Goal: Task Accomplishment & Management: Manage account settings

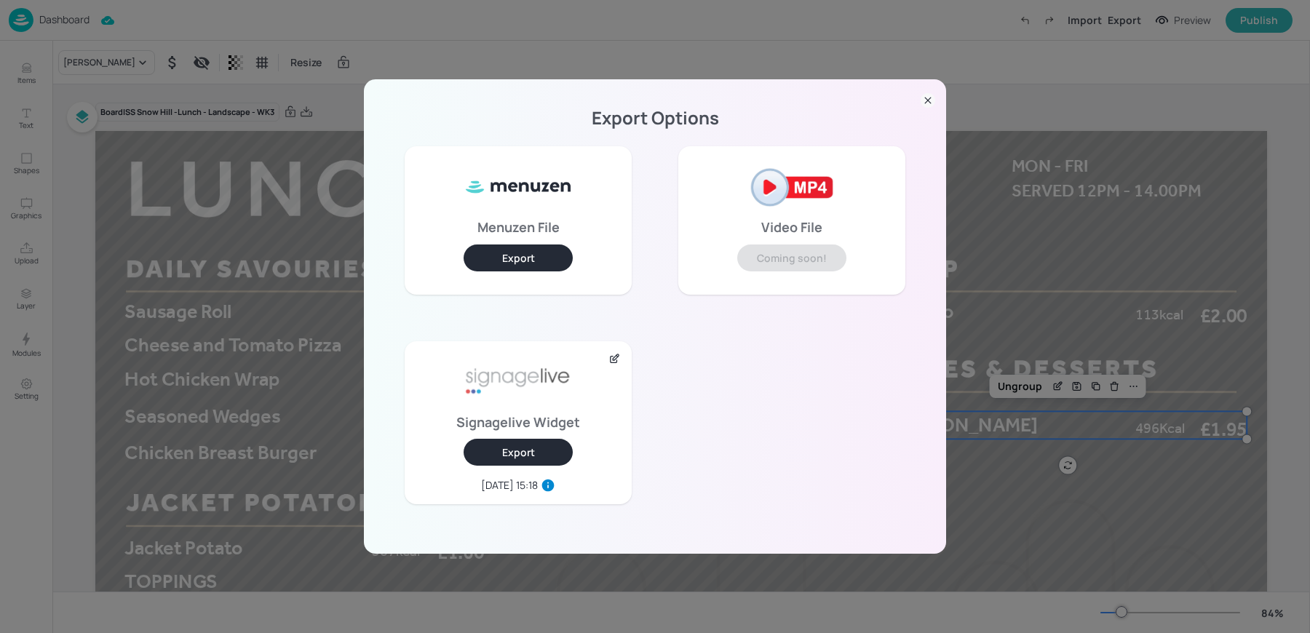
click at [922, 103] on icon at bounding box center [927, 100] width 15 height 15
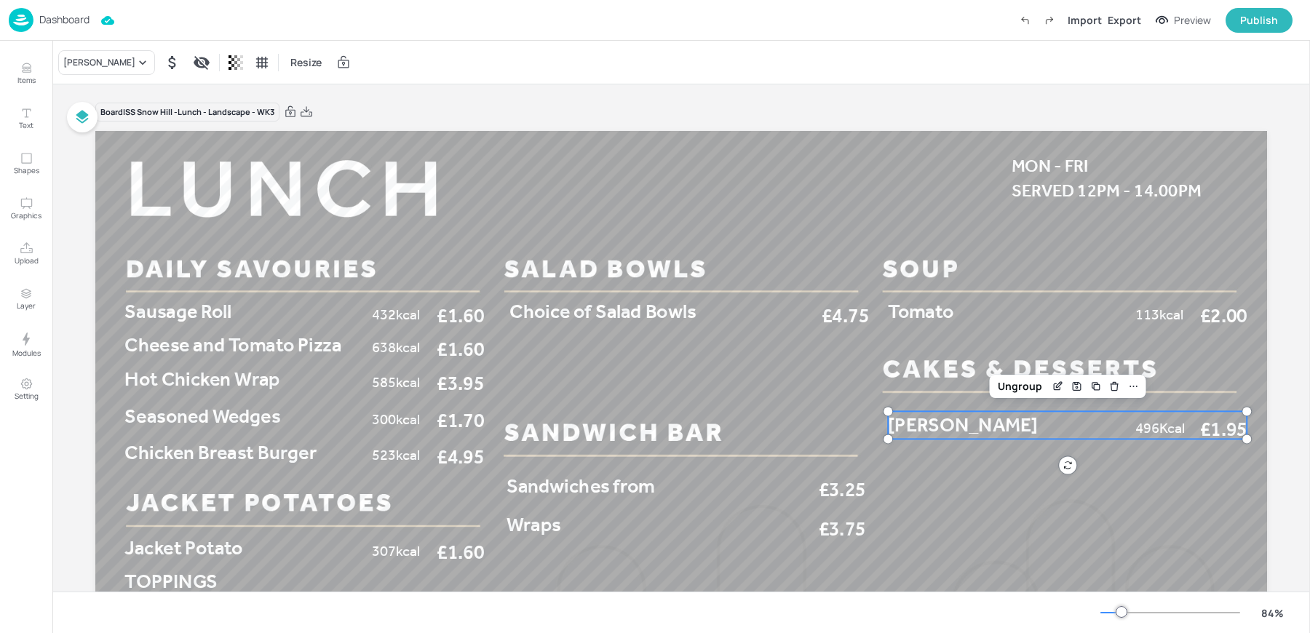
click at [13, 37] on div "Dashboard Import Export Preview Publish" at bounding box center [650, 20] width 1283 height 40
click at [25, 25] on img at bounding box center [21, 20] width 25 height 24
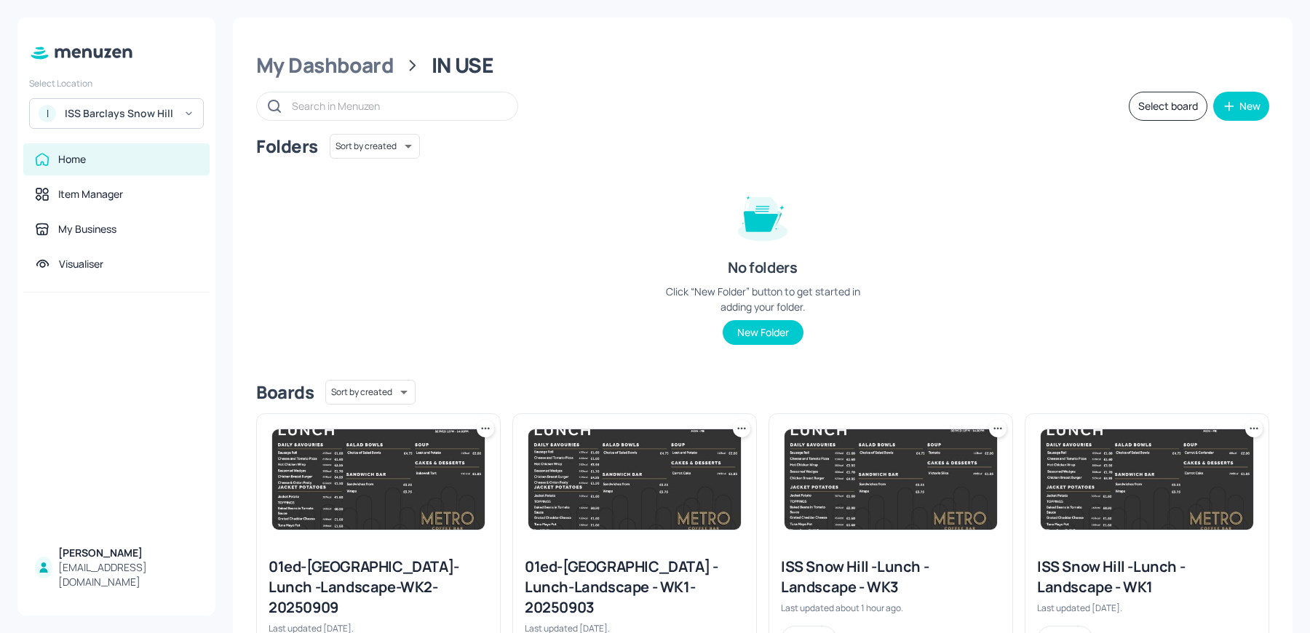
click at [109, 109] on div "ISS Barclays Snow Hill" at bounding box center [120, 113] width 110 height 15
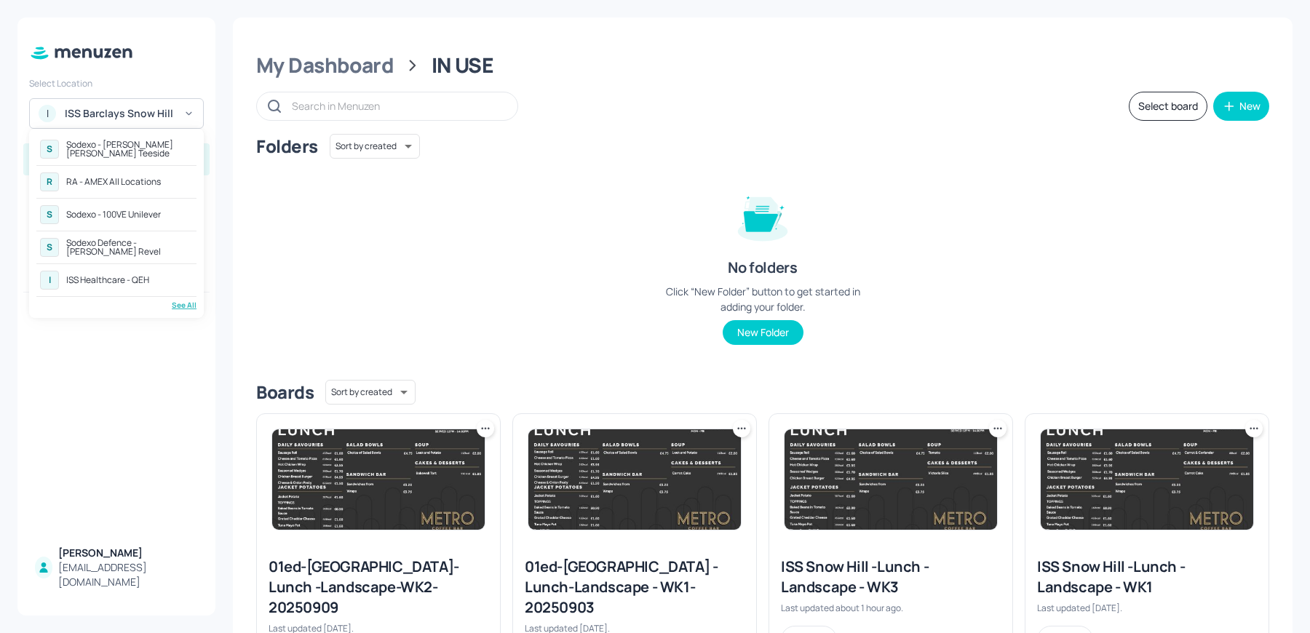
click at [87, 219] on div "Sodexo - 100VE Unilever" at bounding box center [113, 214] width 95 height 9
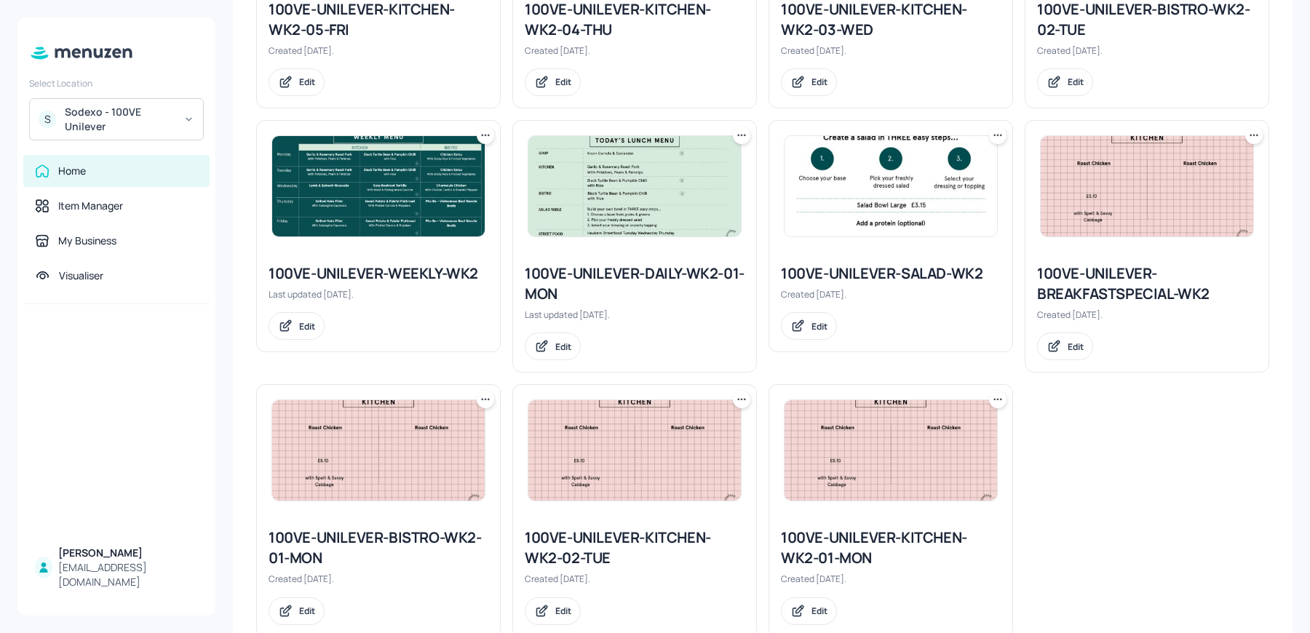
scroll to position [937, 0]
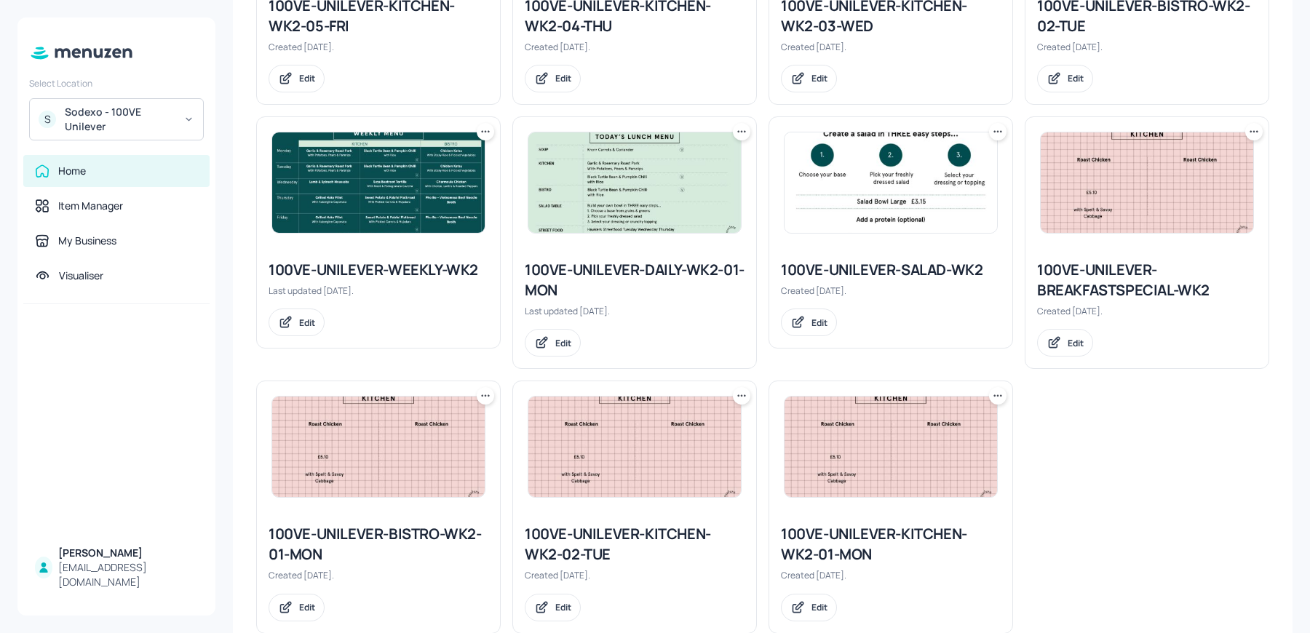
click at [1125, 167] on img at bounding box center [1146, 182] width 212 height 100
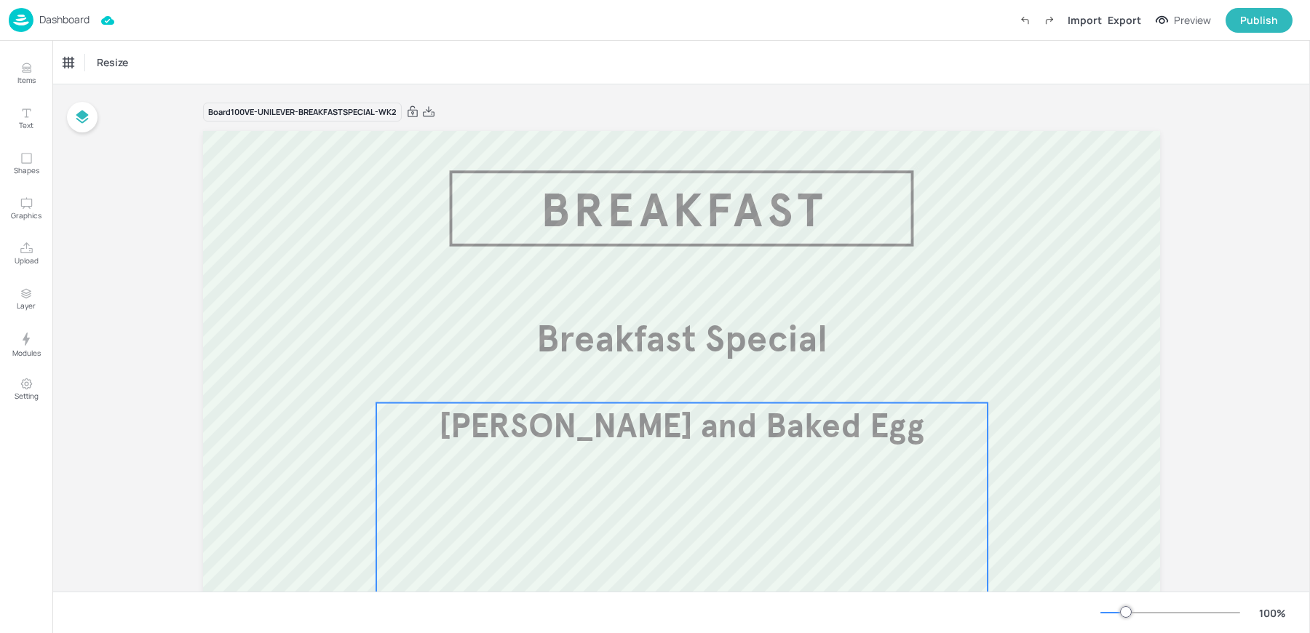
click at [779, 403] on p "Shakshuka and Baked Egg" at bounding box center [682, 426] width 612 height 47
click at [568, 90] on div "Board 100VE-UNILEVER-BREAKFASTSPECIAL-WK2 Shakshuka and Baked Egg £3.00 Breakfa…" at bounding box center [681, 518] width 957 height 869
click at [36, 20] on div "Dashboard" at bounding box center [49, 20] width 81 height 24
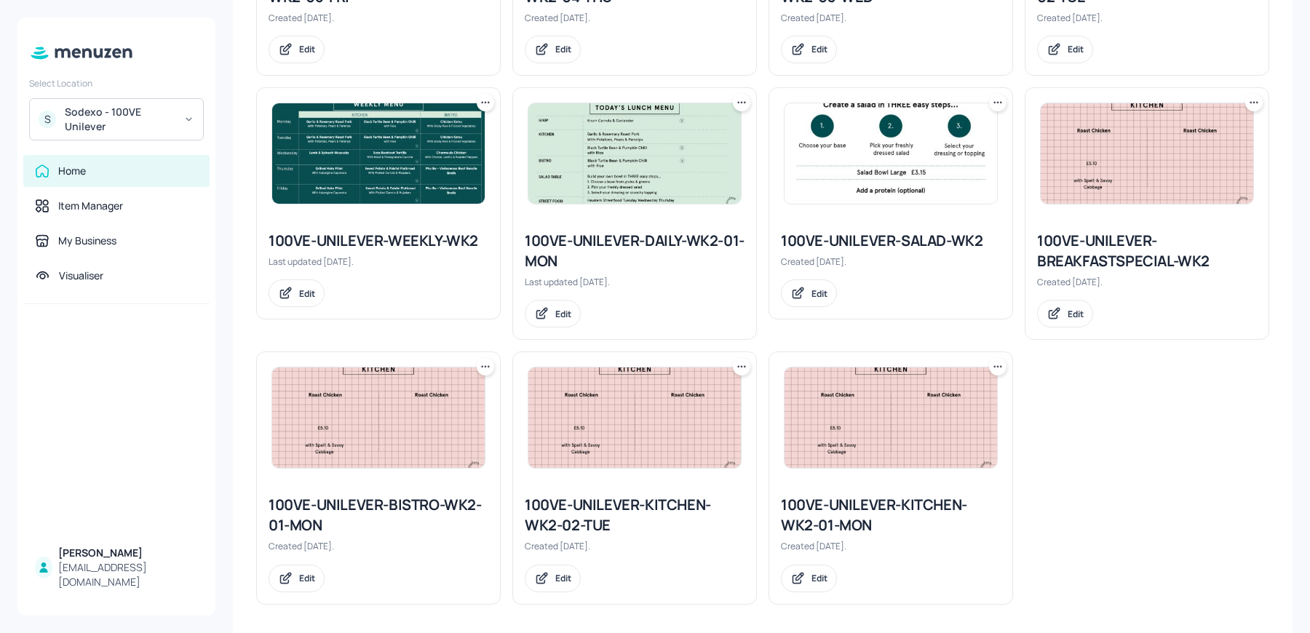
scroll to position [927, 0]
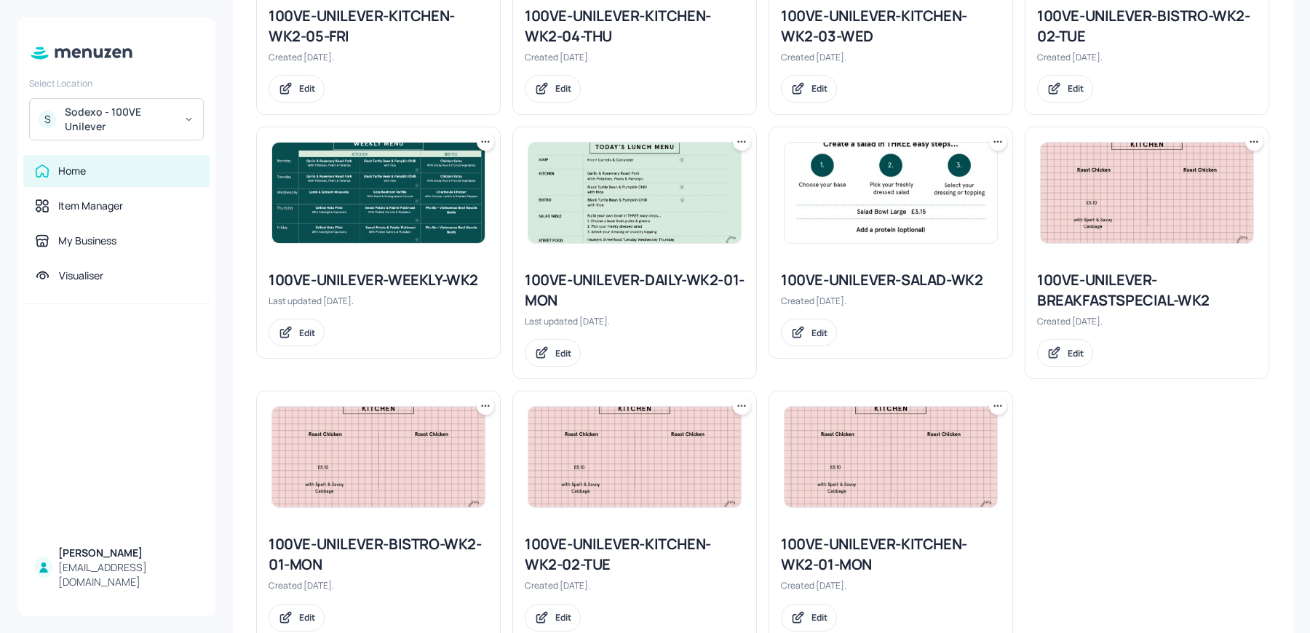
click at [1254, 138] on icon at bounding box center [1253, 142] width 15 height 15
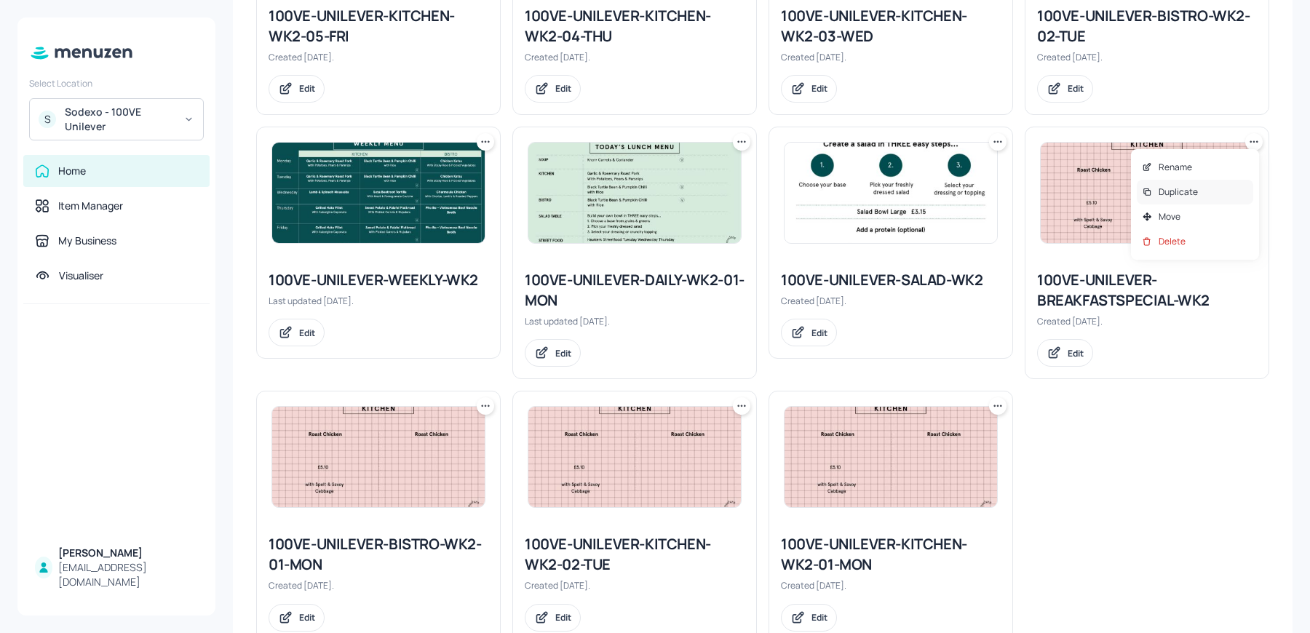
click at [1206, 191] on div "Duplicate" at bounding box center [1194, 192] width 116 height 25
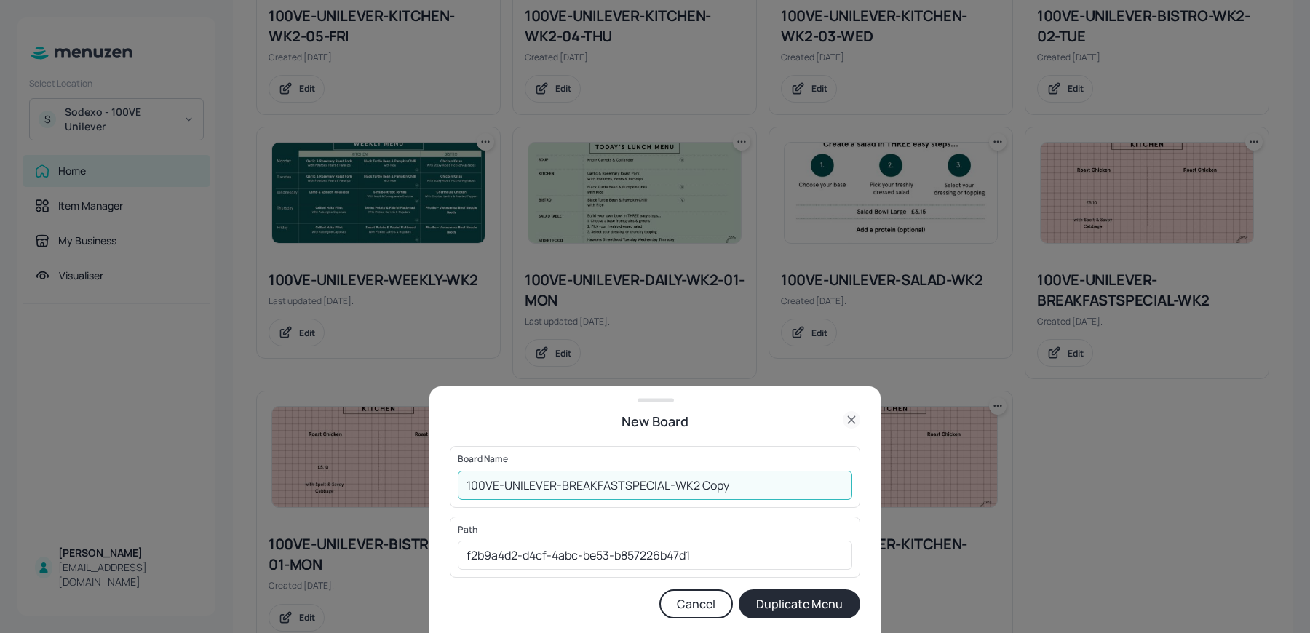
drag, startPoint x: 686, startPoint y: 485, endPoint x: 822, endPoint y: 497, distance: 136.6
click at [822, 497] on input "100VE-UNILEVER-BREAKFASTSPECIAL-WK2 Copy" at bounding box center [655, 485] width 394 height 29
type input "100VE-UNILEVER-BREAKFASTSPECIAL-W1"
click at [820, 599] on button "Duplicate Menu" at bounding box center [799, 603] width 122 height 29
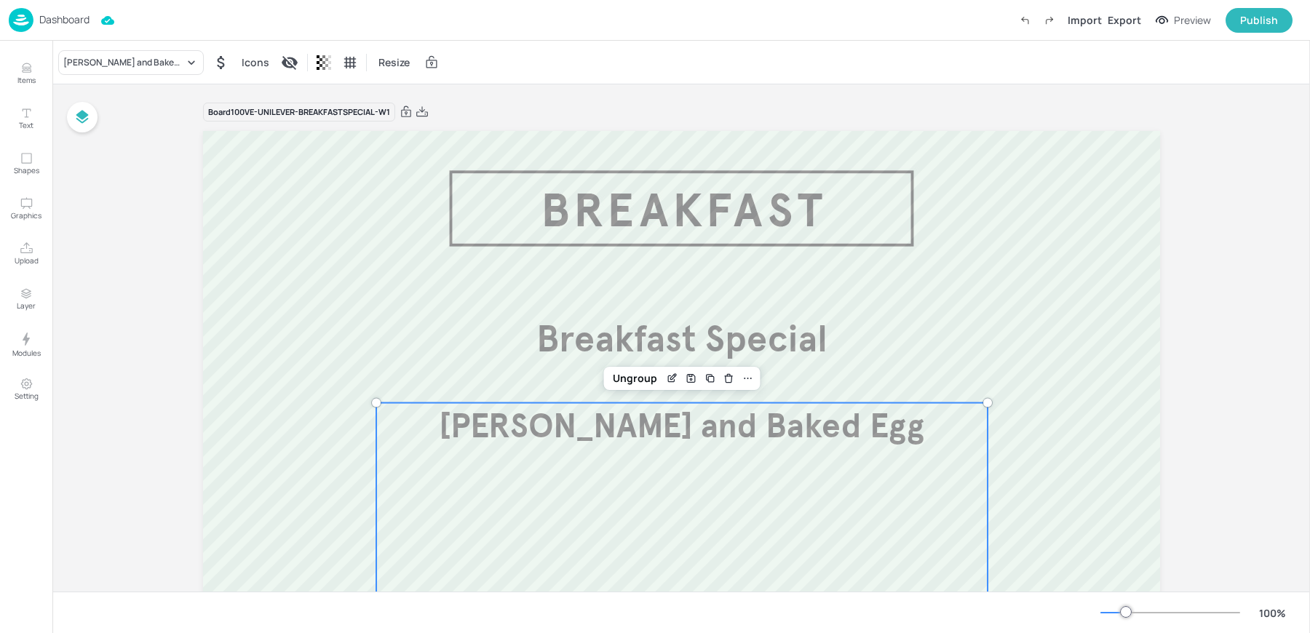
click at [577, 458] on div "Shakshuka and Baked Egg £3.00" at bounding box center [682, 556] width 612 height 306
click at [663, 375] on div "Edit Item" at bounding box center [672, 378] width 19 height 19
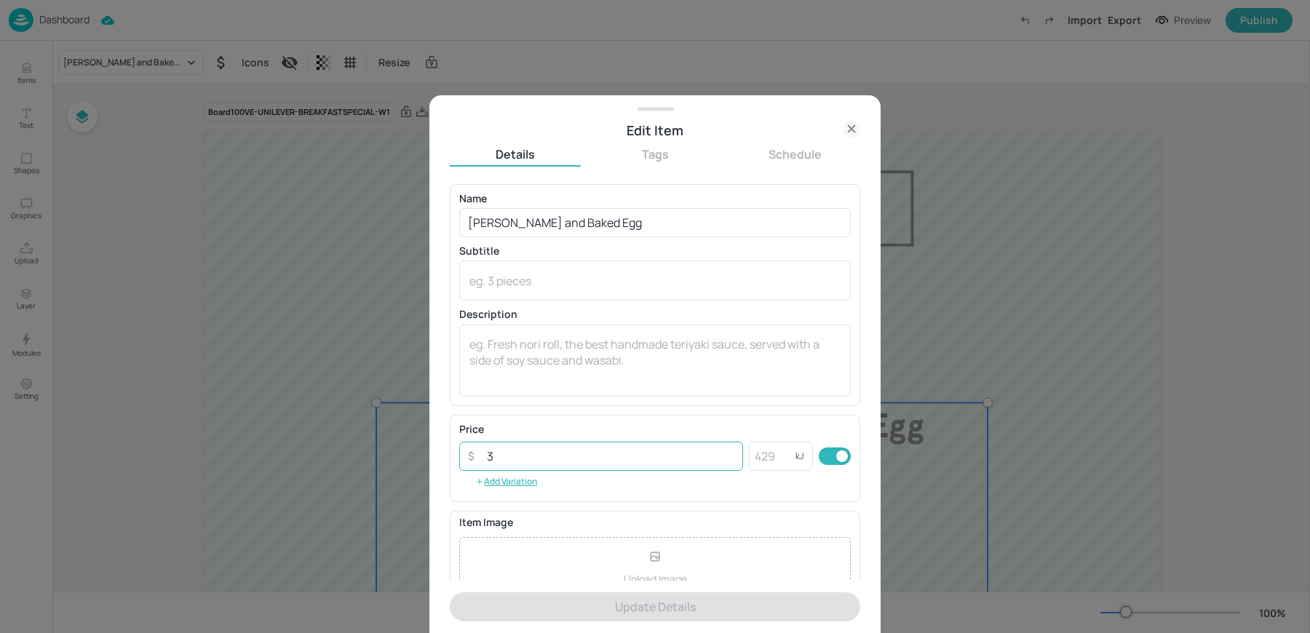
click at [508, 463] on input "3" at bounding box center [610, 456] width 265 height 29
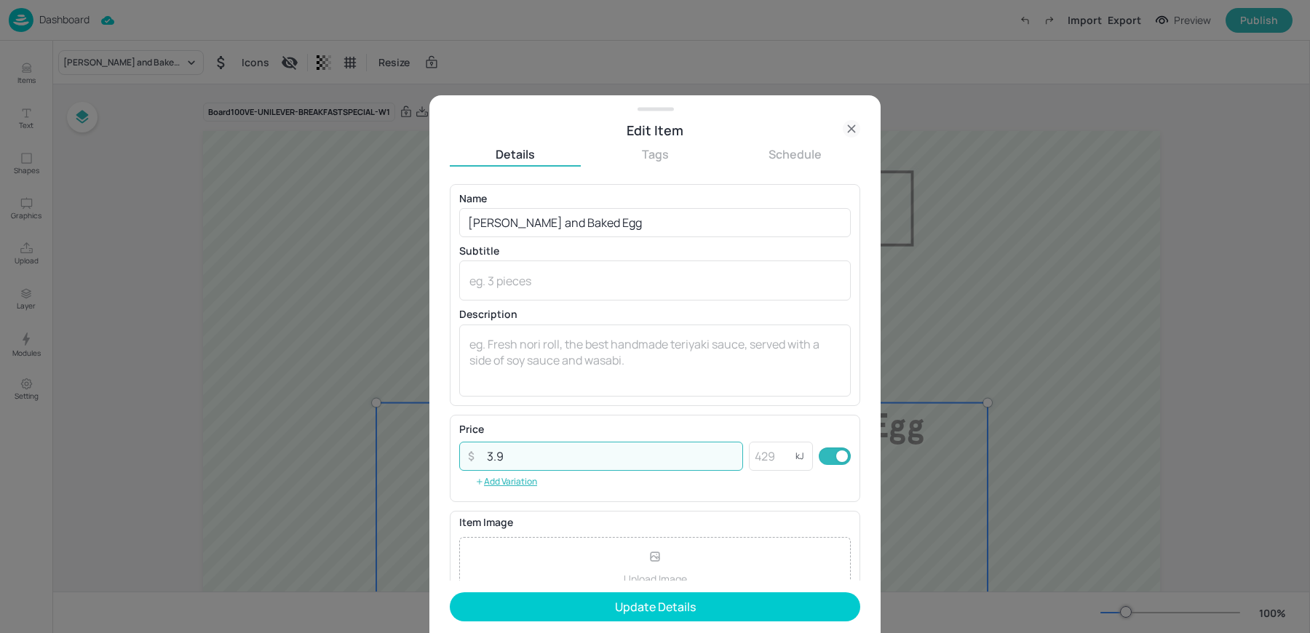
type input "3.9"
click at [450, 592] on button "Update Details" at bounding box center [655, 606] width 410 height 29
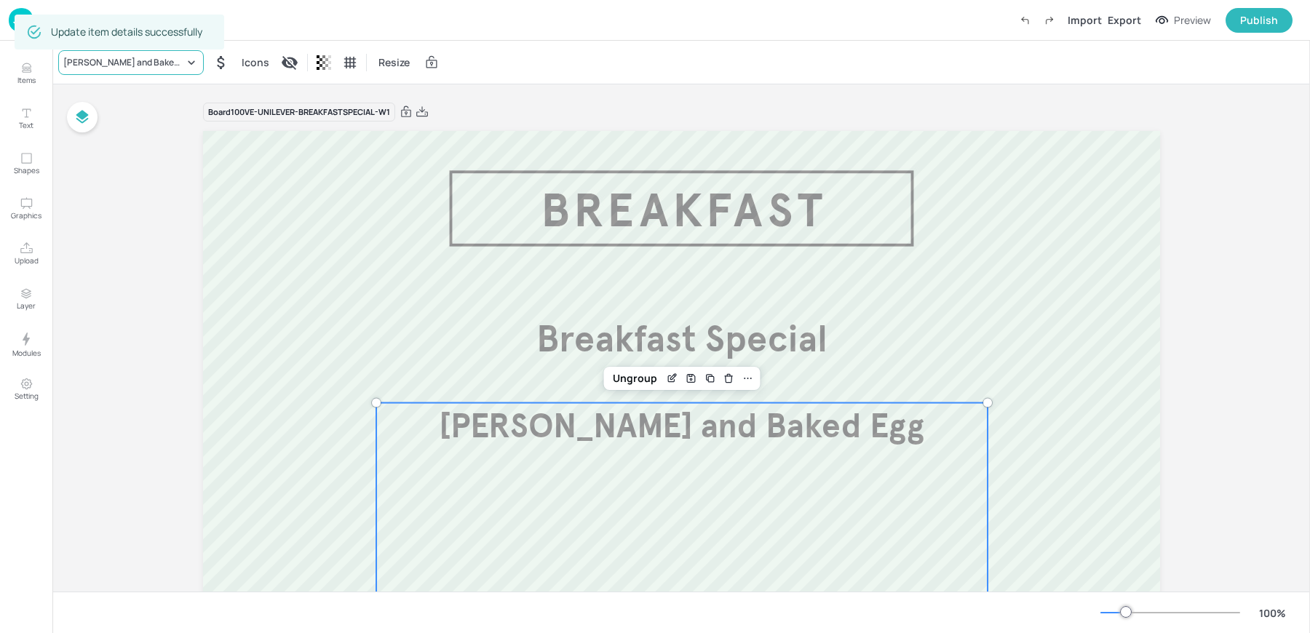
click at [124, 64] on div "[PERSON_NAME] and Baked Egg" at bounding box center [123, 62] width 121 height 13
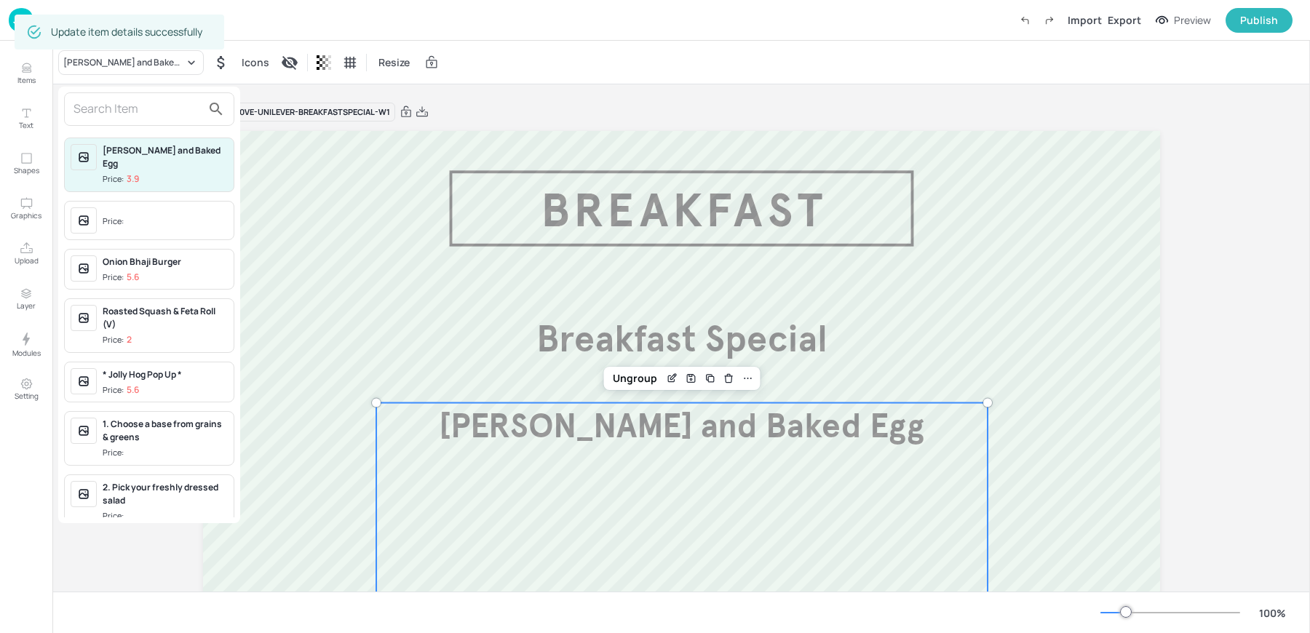
click at [146, 119] on input "text" at bounding box center [137, 108] width 128 height 23
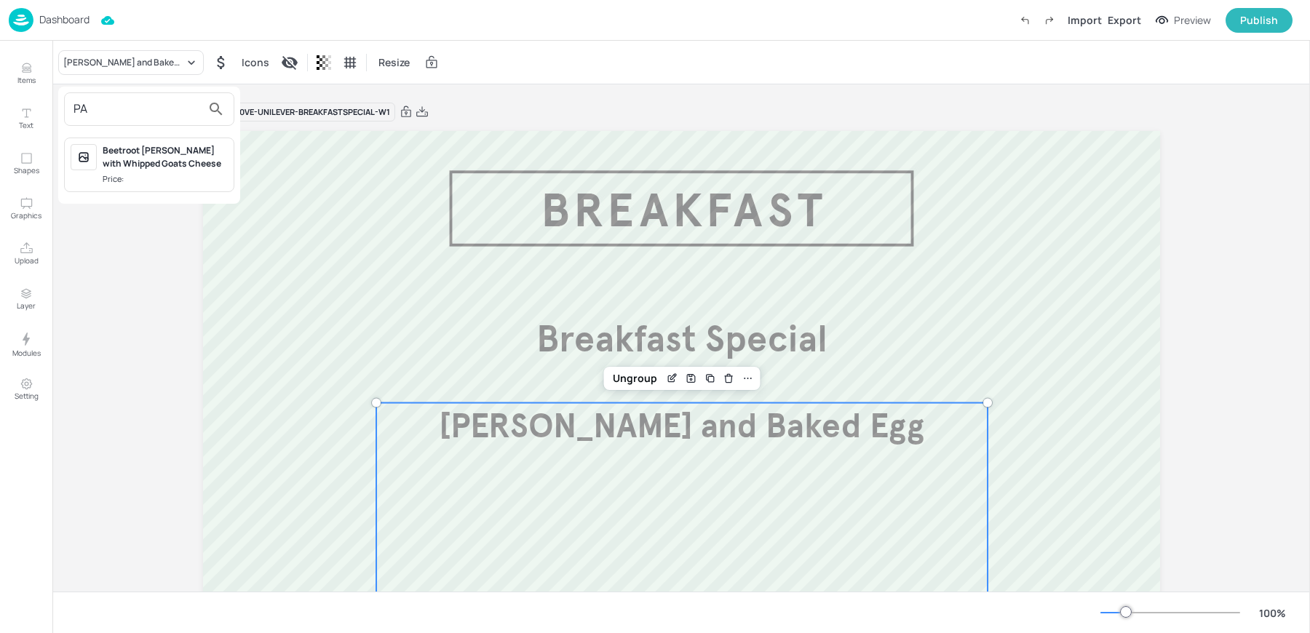
type input "P"
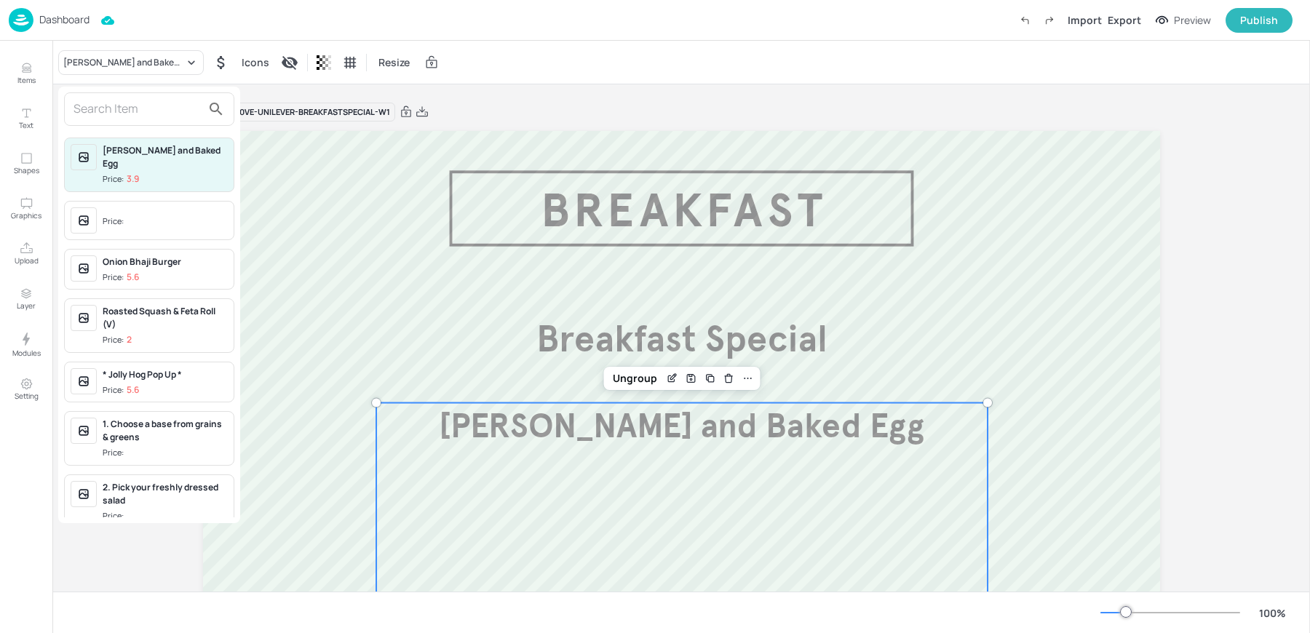
click at [44, 73] on div at bounding box center [655, 316] width 1310 height 633
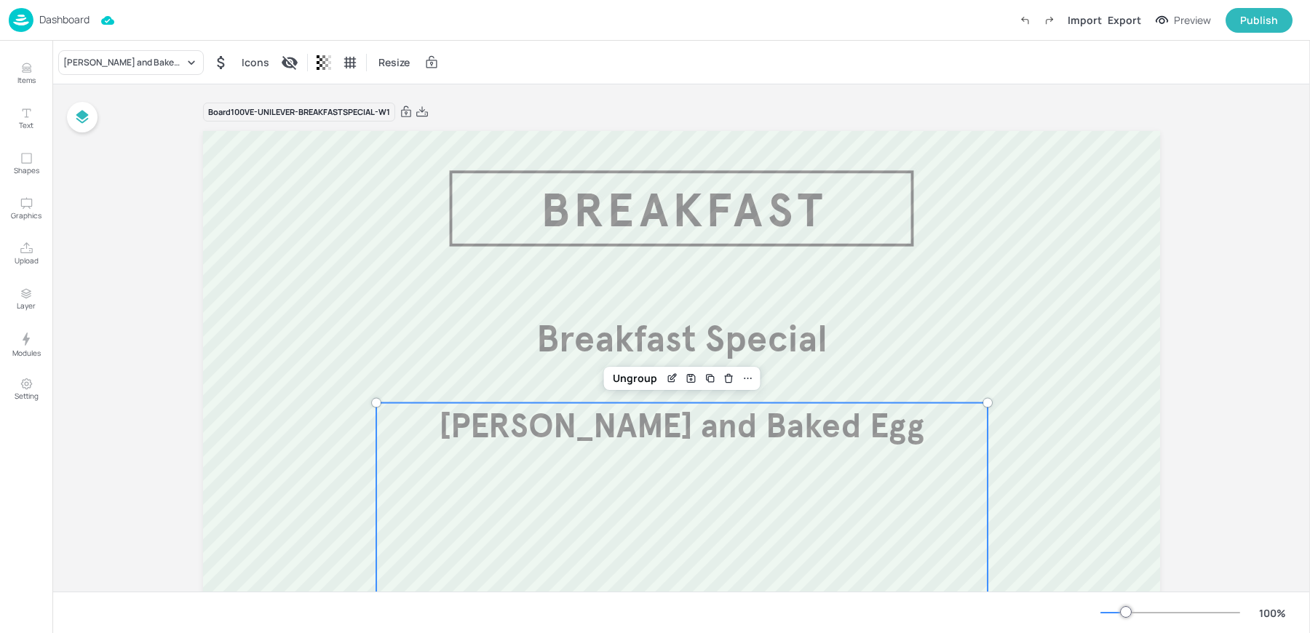
click at [36, 74] on div "Shakshuka and Baked Egg Price: 3.9 Price: Onion Bhaji Burger Price: 5.6 Roasted…" at bounding box center [655, 319] width 1310 height 627
click at [20, 73] on icon "Items" at bounding box center [27, 68] width 14 height 14
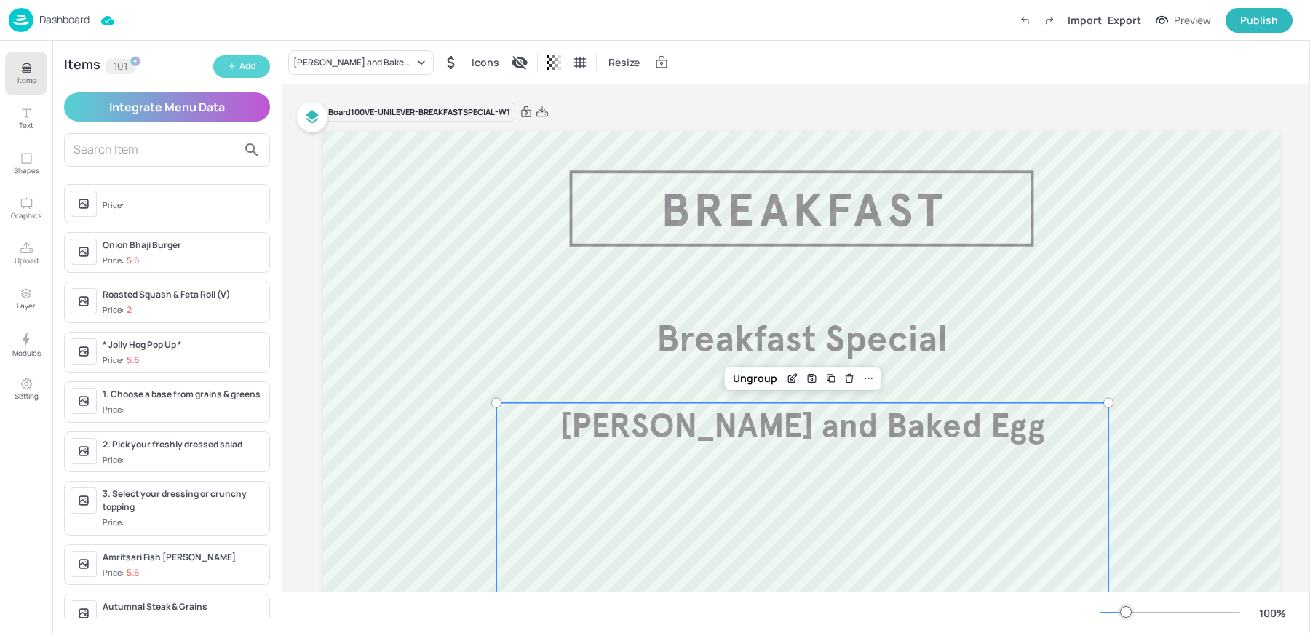
click at [242, 68] on div "Add" at bounding box center [247, 67] width 16 height 14
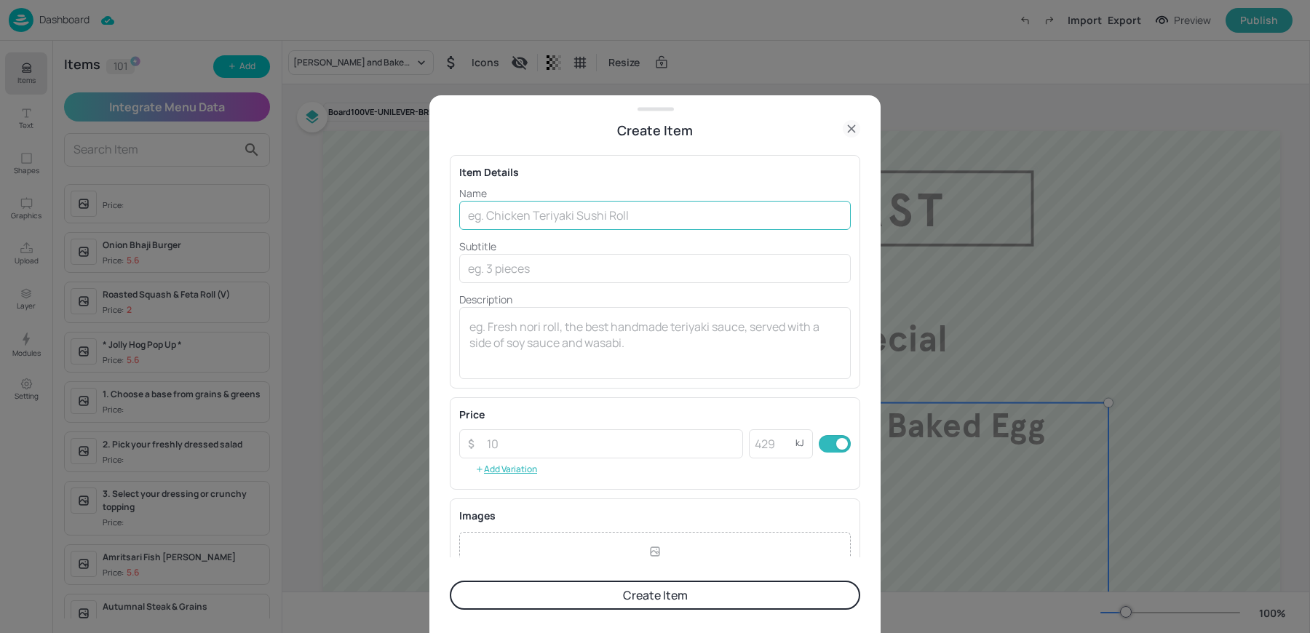
click at [496, 222] on input "text" at bounding box center [654, 215] width 391 height 29
type input "Pastrami & Sweet Potato Hash"
click at [546, 418] on div "Price" at bounding box center [654, 414] width 391 height 15
click at [522, 443] on input "number" at bounding box center [610, 443] width 265 height 29
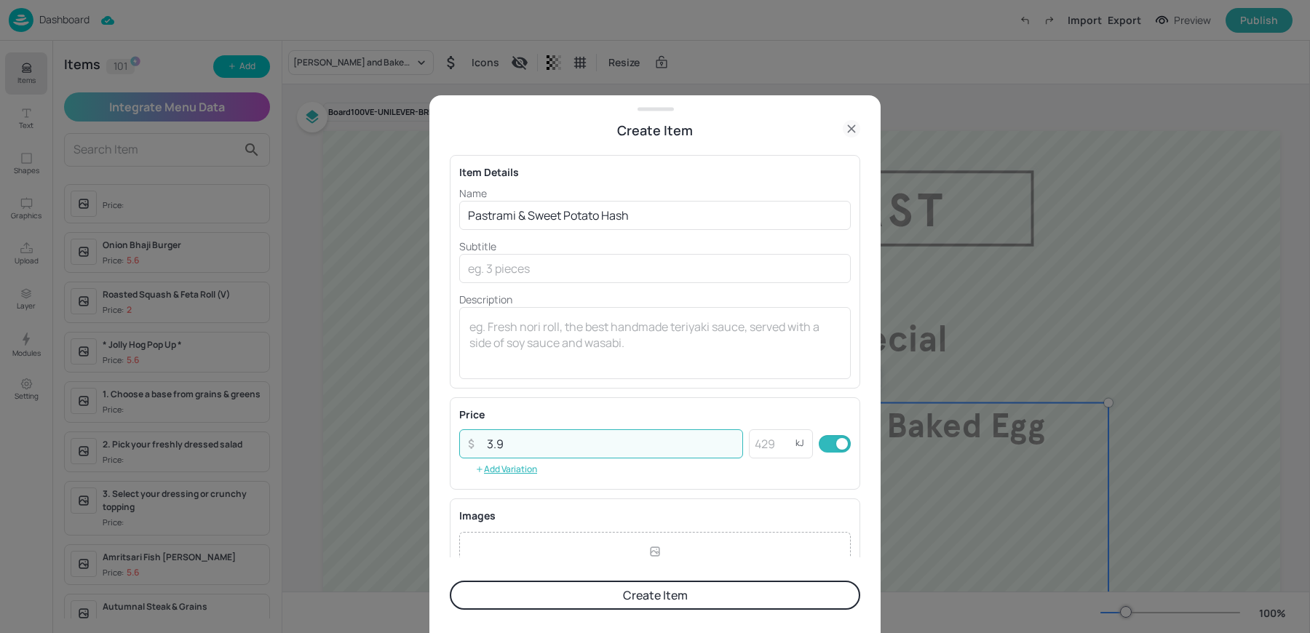
type input "3.9"
click at [626, 602] on button "Create Item" at bounding box center [655, 595] width 410 height 29
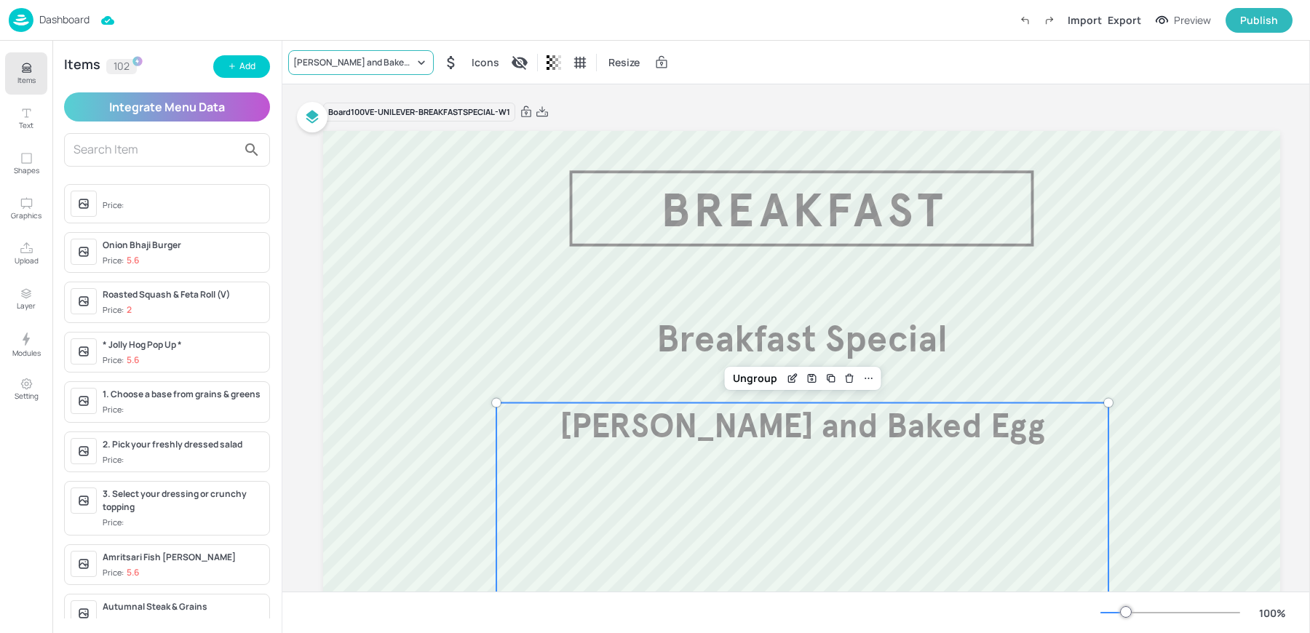
click at [315, 58] on div "Shakshuka and Baked Egg" at bounding box center [353, 62] width 121 height 13
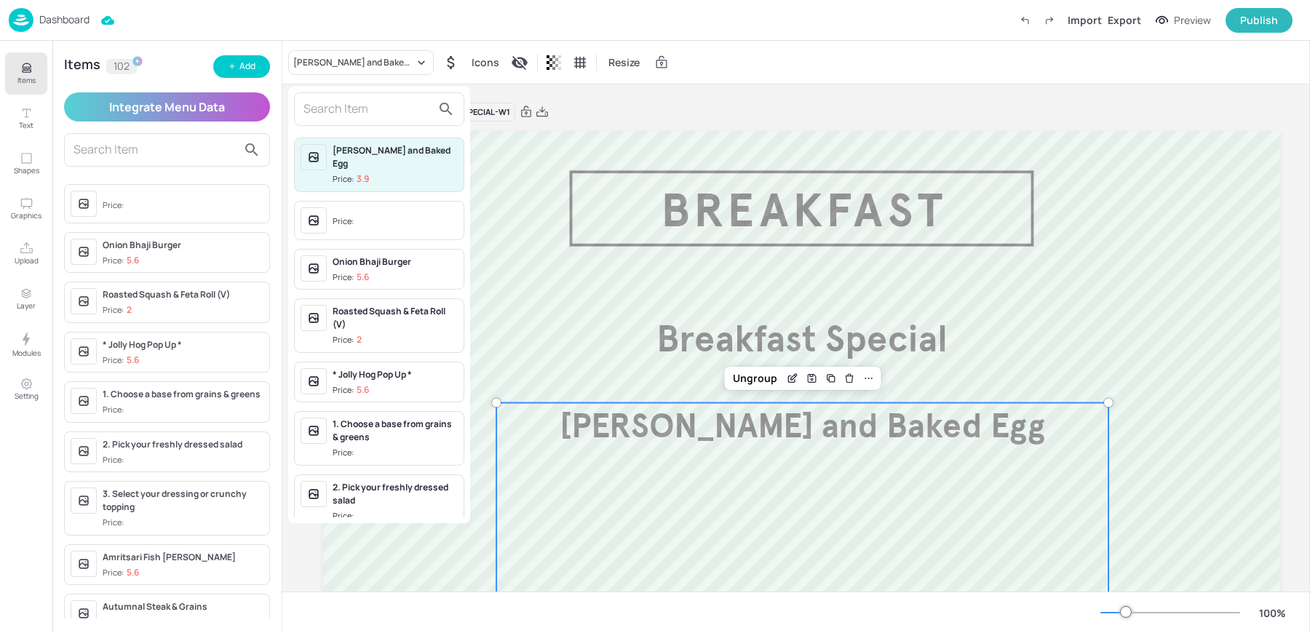
click at [336, 121] on div at bounding box center [379, 108] width 170 height 33
click at [330, 114] on input "text" at bounding box center [367, 108] width 128 height 23
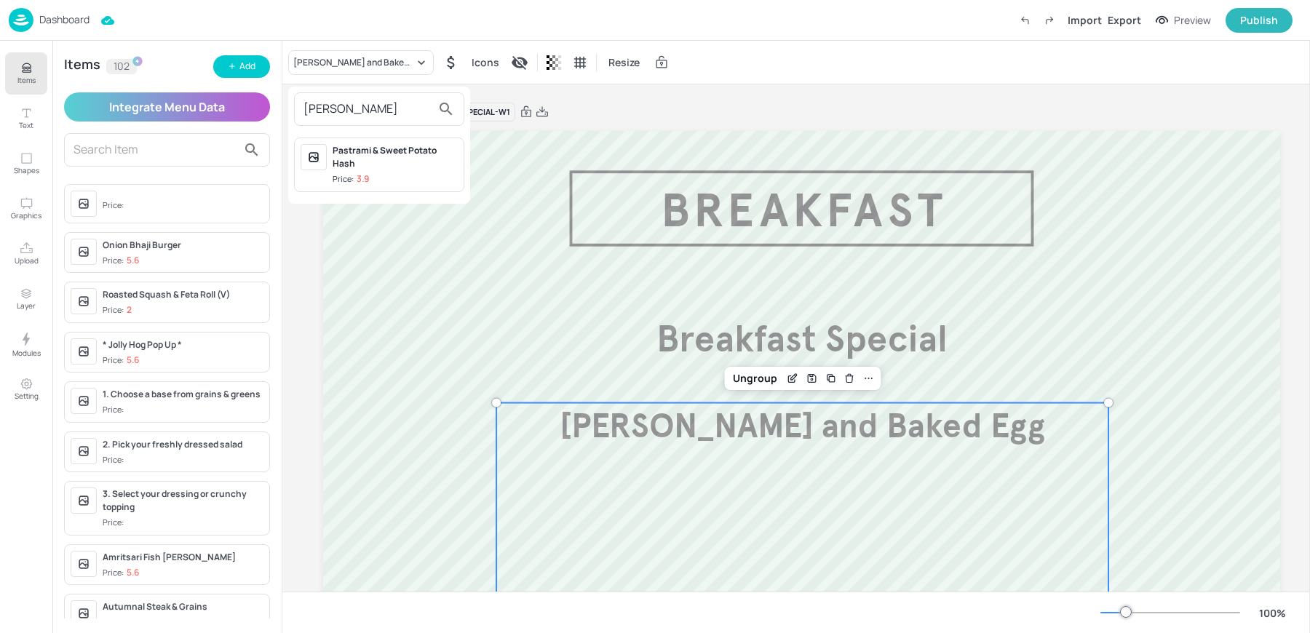
type input "pastr"
click at [367, 145] on div "Pastrami & Sweet Potato Hash" at bounding box center [394, 157] width 125 height 26
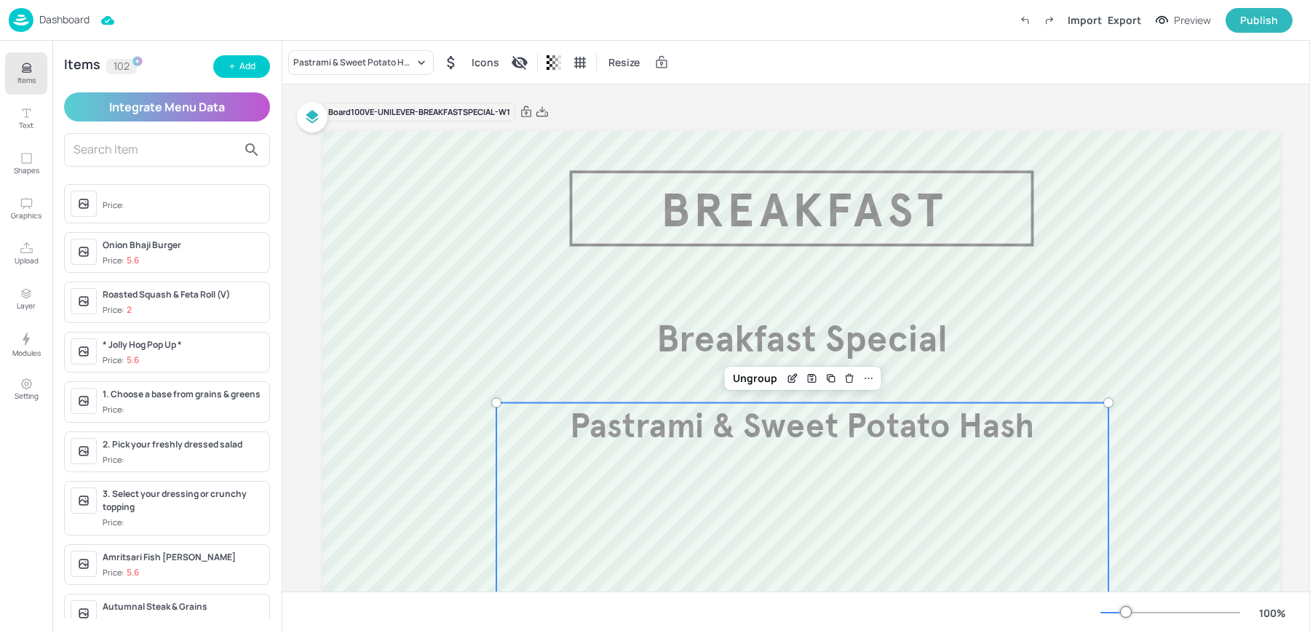
click at [637, 111] on div "Board 100VE-UNILEVER-BREAKFASTSPECIAL-W1" at bounding box center [801, 112] width 957 height 20
click at [38, 28] on div "Dashboard" at bounding box center [49, 20] width 81 height 24
click at [706, 97] on div "Board 100VE-UNILEVER-BREAKFASTSPECIAL-W1 Pastrami & Sweet Potato Hash £3.90 Bre…" at bounding box center [801, 518] width 957 height 869
click at [18, 17] on img at bounding box center [21, 20] width 25 height 24
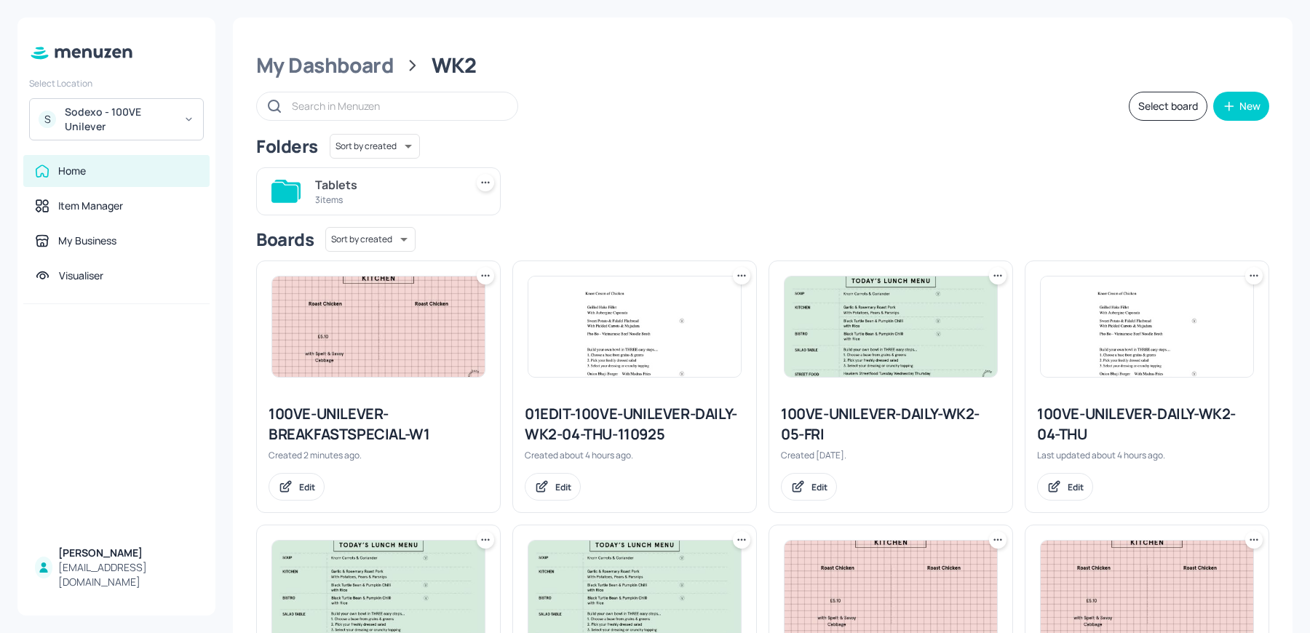
click at [487, 268] on icon at bounding box center [485, 275] width 15 height 15
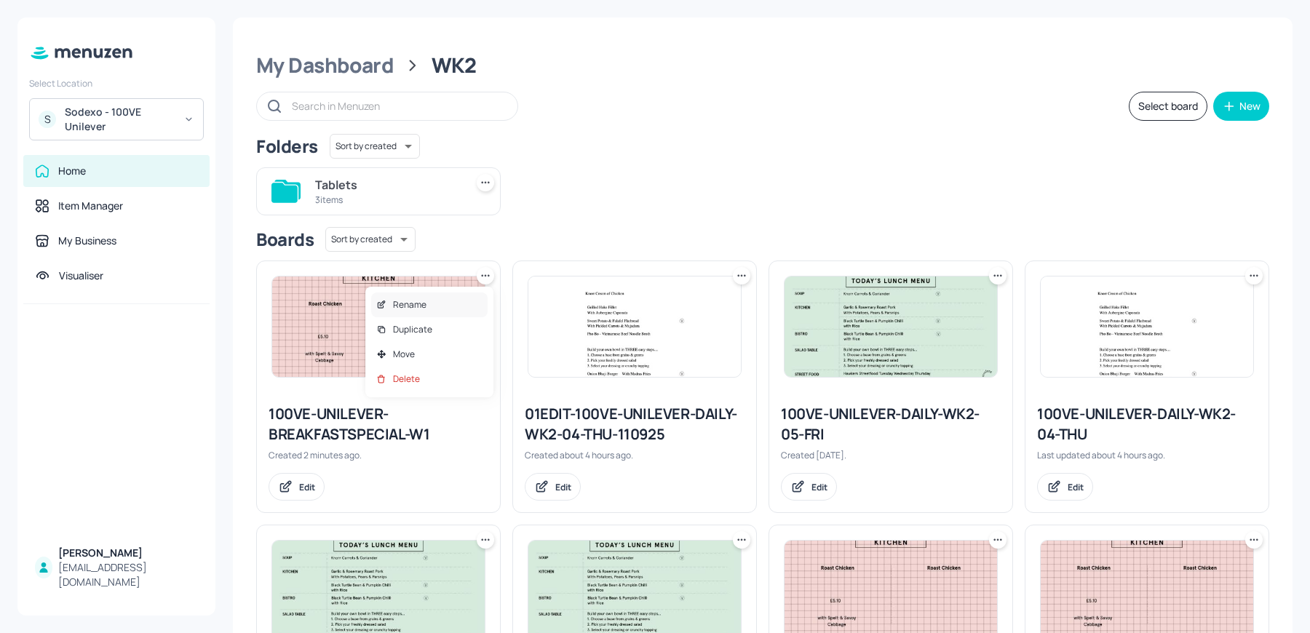
click at [427, 294] on div "Rename" at bounding box center [429, 304] width 116 height 25
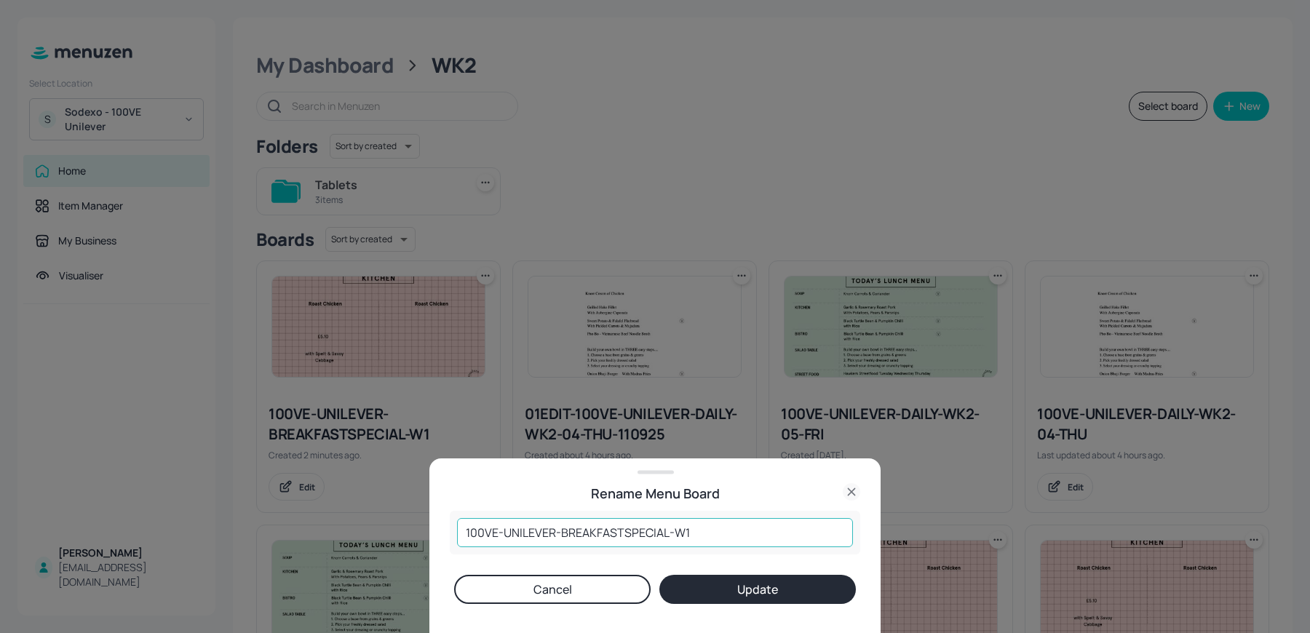
click at [681, 533] on input "100VE-UNILEVER-BREAKFASTSPECIAL-W1" at bounding box center [655, 532] width 396 height 29
type input "100VE-UNILEVER-BREAKFASTSPECIAL-WK1"
click at [747, 599] on button "Update" at bounding box center [757, 589] width 196 height 29
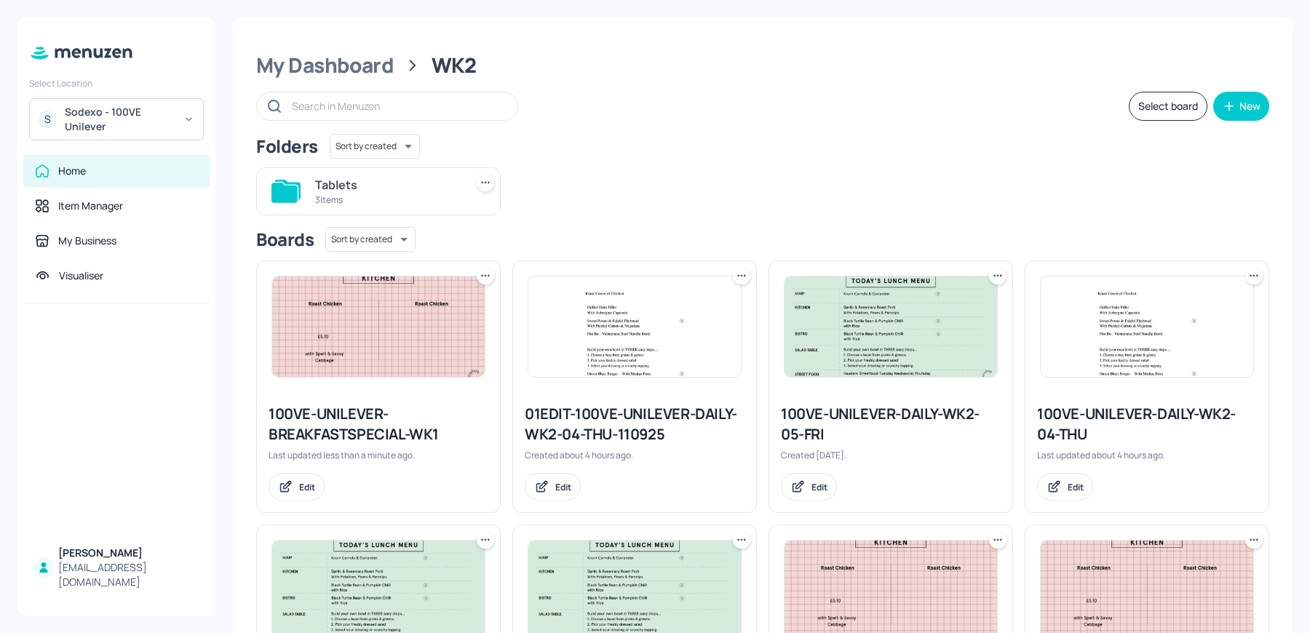
click at [386, 318] on img at bounding box center [378, 326] width 212 height 100
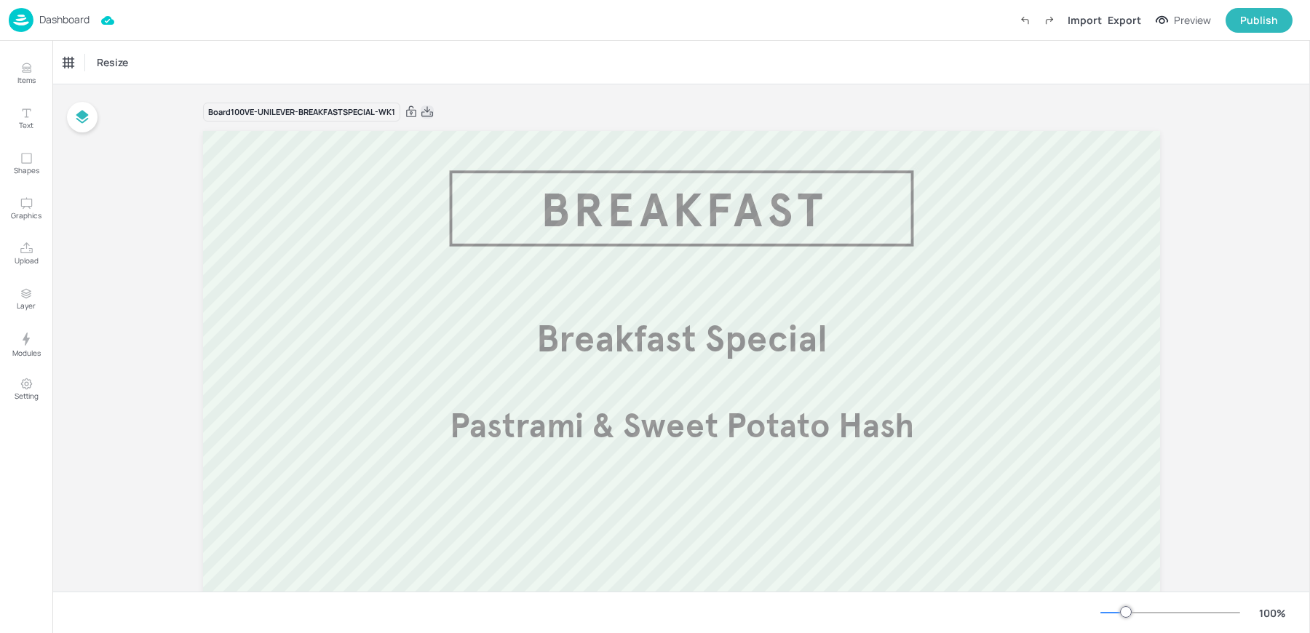
click at [427, 114] on icon at bounding box center [427, 112] width 13 height 15
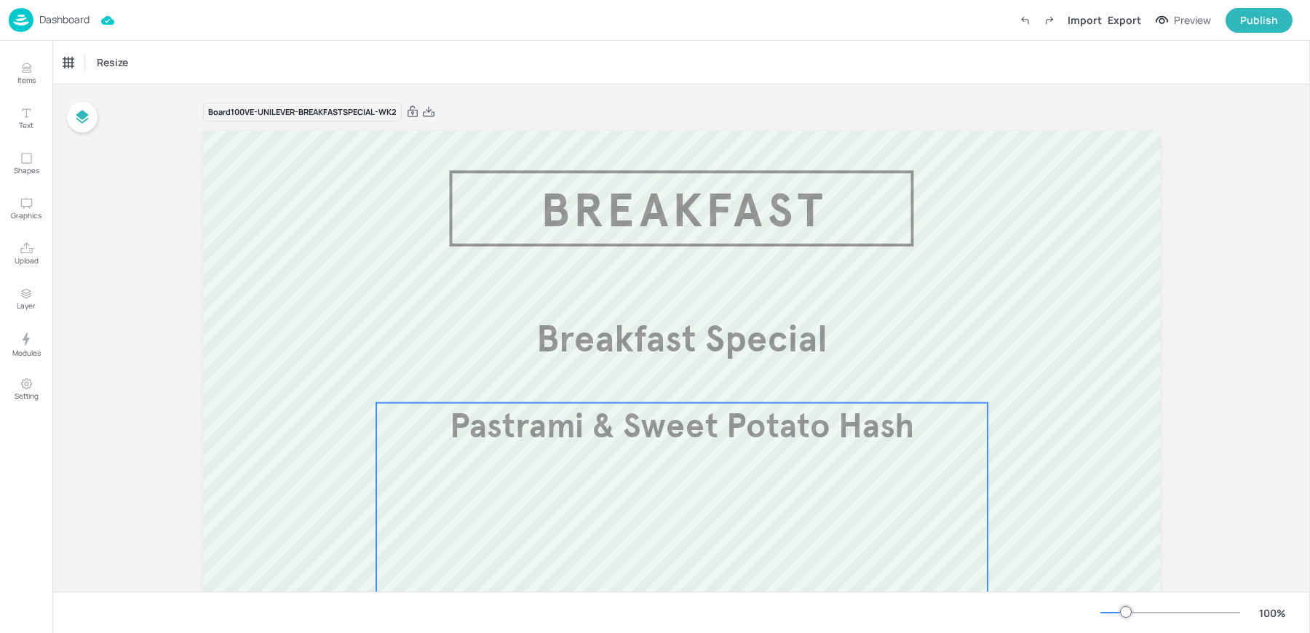
click at [596, 504] on div "Pastrami & Sweet Potato Hash £3.90" at bounding box center [682, 556] width 612 height 306
click at [114, 57] on div "Pastrami & Sweet Potato Hash" at bounding box center [123, 62] width 121 height 13
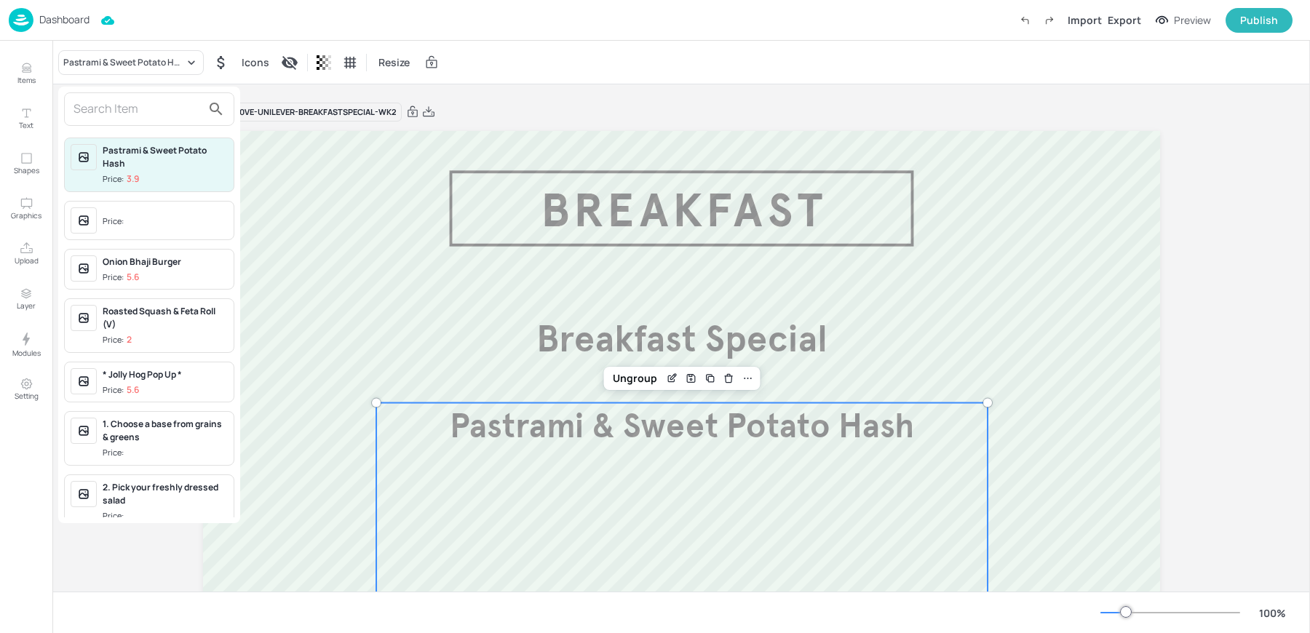
click at [24, 81] on div at bounding box center [655, 316] width 1310 height 633
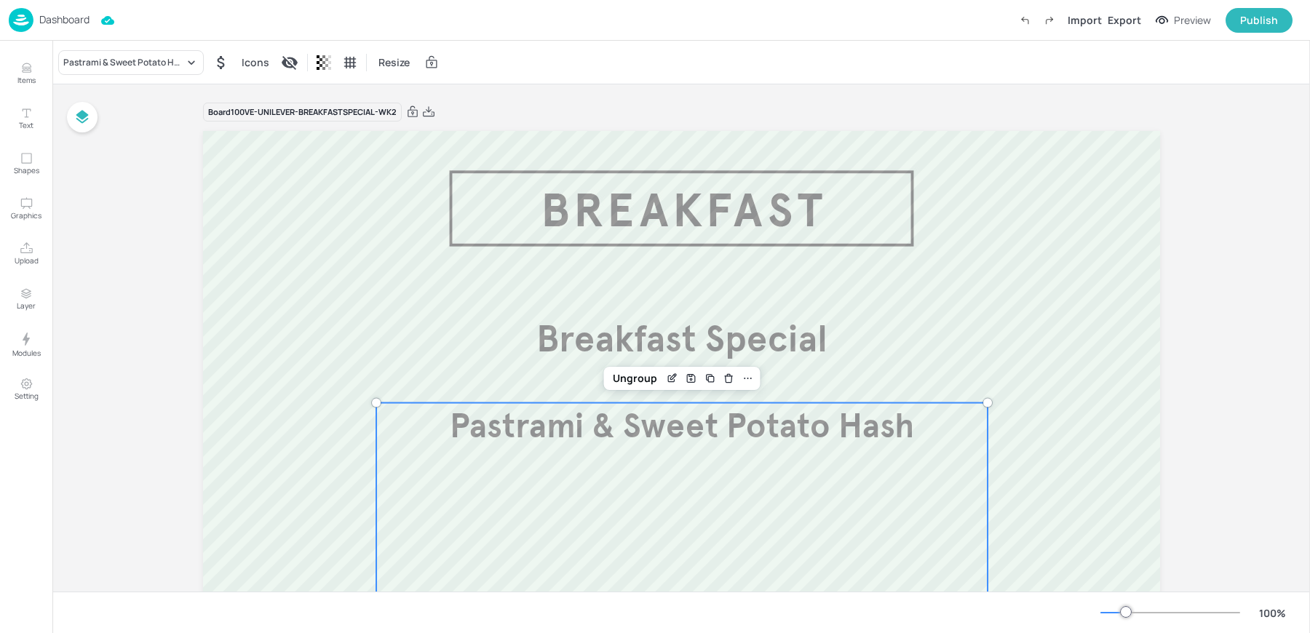
click at [29, 72] on div "Pastrami & Sweet Potato Hash Price: 3.9 Price: Onion Bhaji Burger Price: 5.6 Ro…" at bounding box center [655, 319] width 1310 height 627
click at [25, 71] on icon "Items" at bounding box center [26, 71] width 9 height 1
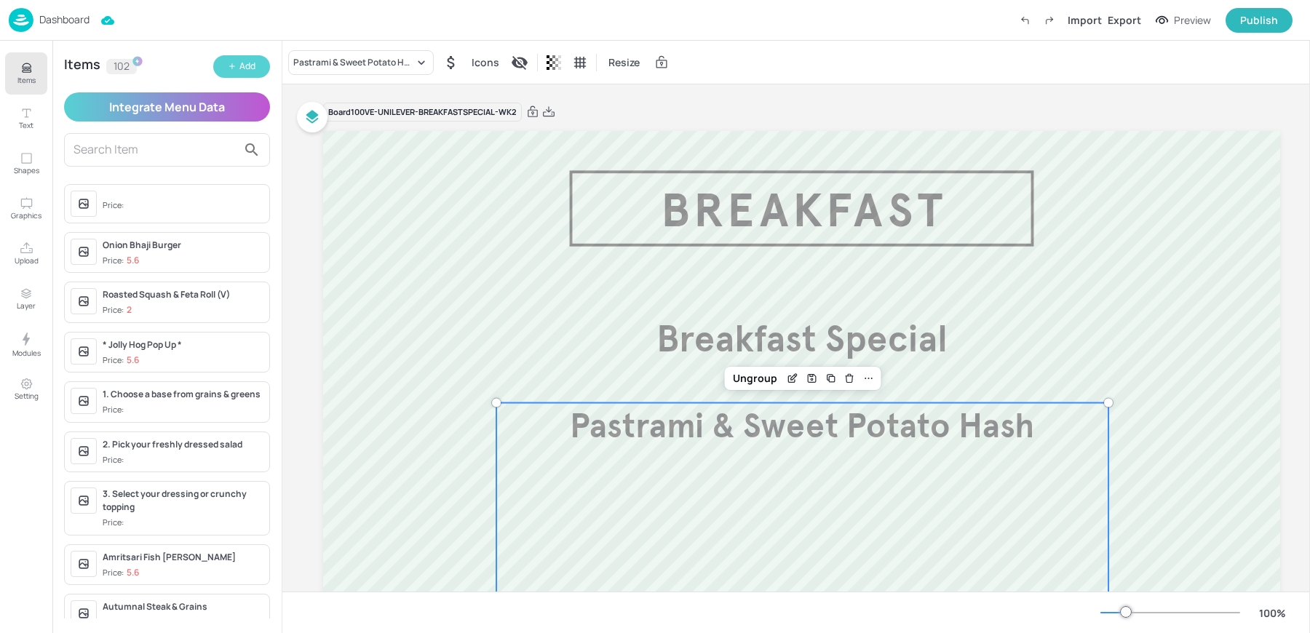
click at [255, 71] on div "Add" at bounding box center [247, 67] width 16 height 14
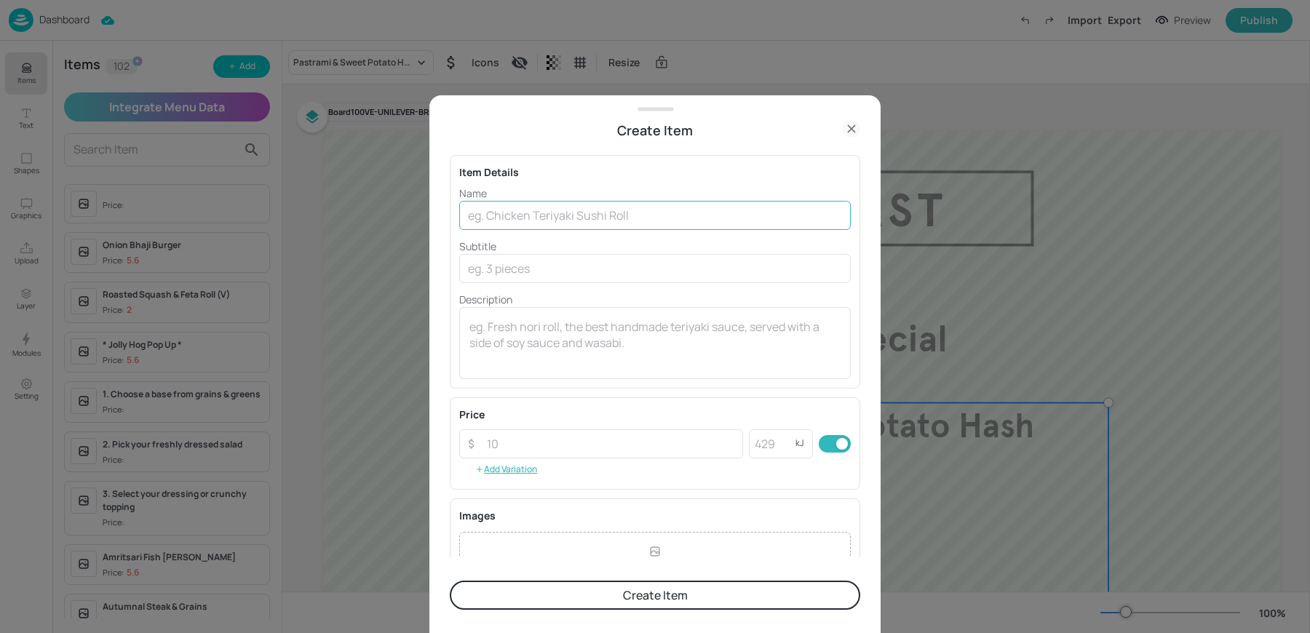
click at [517, 221] on input "text" at bounding box center [654, 215] width 391 height 29
type input "Q"
type input "Avocado & Sweet Potato Bowl, with Lime & Chilli"
click at [450, 581] on button "Create Item" at bounding box center [655, 595] width 410 height 29
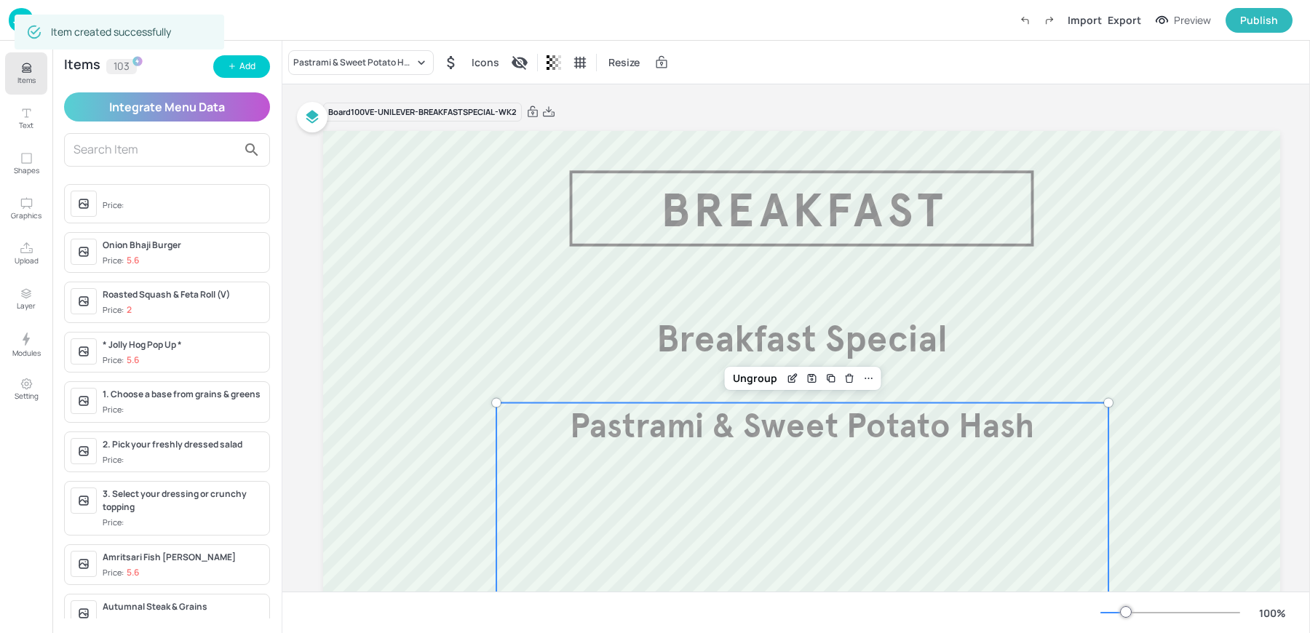
click at [15, 23] on div "Item created successfully" at bounding box center [120, 32] width 210 height 35
click at [11, 20] on img at bounding box center [21, 20] width 25 height 24
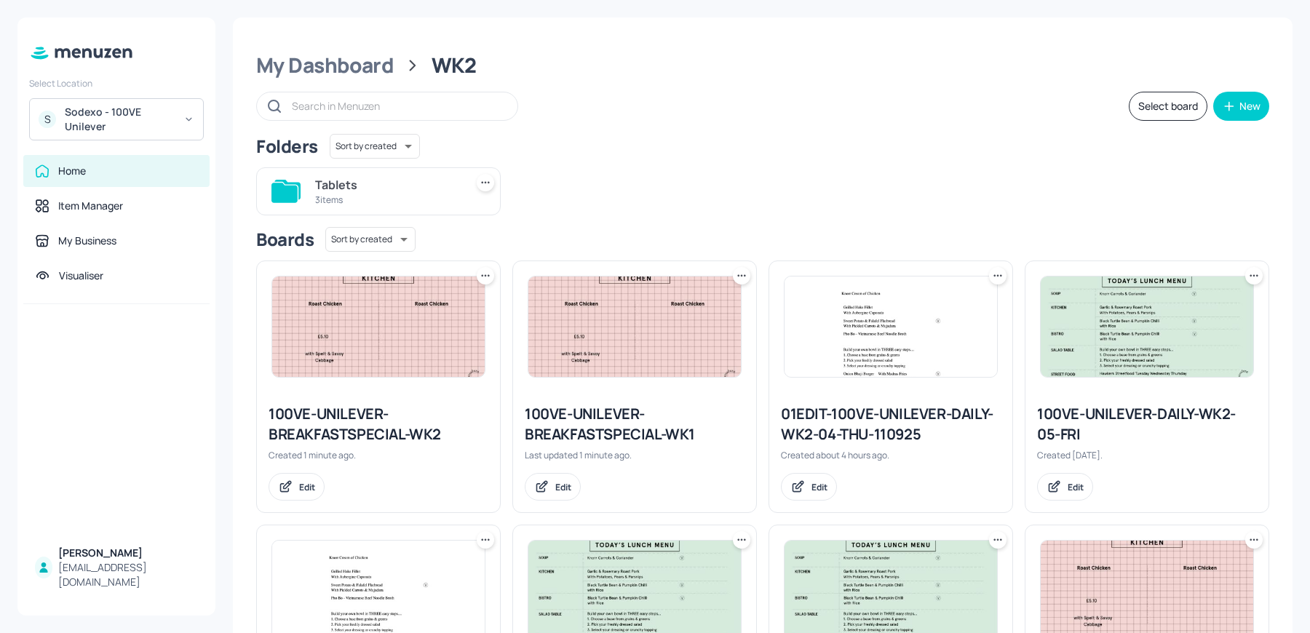
click at [479, 273] on icon at bounding box center [485, 275] width 15 height 15
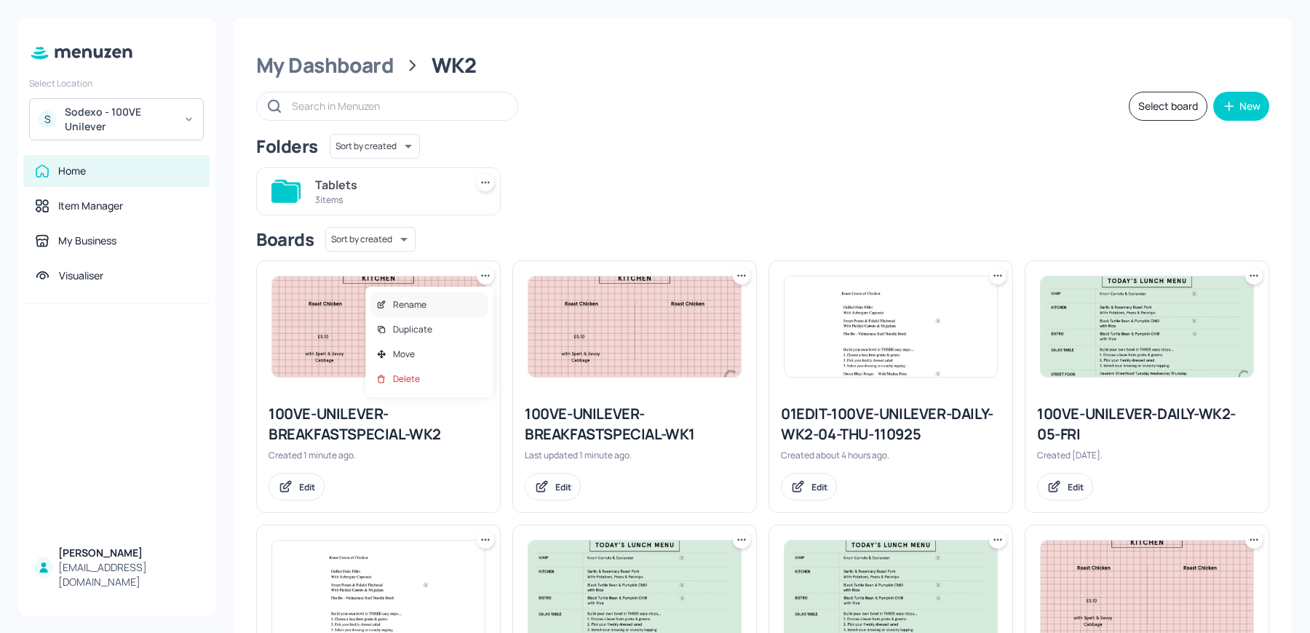
click at [441, 301] on div "Rename" at bounding box center [429, 304] width 116 height 25
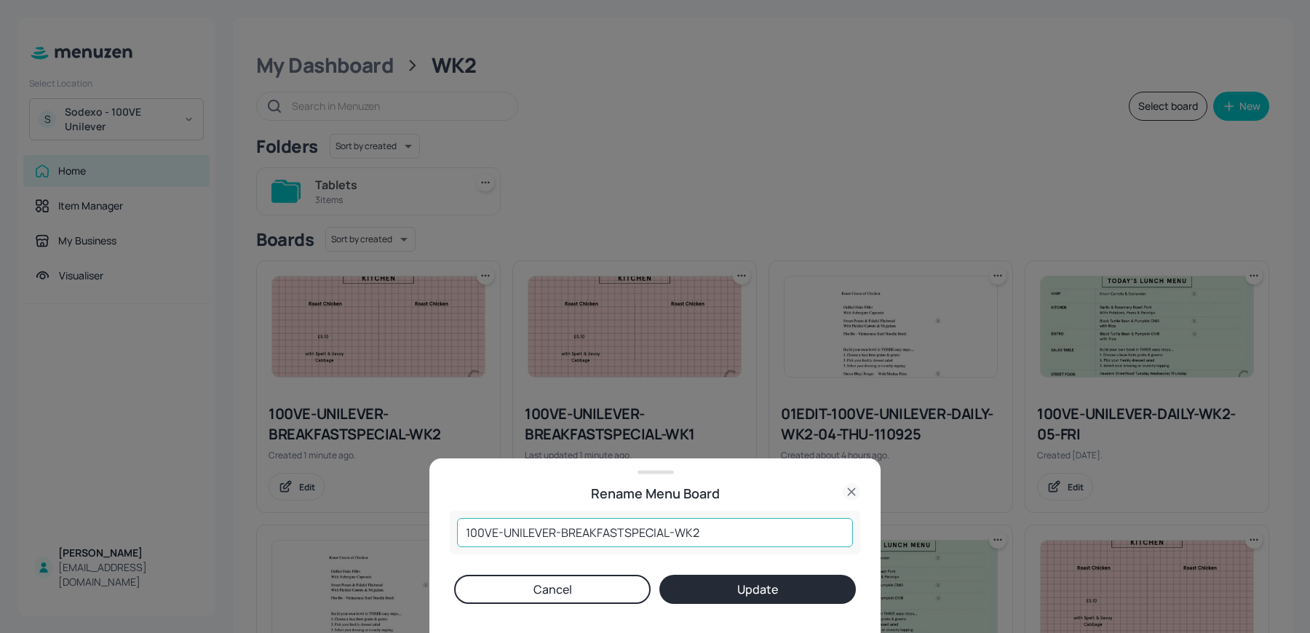
click at [708, 532] on input "100VE-UNILEVER-BREAKFASTSPECIAL-WK2" at bounding box center [655, 532] width 396 height 29
type input "100VE-UNILEVER-BREAKFASTSPECIAL-WK3"
click at [659, 575] on button "Update" at bounding box center [757, 589] width 196 height 29
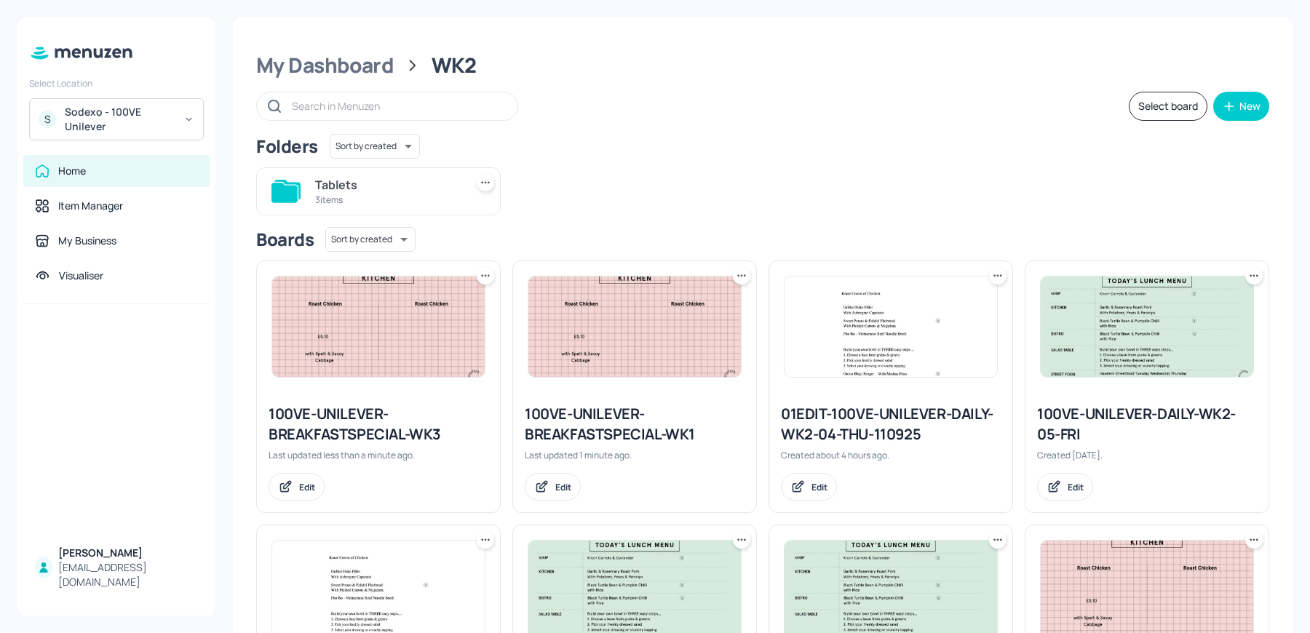
click at [380, 332] on img at bounding box center [378, 326] width 212 height 100
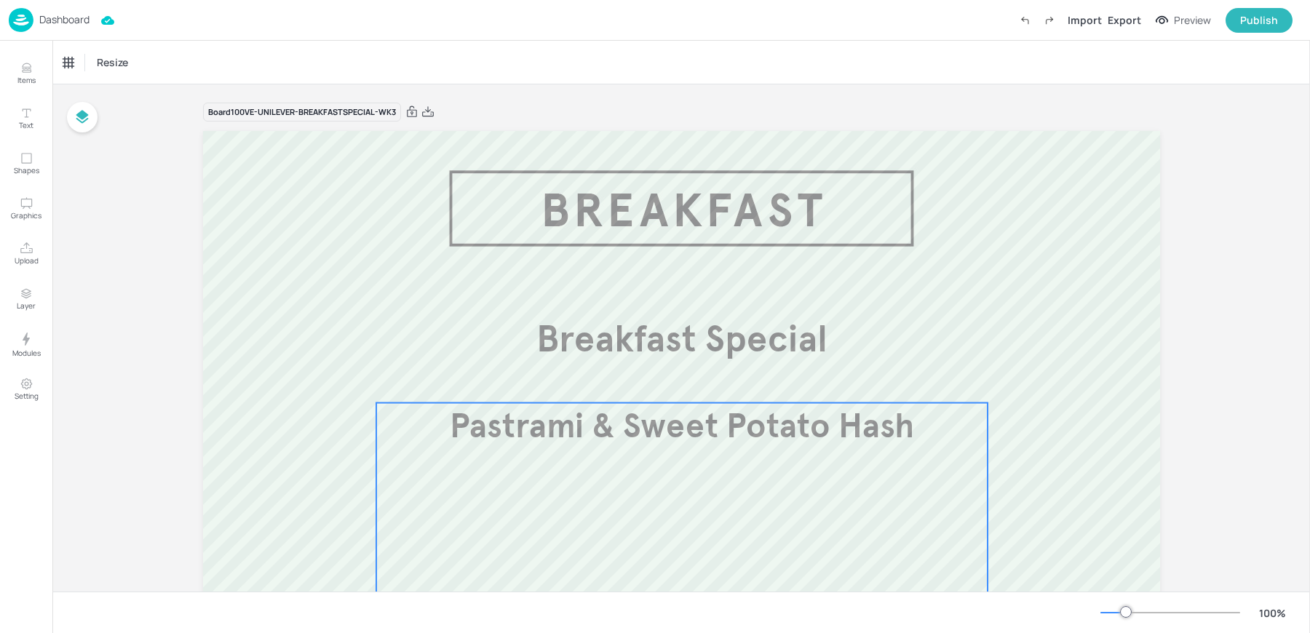
click at [685, 477] on div "Pastrami & Sweet Potato Hash £3.90" at bounding box center [682, 556] width 612 height 306
click at [108, 57] on div "Pastrami & Sweet Potato Hash" at bounding box center [123, 62] width 121 height 13
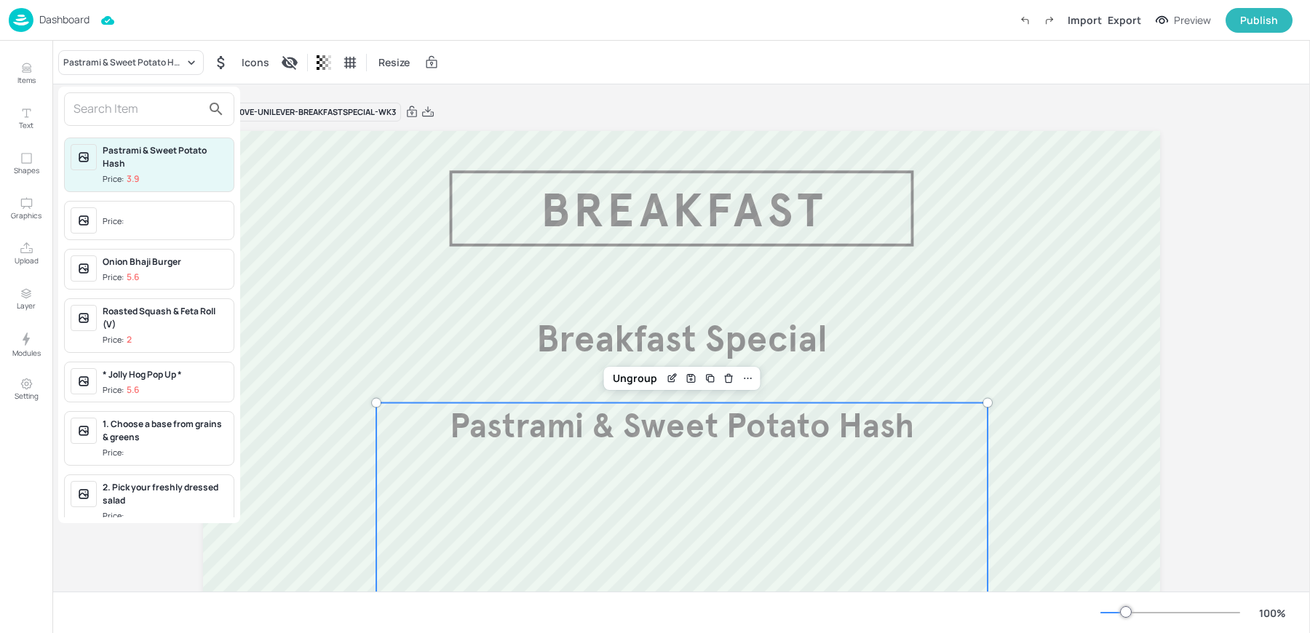
click at [105, 114] on input "text" at bounding box center [137, 108] width 128 height 23
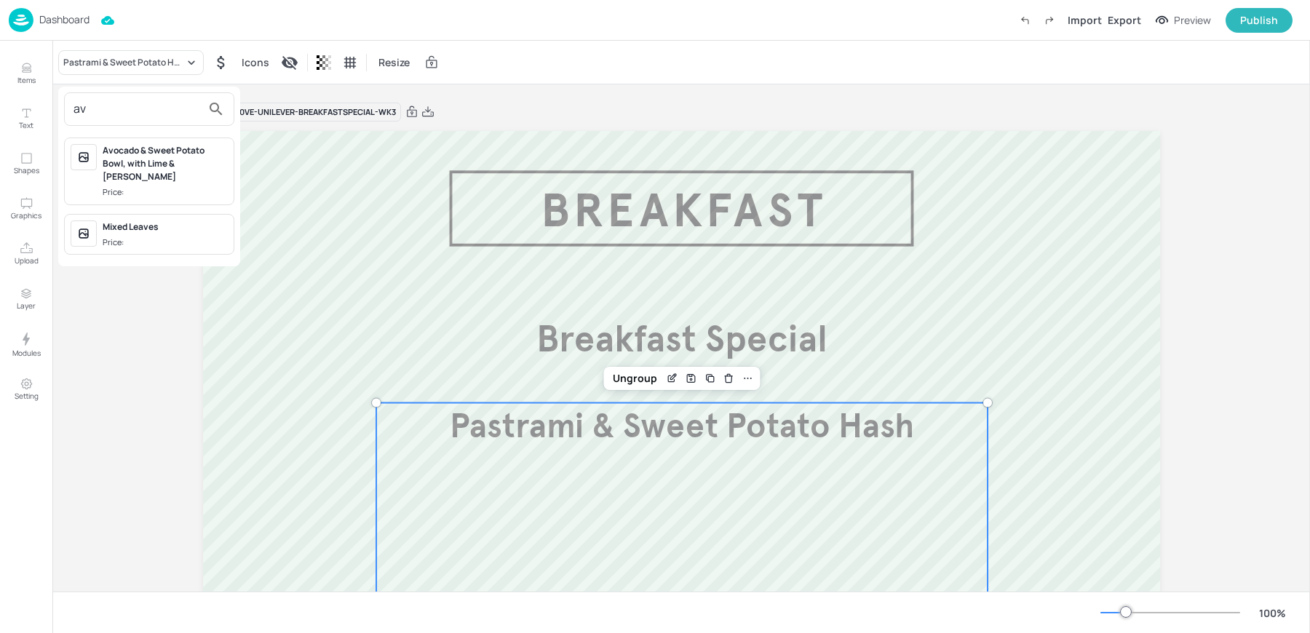
type input "av"
click at [145, 186] on span "Price:" at bounding box center [165, 192] width 125 height 12
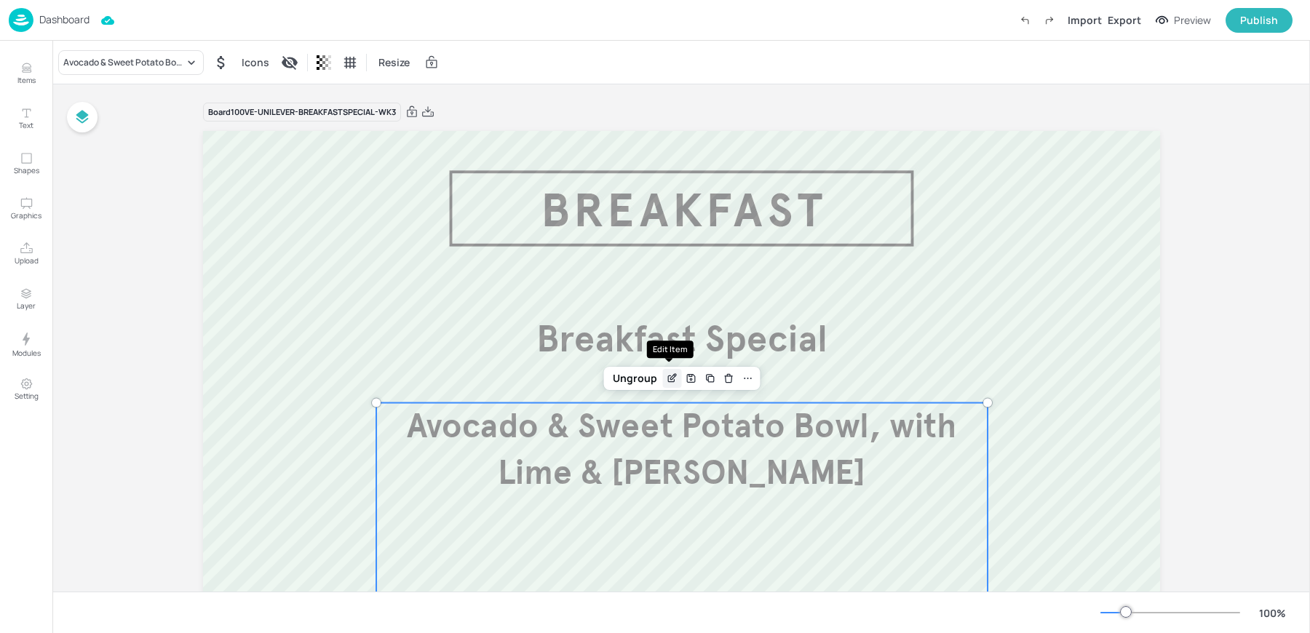
click at [672, 381] on icon "Edit Item" at bounding box center [672, 379] width 12 height 12
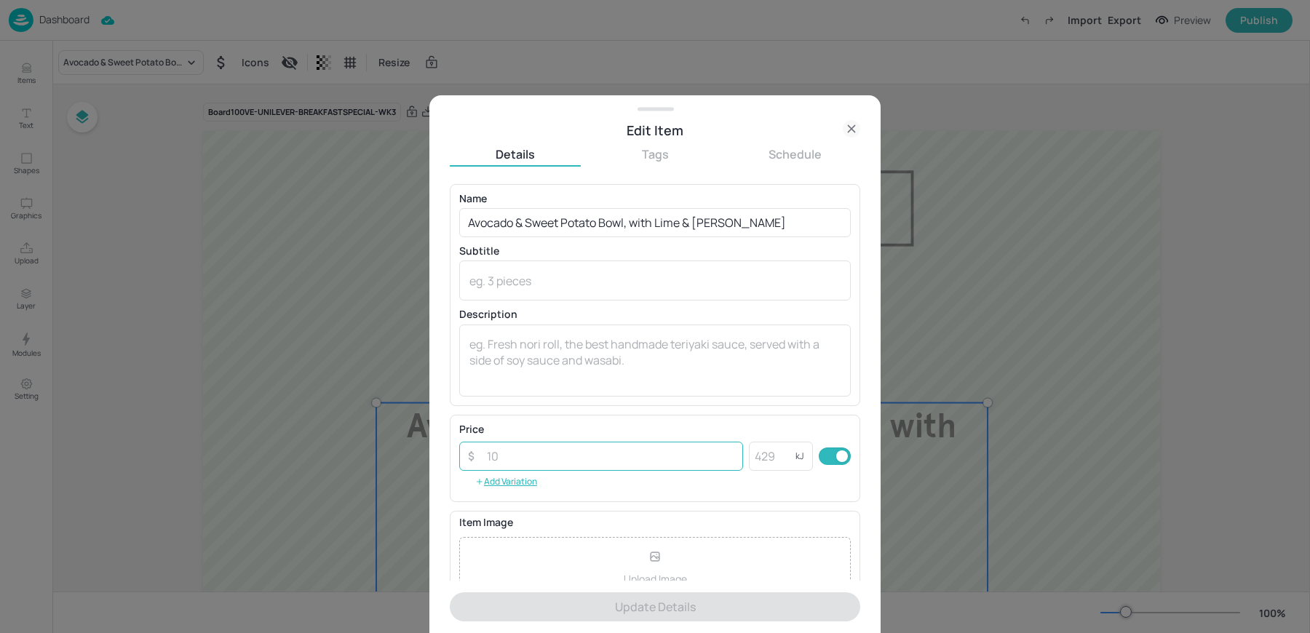
scroll to position [140, 0]
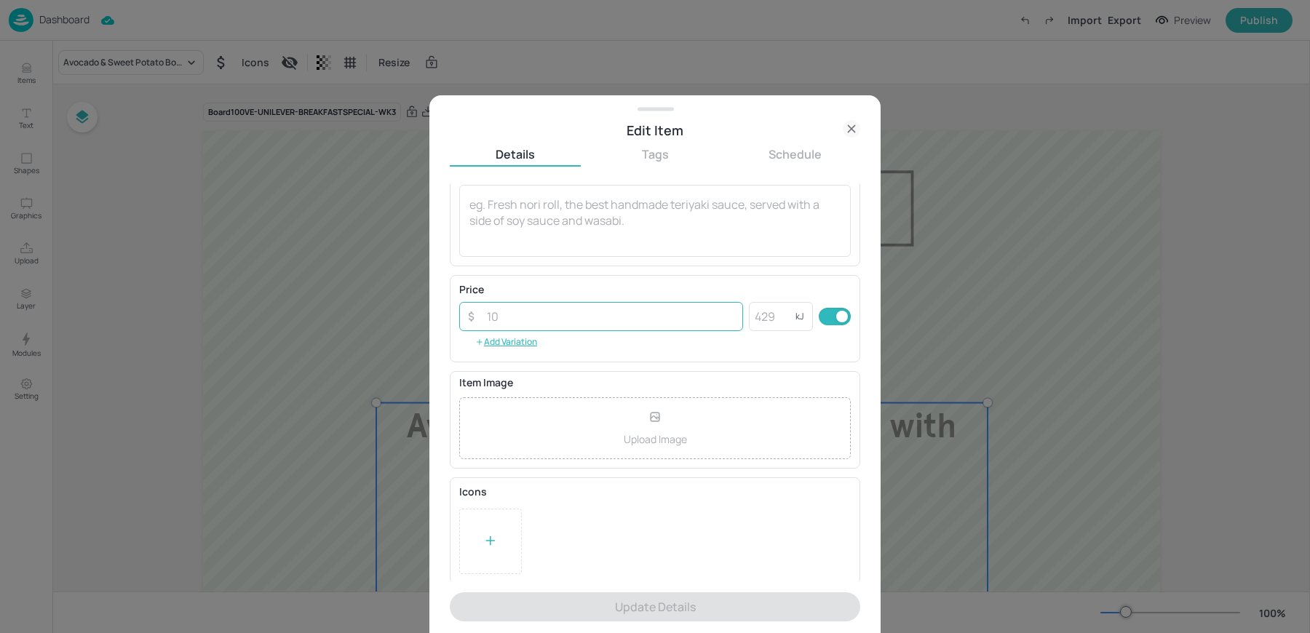
click at [495, 319] on input "number" at bounding box center [610, 316] width 265 height 29
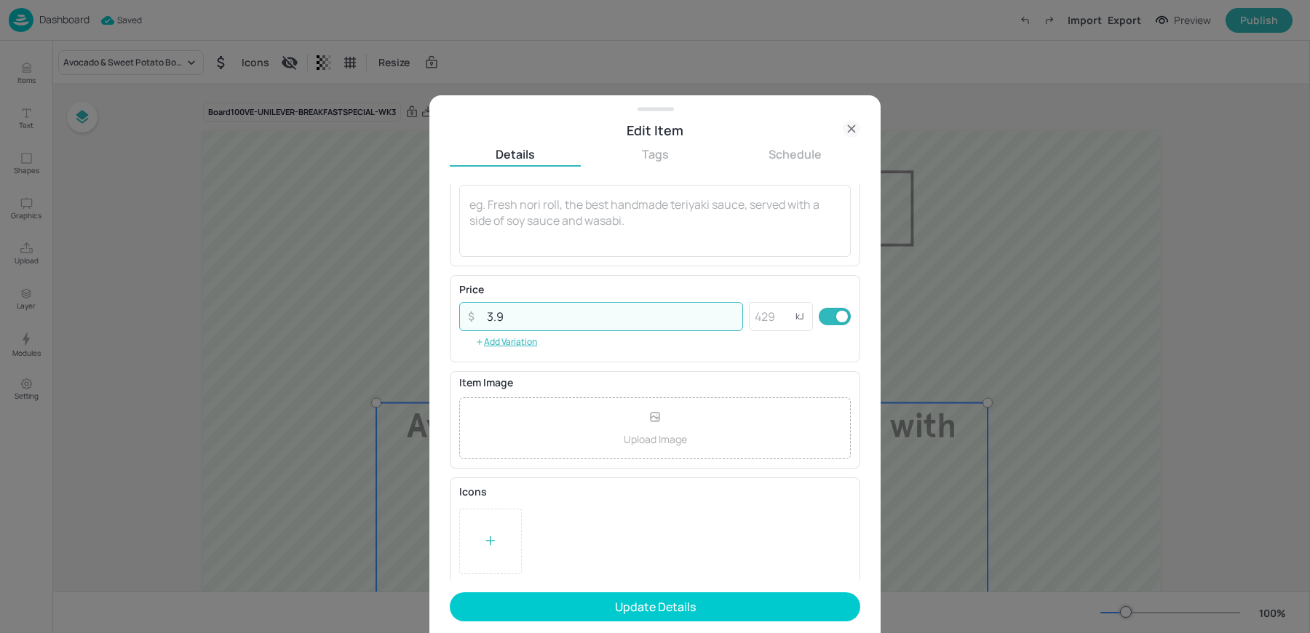
scroll to position [0, 0]
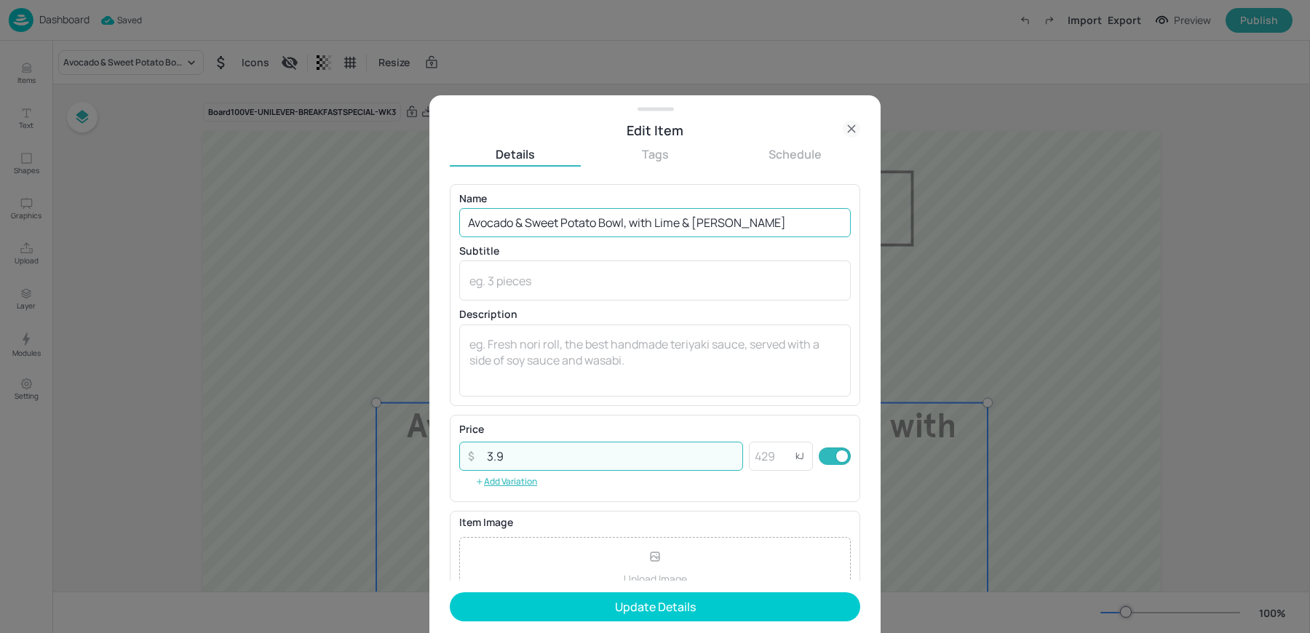
type input "3.9"
click at [637, 223] on input "Avocado & Sweet Potato Bowl, with Lime & Chilli" at bounding box center [654, 222] width 391 height 29
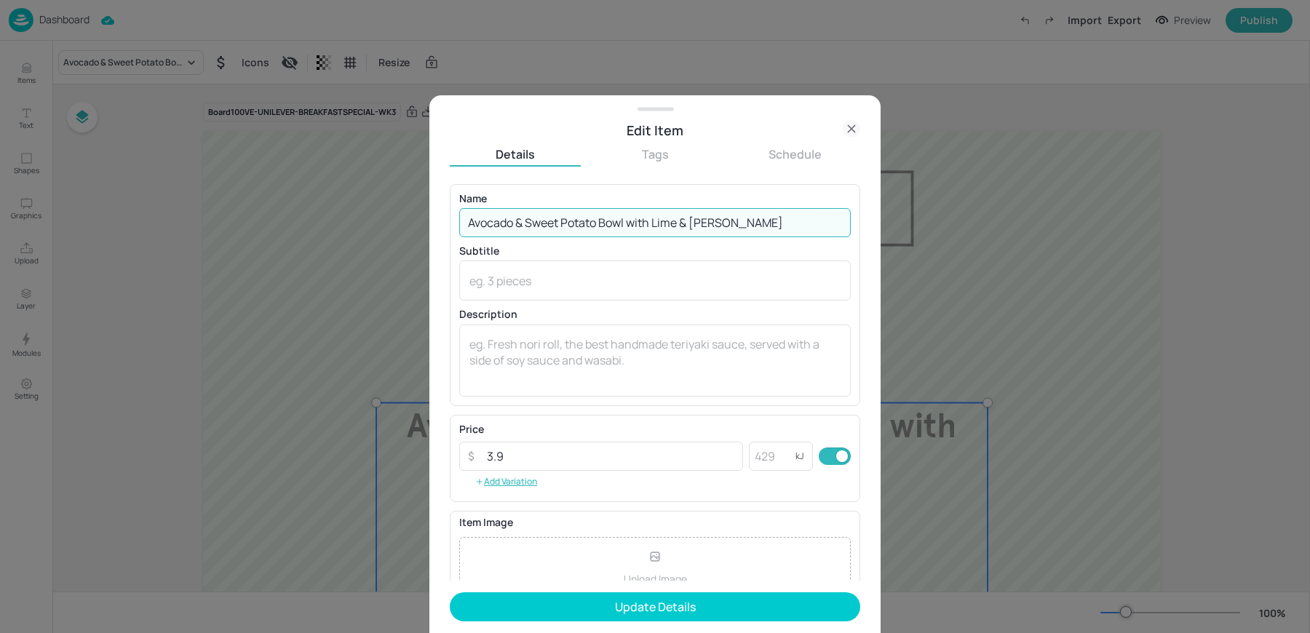
type input "Avocado & Sweet Potato Bowl with Lime & [PERSON_NAME]"
click at [450, 592] on button "Update Details" at bounding box center [655, 606] width 410 height 29
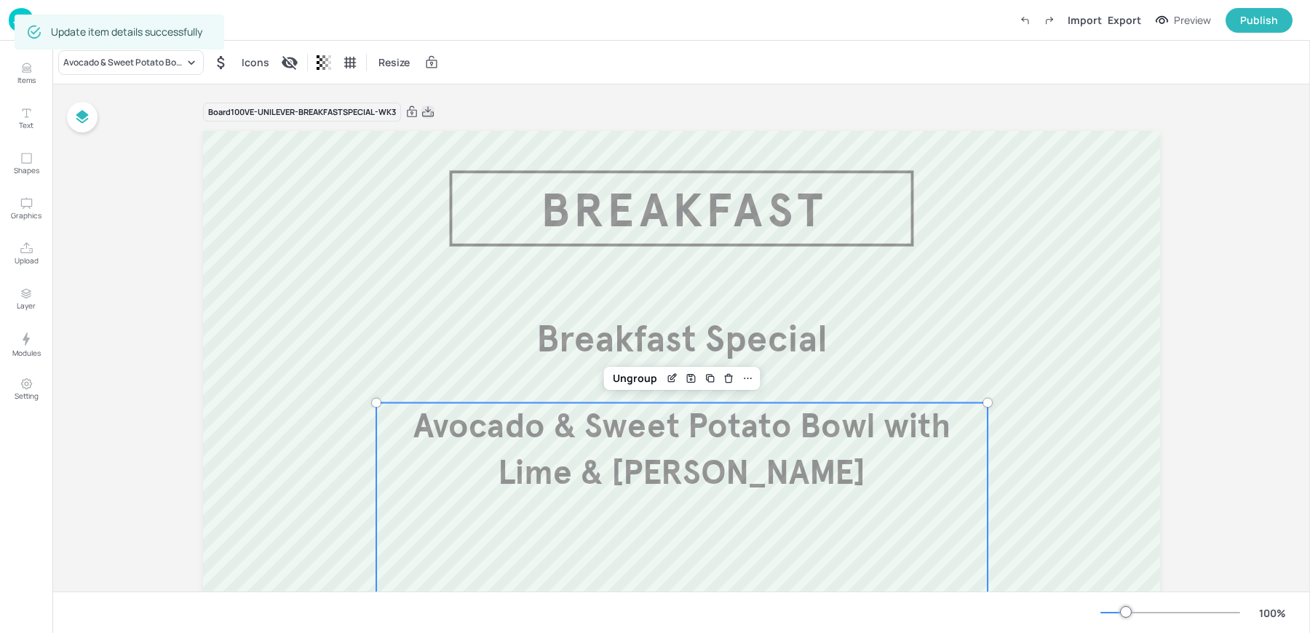
click at [428, 116] on icon at bounding box center [428, 111] width 12 height 10
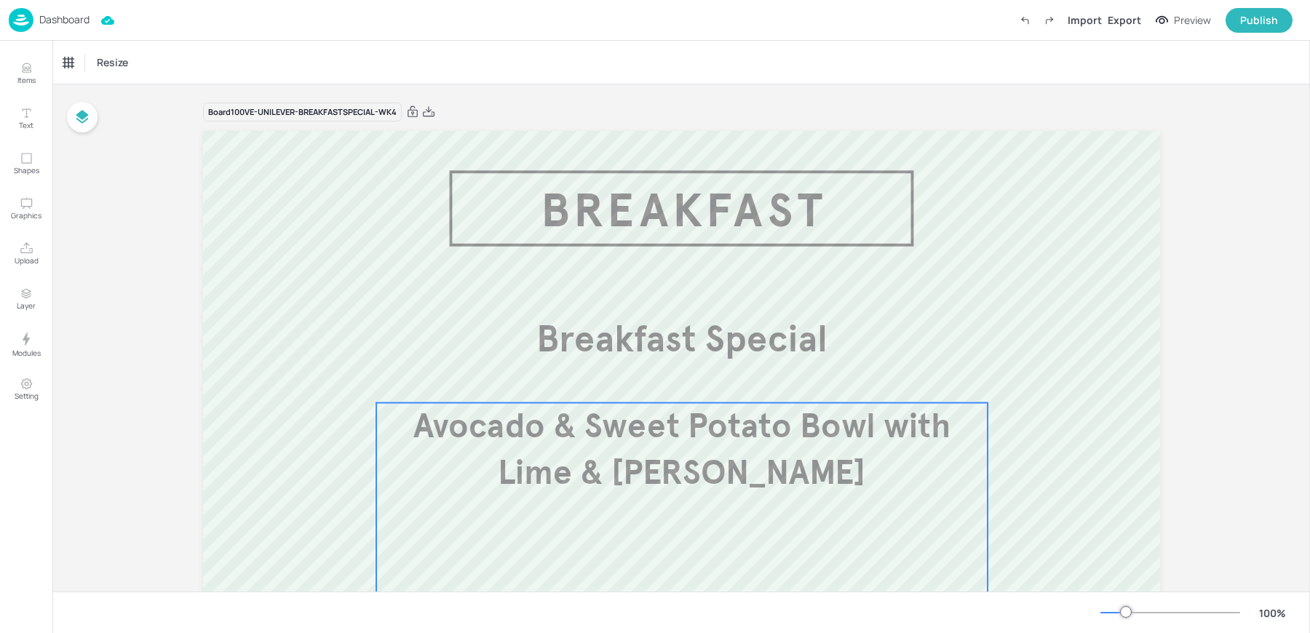
click at [587, 447] on p "Avocado & Sweet Potato Bowl with Lime & [PERSON_NAME]" at bounding box center [682, 450] width 612 height 94
click at [112, 56] on div "Avocado & Sweet Potato Bowl with Lime & [PERSON_NAME]" at bounding box center [123, 62] width 121 height 13
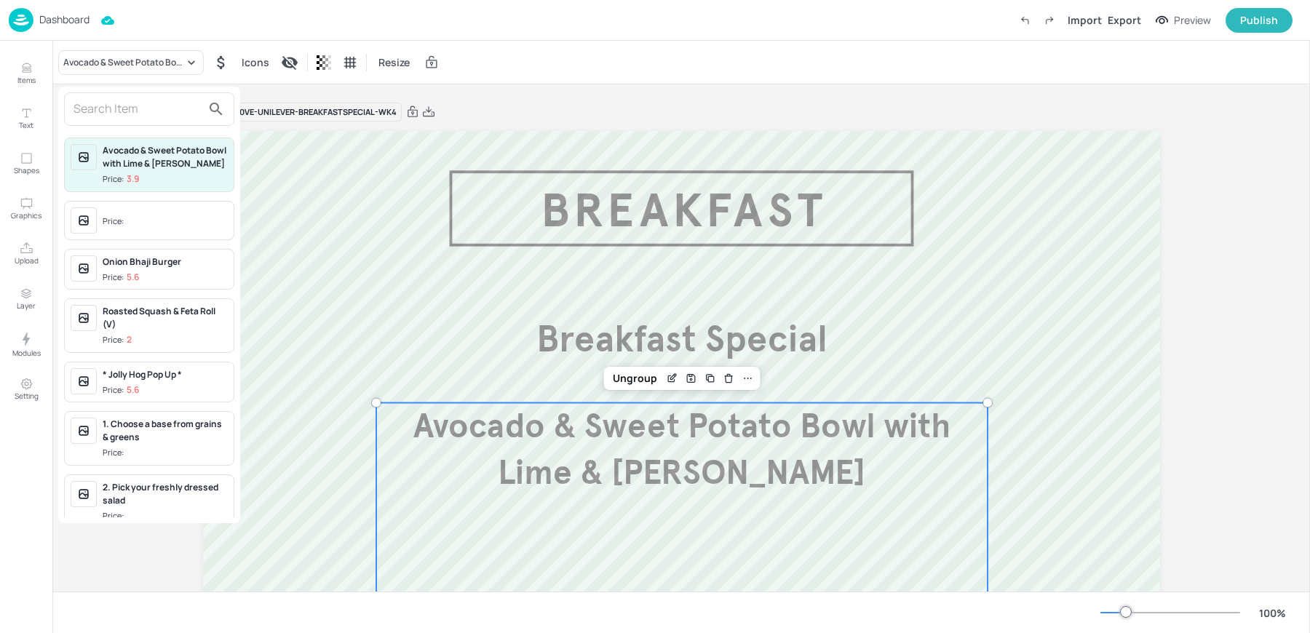
click at [106, 101] on input "text" at bounding box center [137, 108] width 128 height 23
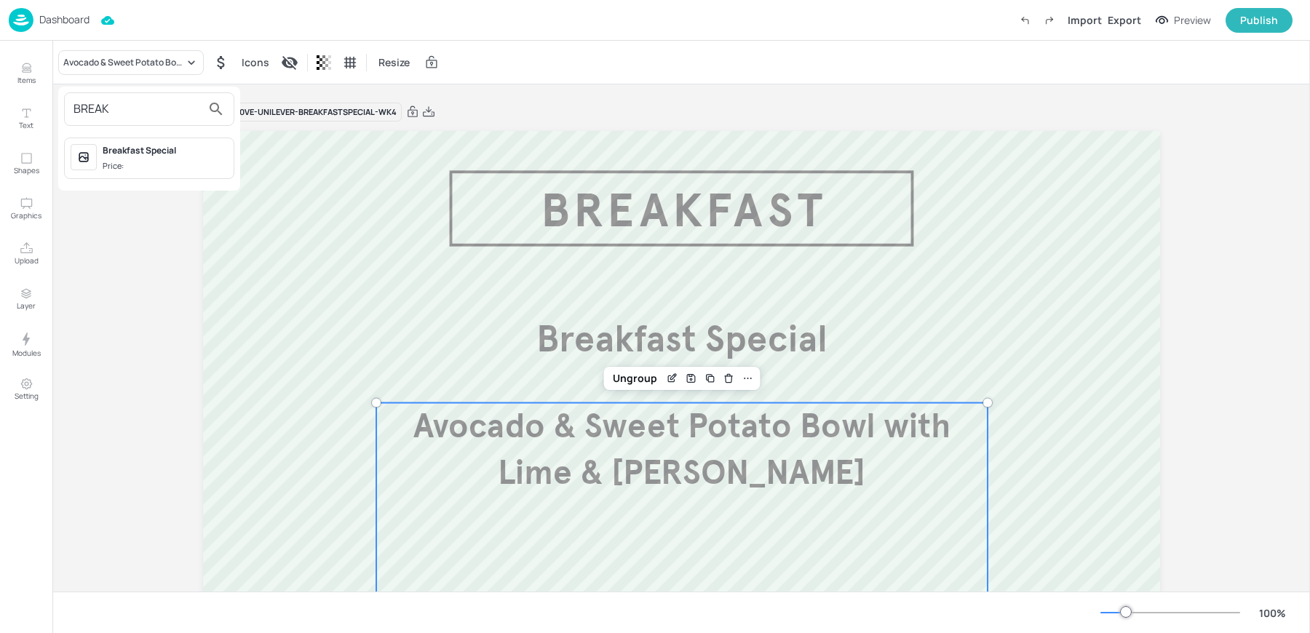
type input "BREAK"
click at [9, 68] on div at bounding box center [655, 316] width 1310 height 633
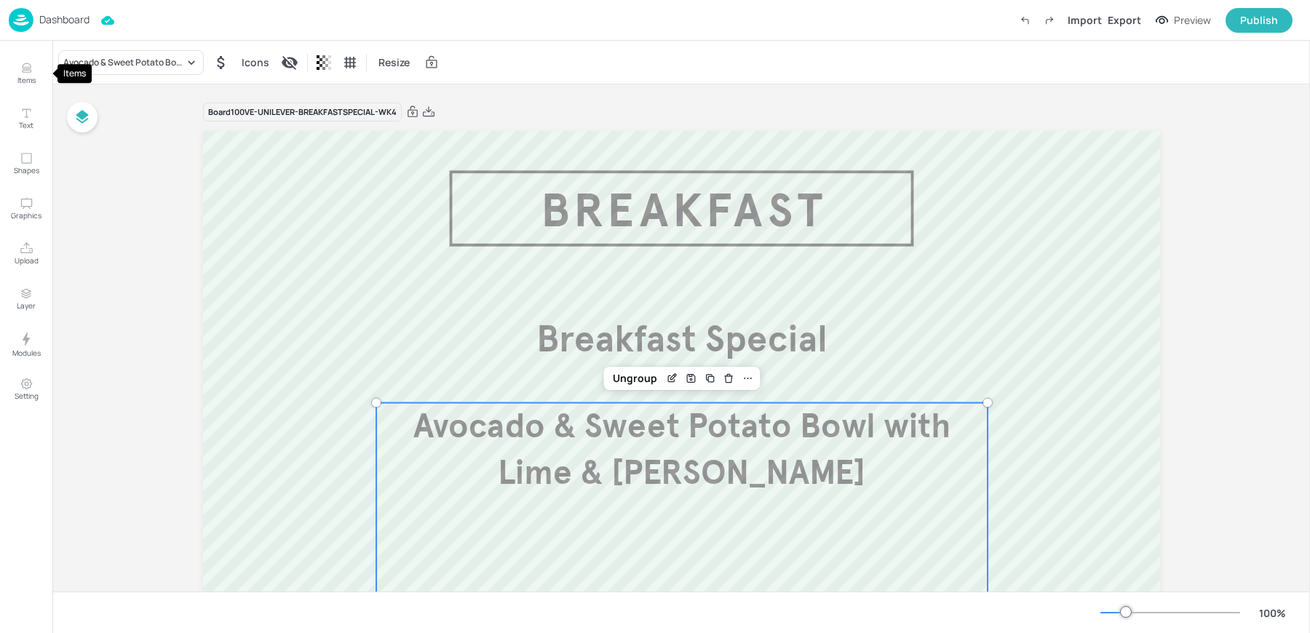
click at [17, 71] on button "Items" at bounding box center [26, 73] width 42 height 42
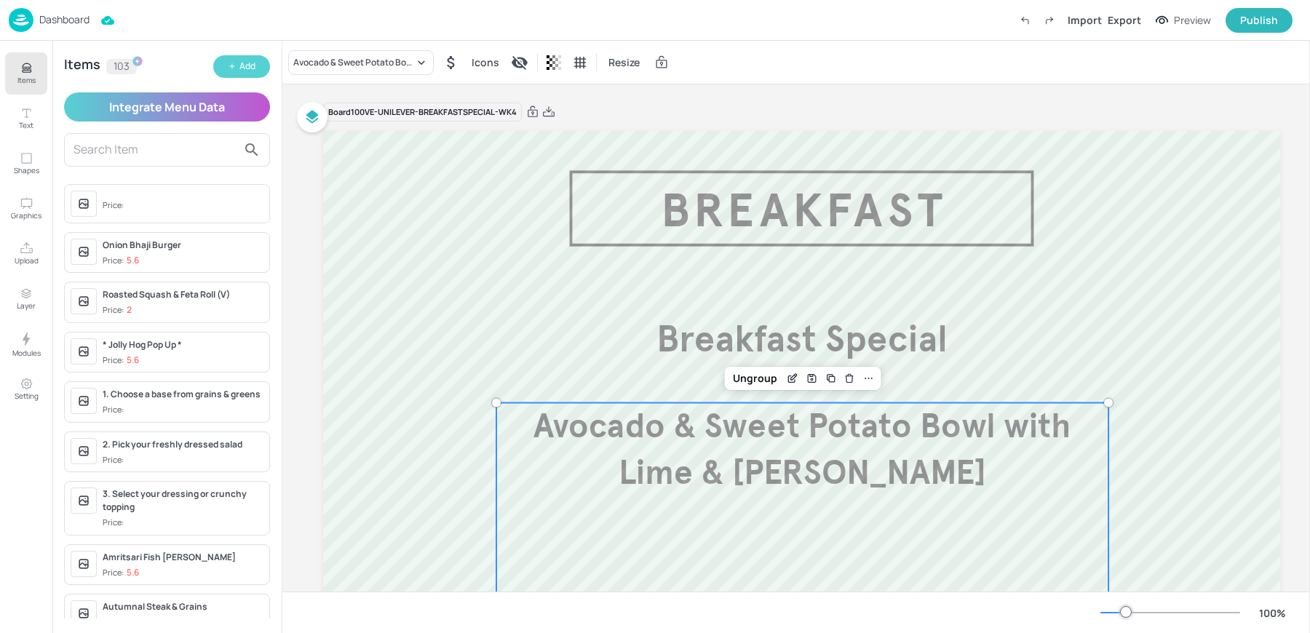
click at [228, 72] on button "Add" at bounding box center [241, 66] width 57 height 23
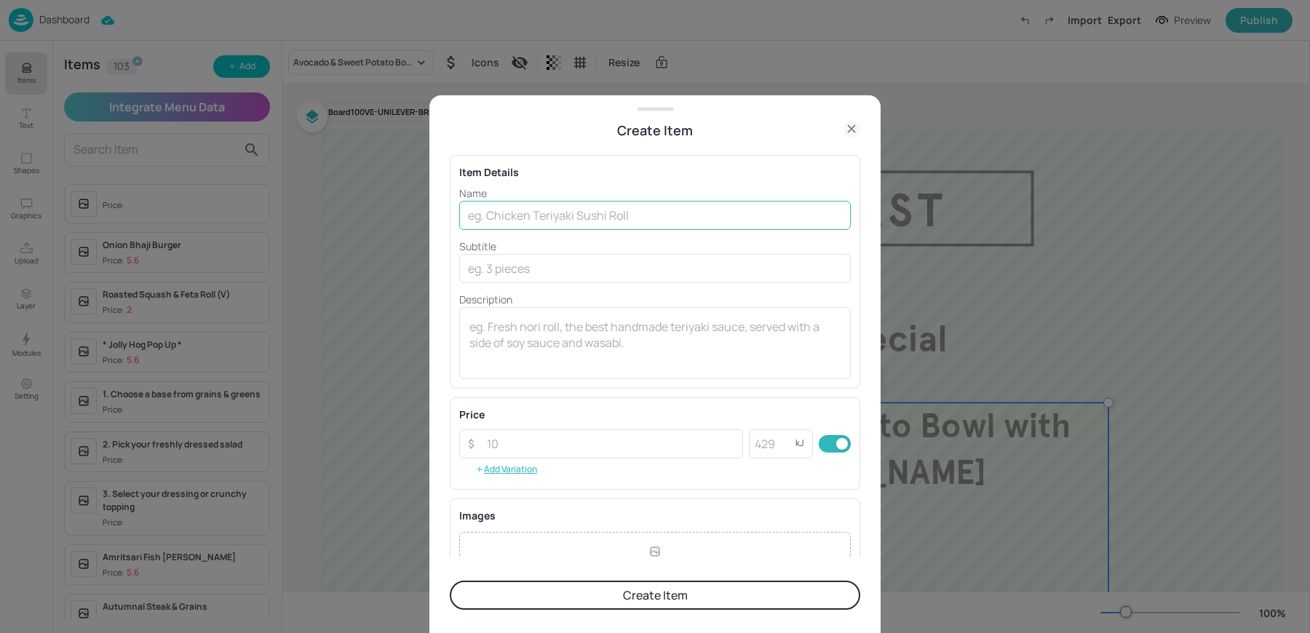
click at [501, 228] on input "text" at bounding box center [654, 215] width 391 height 29
type input "Breakfast Muffin, Sausage & Fried Egg"
click at [511, 452] on input "number" at bounding box center [610, 443] width 265 height 29
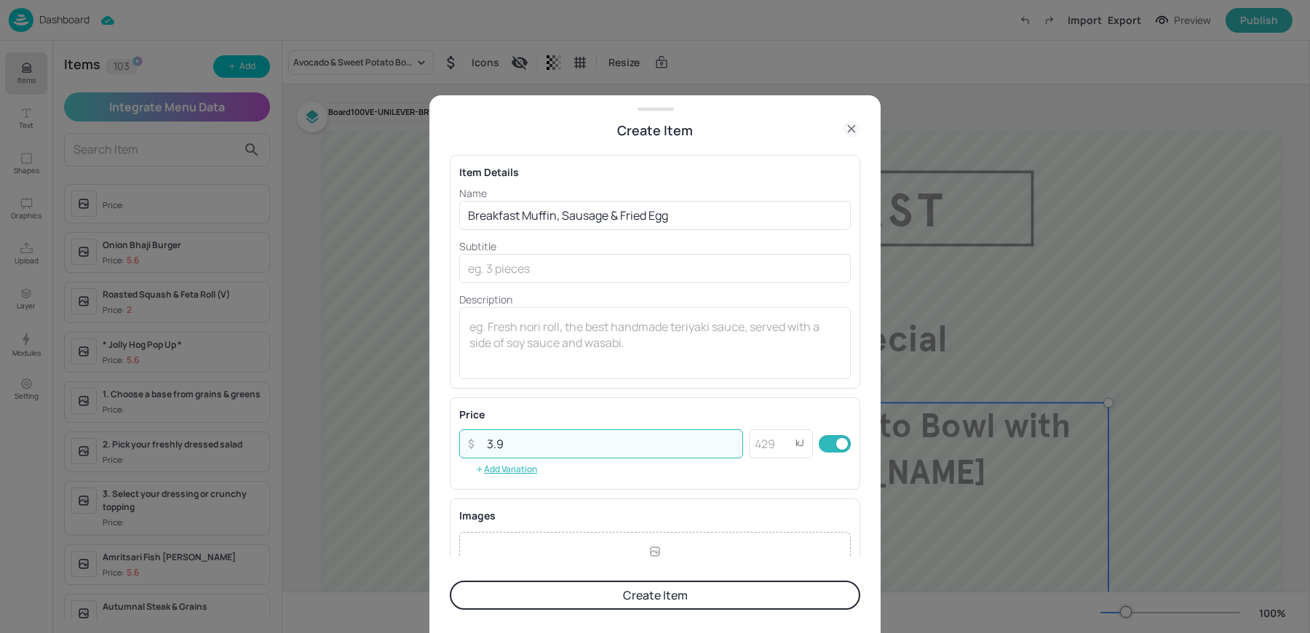
type input "3.9"
click at [450, 581] on button "Create Item" at bounding box center [655, 595] width 410 height 29
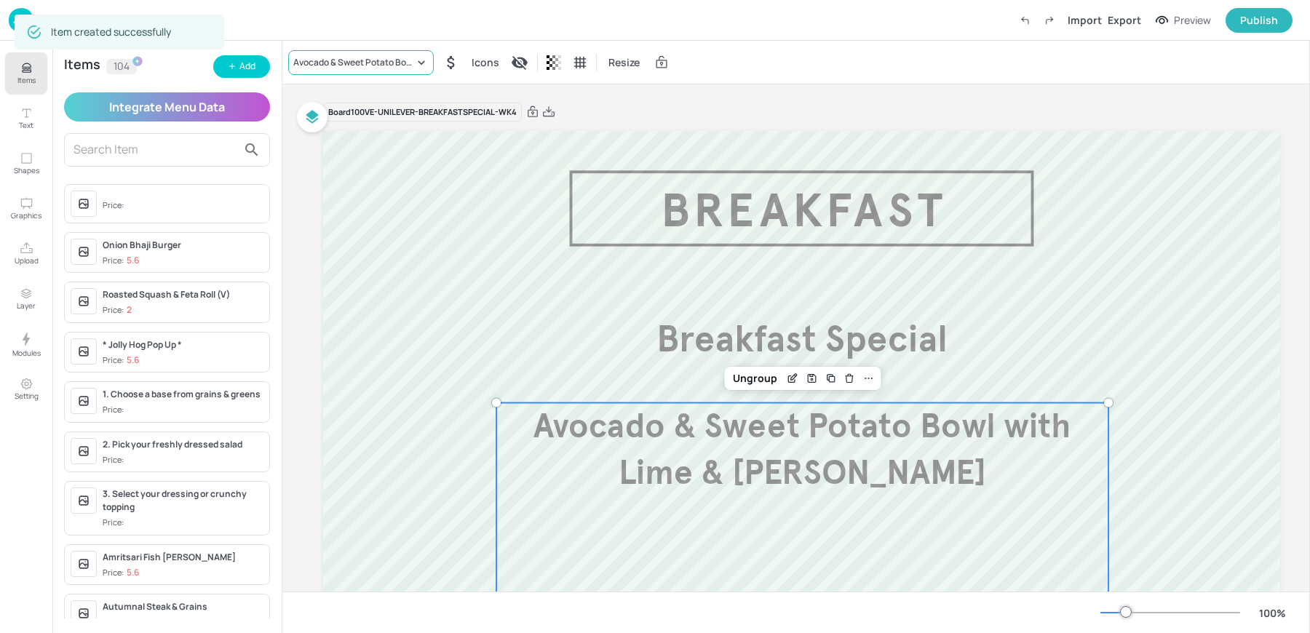
click at [359, 60] on div "Avocado & Sweet Potato Bowl with Lime & [PERSON_NAME]" at bounding box center [353, 62] width 121 height 13
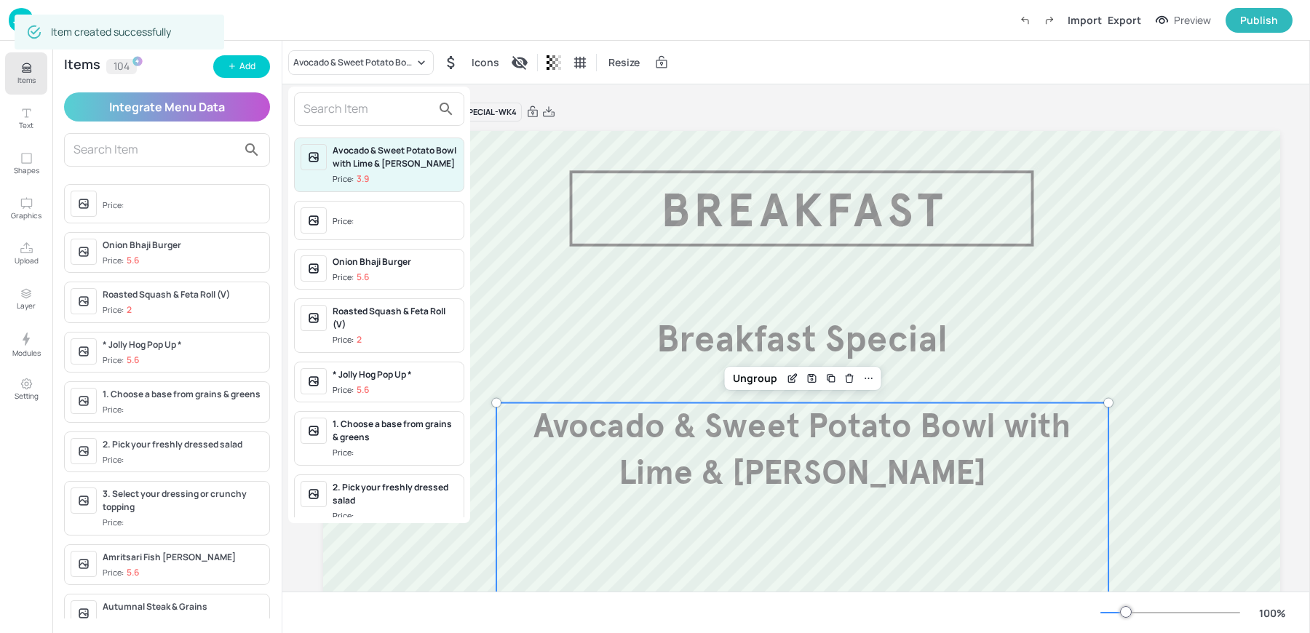
click at [352, 100] on input "text" at bounding box center [367, 108] width 128 height 23
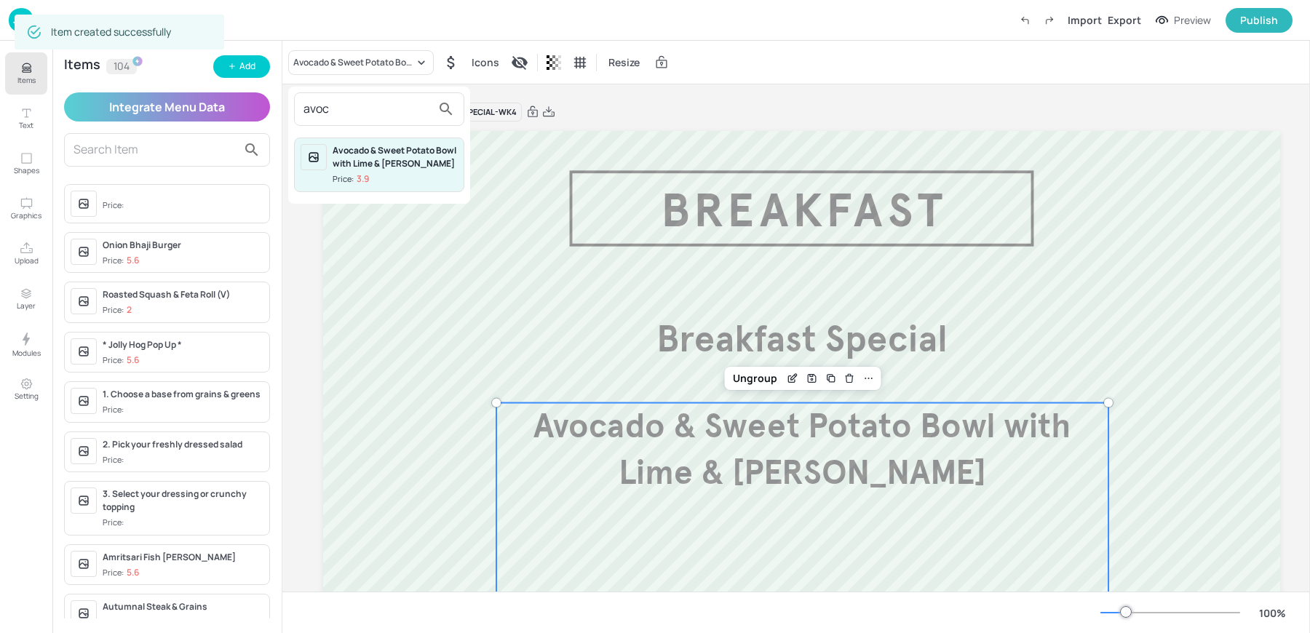
type input "avoc"
click at [370, 160] on div "Avocado & Sweet Potato Bowl with Lime & [PERSON_NAME]" at bounding box center [394, 157] width 125 height 26
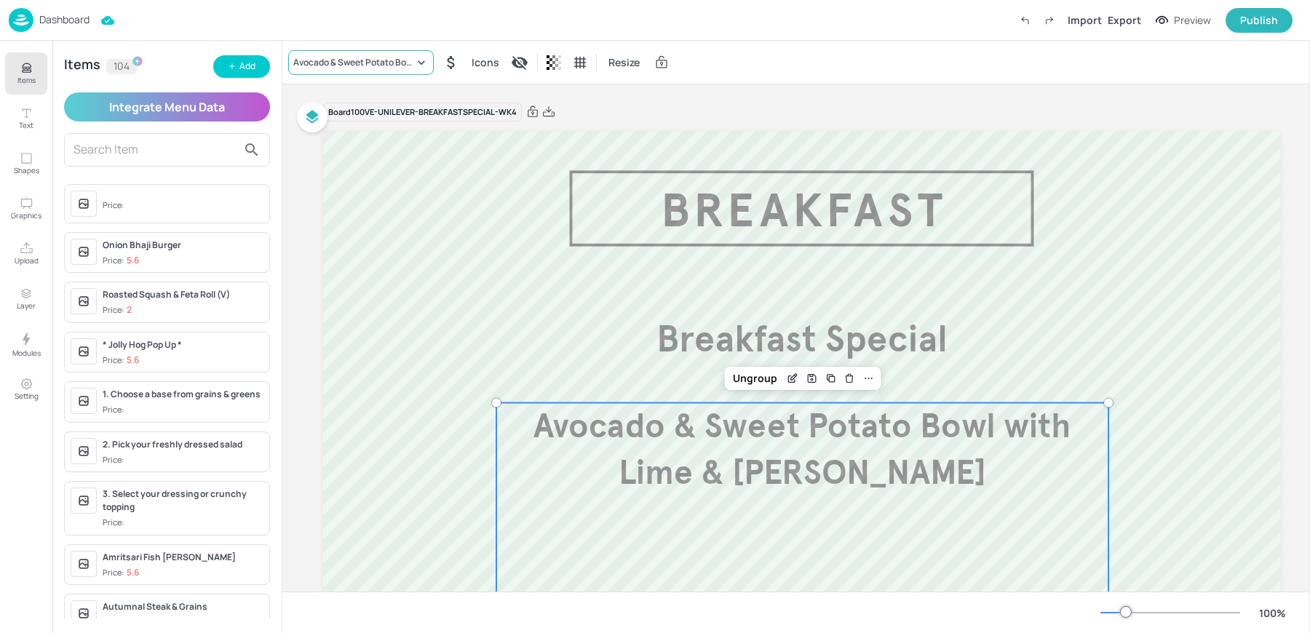
click at [318, 67] on div "Avocado & Sweet Potato Bowl with Lime & [PERSON_NAME]" at bounding box center [353, 62] width 121 height 13
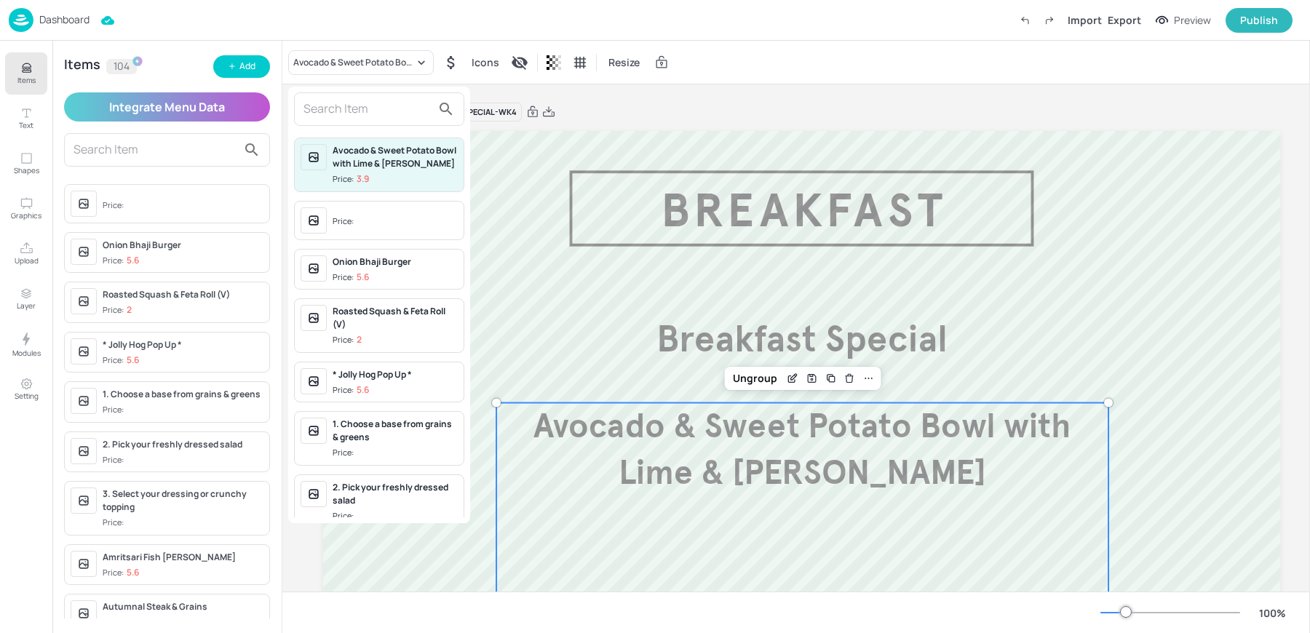
click at [379, 127] on div "Avocado & Sweet Potato Bowl with Lime & Chilli Price: 3.9 Price: Onion Bhaji Bu…" at bounding box center [379, 305] width 182 height 437
click at [370, 120] on input "text" at bounding box center [367, 108] width 128 height 23
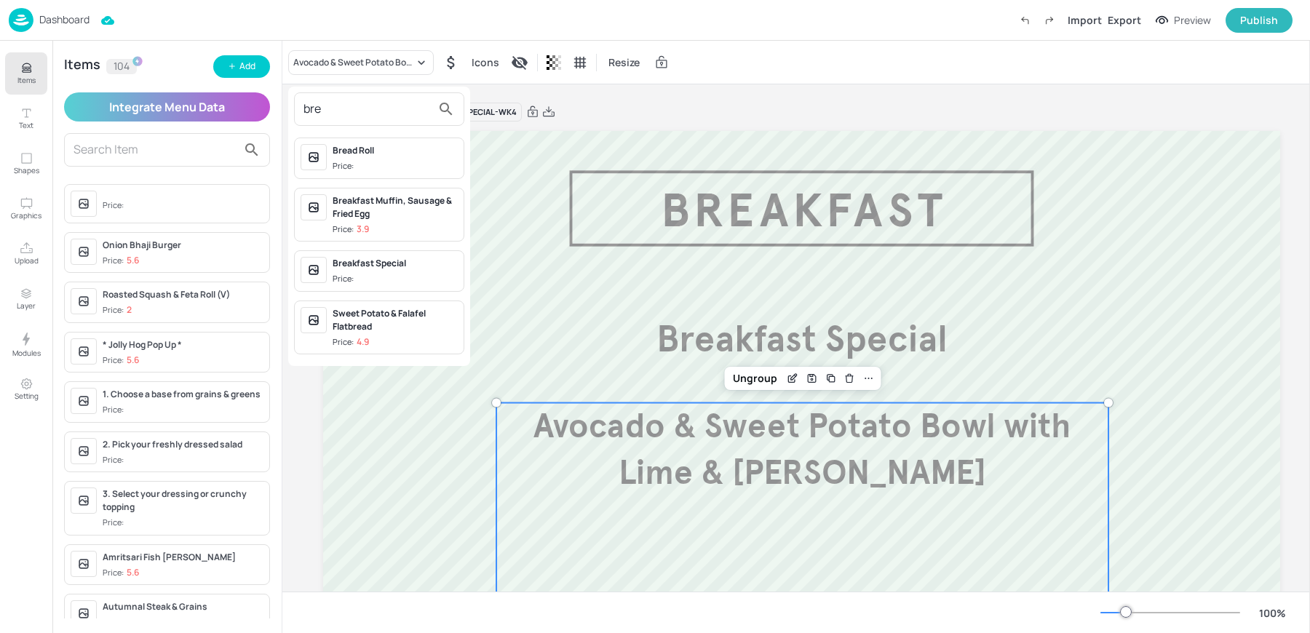
type input "bre"
click at [378, 223] on span "Price: 3.9" at bounding box center [394, 229] width 125 height 12
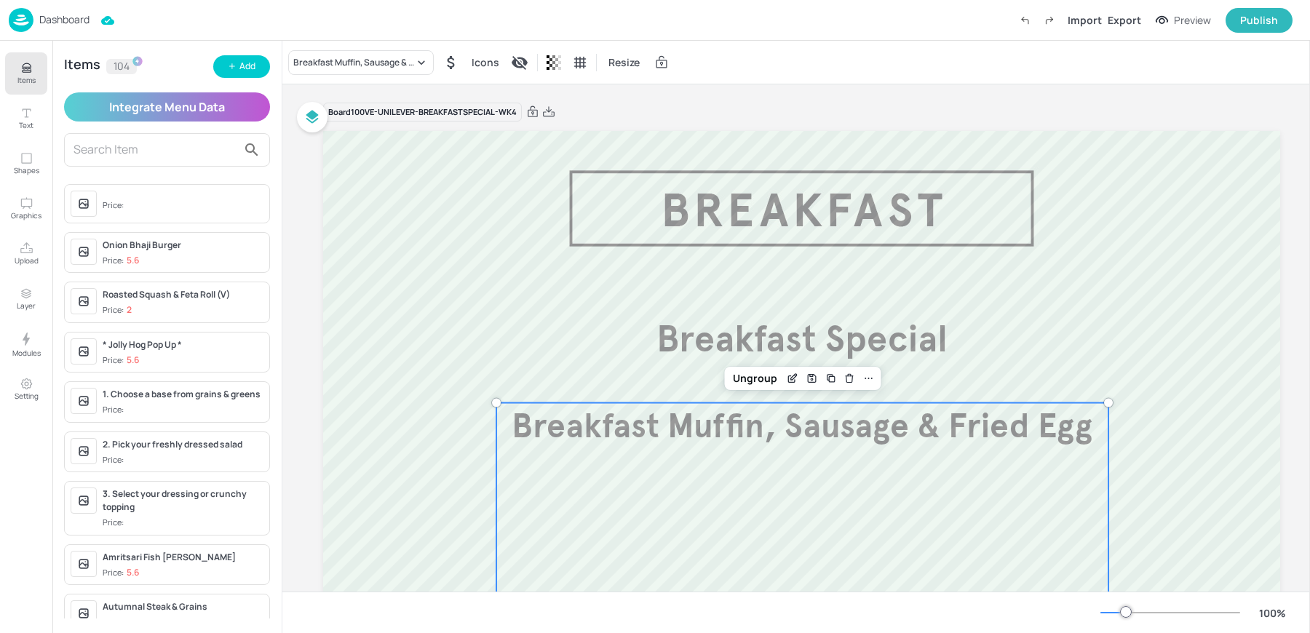
click at [636, 103] on div "Board 100VE-UNILEVER-BREAKFASTSPECIAL-WK4" at bounding box center [801, 112] width 957 height 20
click at [55, 16] on p "Dashboard" at bounding box center [64, 20] width 50 height 10
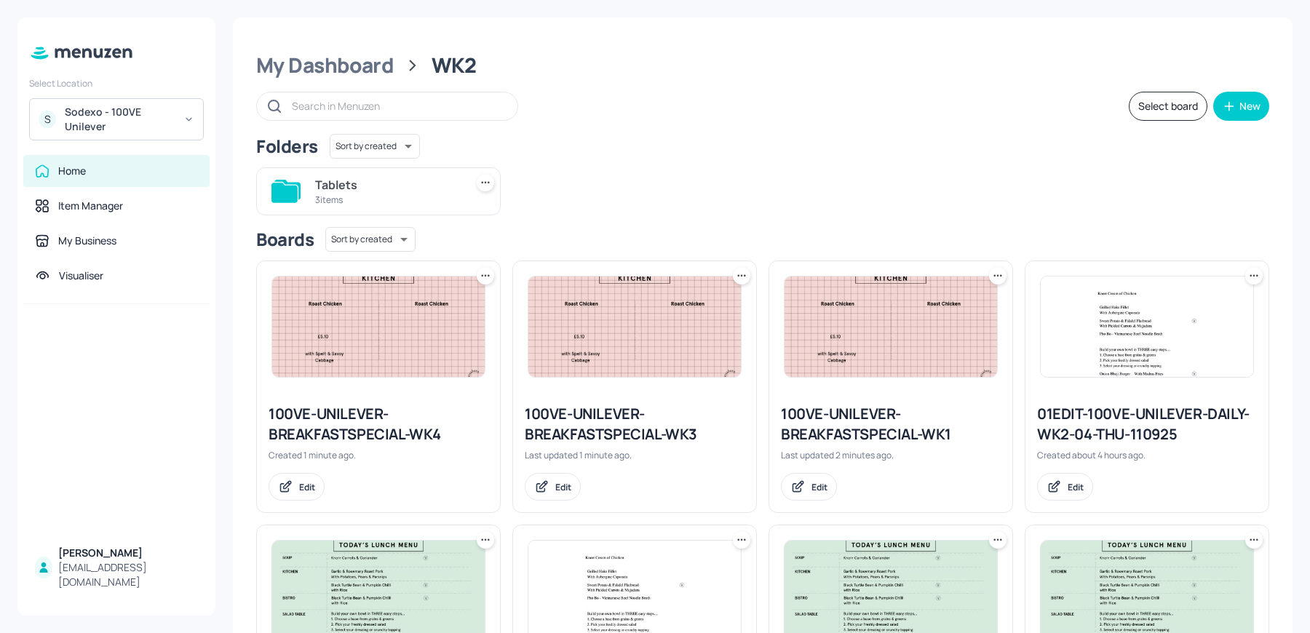
click at [479, 268] on icon at bounding box center [485, 275] width 15 height 15
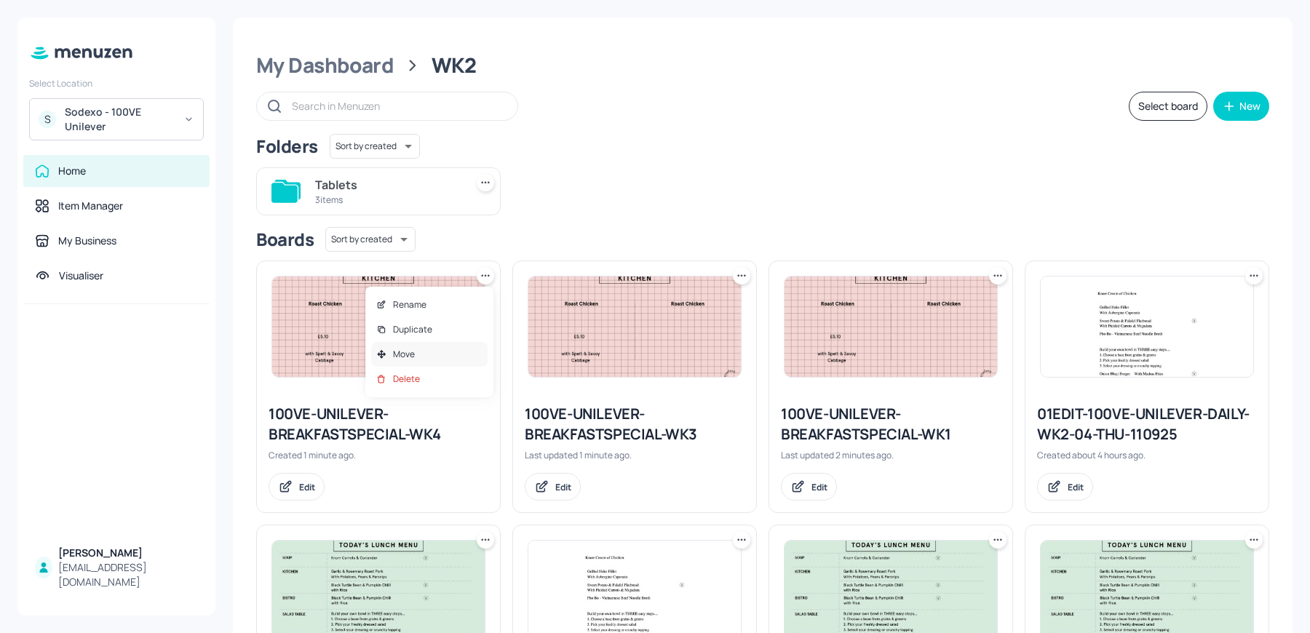
click at [407, 348] on p "Move" at bounding box center [404, 354] width 22 height 13
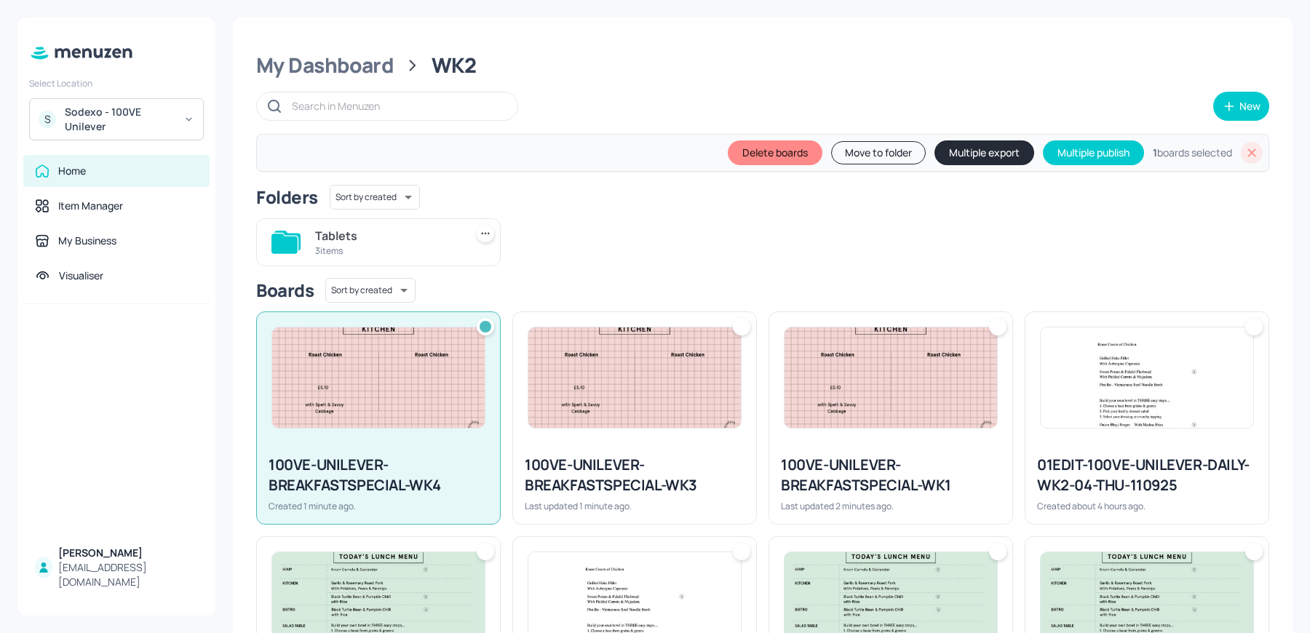
click at [876, 145] on button "Move to folder" at bounding box center [878, 152] width 95 height 23
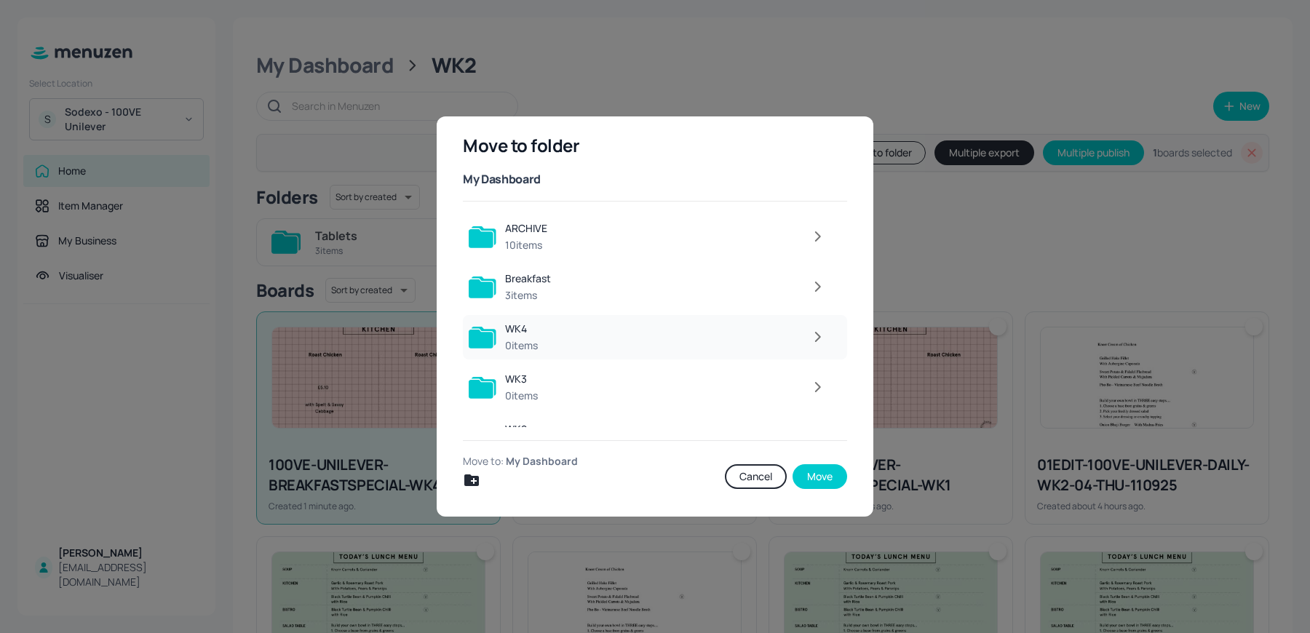
click at [813, 330] on icon "button" at bounding box center [817, 336] width 18 height 17
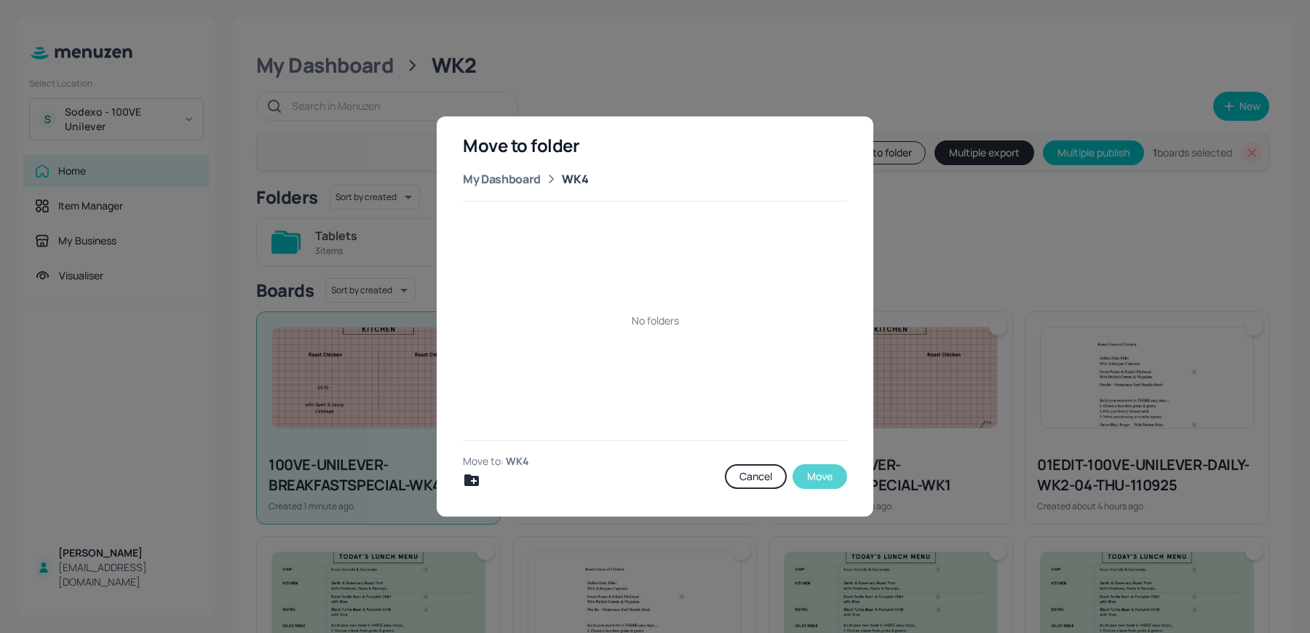
click at [812, 474] on button "Move" at bounding box center [819, 476] width 55 height 25
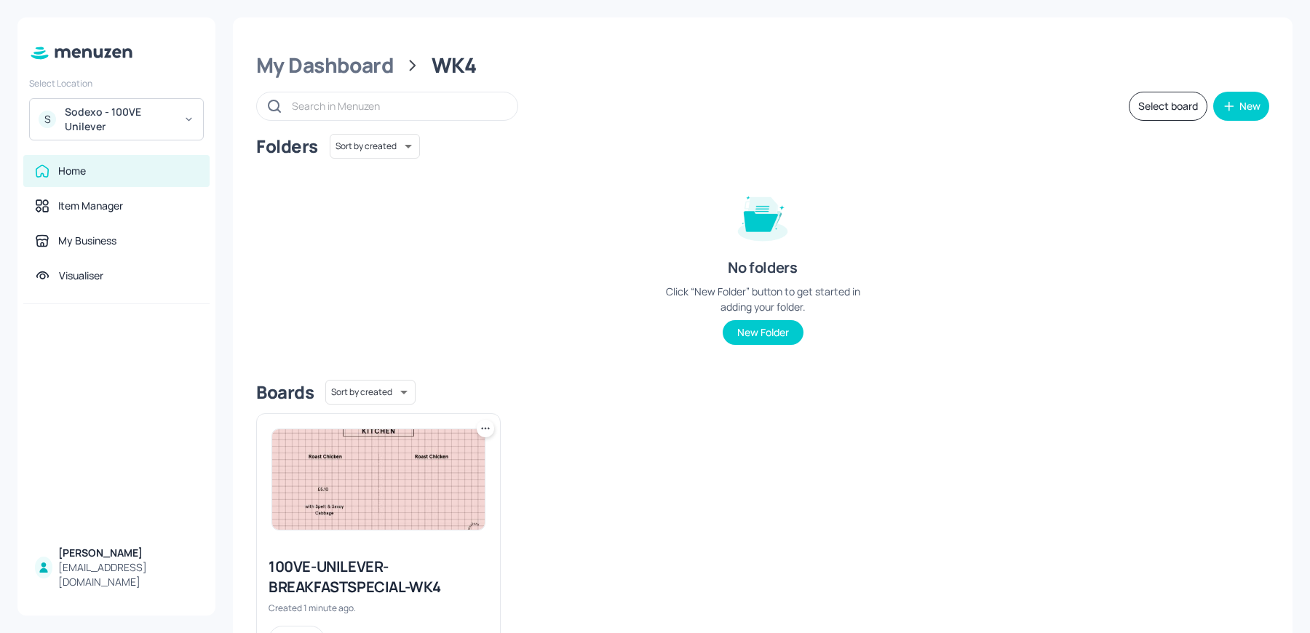
click at [271, 45] on div "My Dashboard WK4 Select board New Folders Sort by created id ​ No folders Click…" at bounding box center [762, 358] width 1059 height 683
click at [283, 56] on div "My Dashboard" at bounding box center [325, 65] width 138 height 26
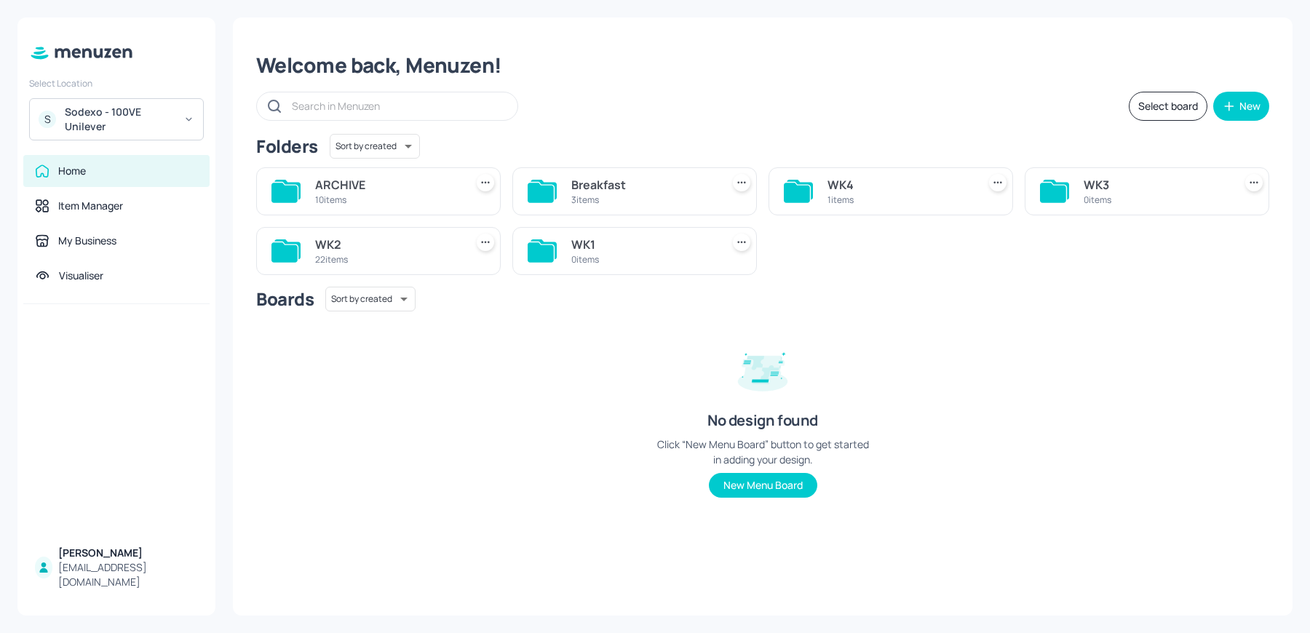
click at [383, 253] on div "22 items" at bounding box center [387, 259] width 144 height 12
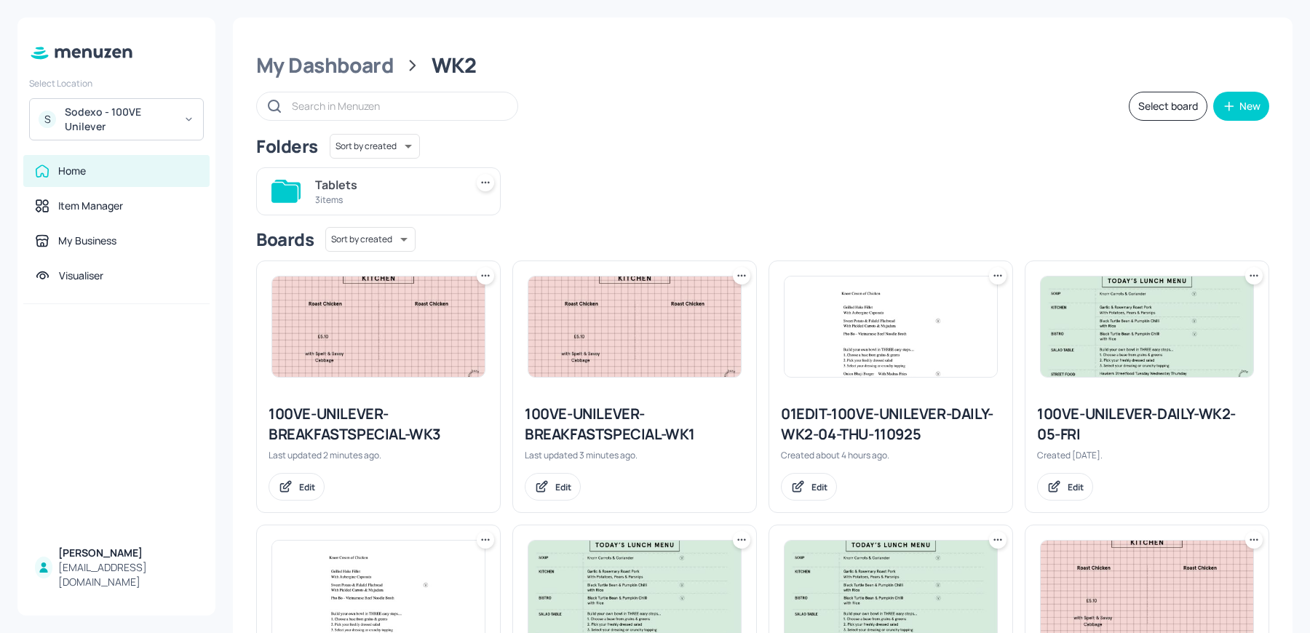
click at [487, 278] on icon at bounding box center [485, 275] width 15 height 15
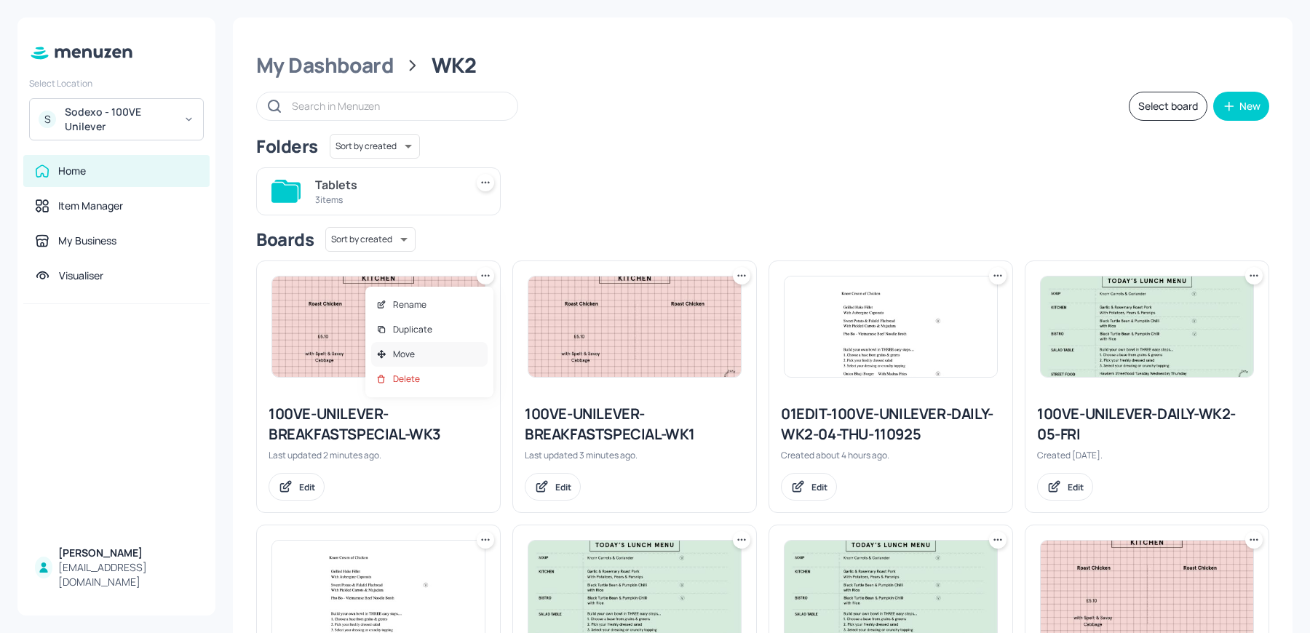
click at [425, 354] on div "Move" at bounding box center [429, 354] width 116 height 25
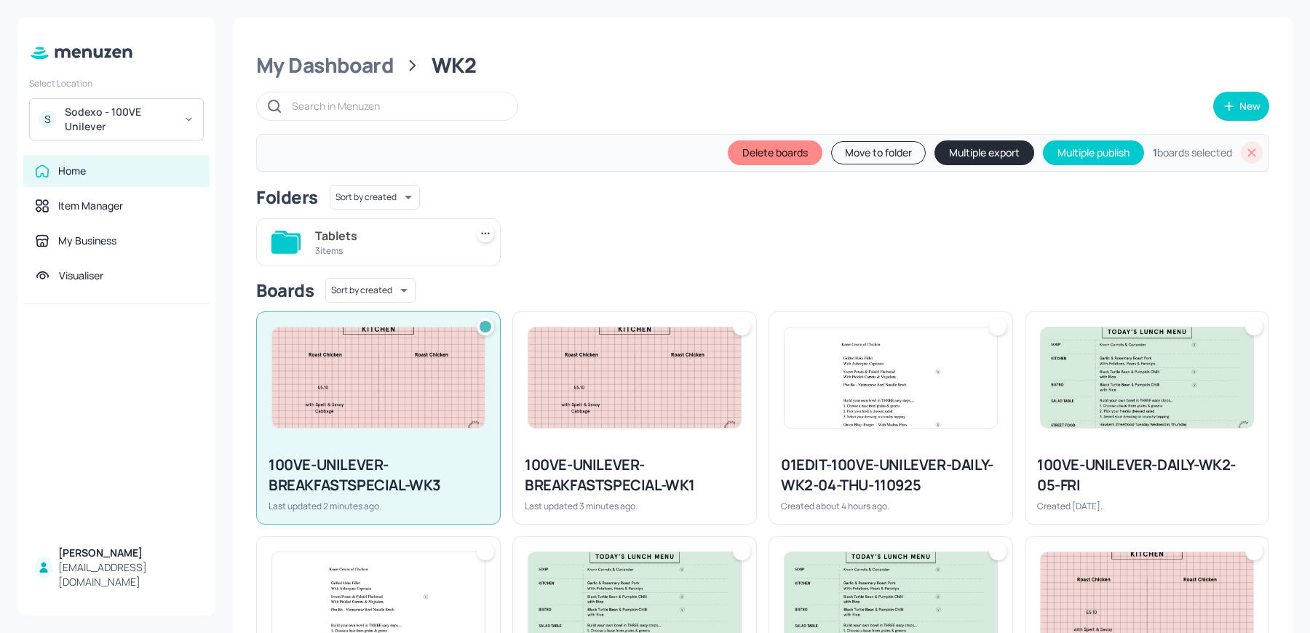
click at [846, 151] on button "Move to folder" at bounding box center [878, 152] width 95 height 23
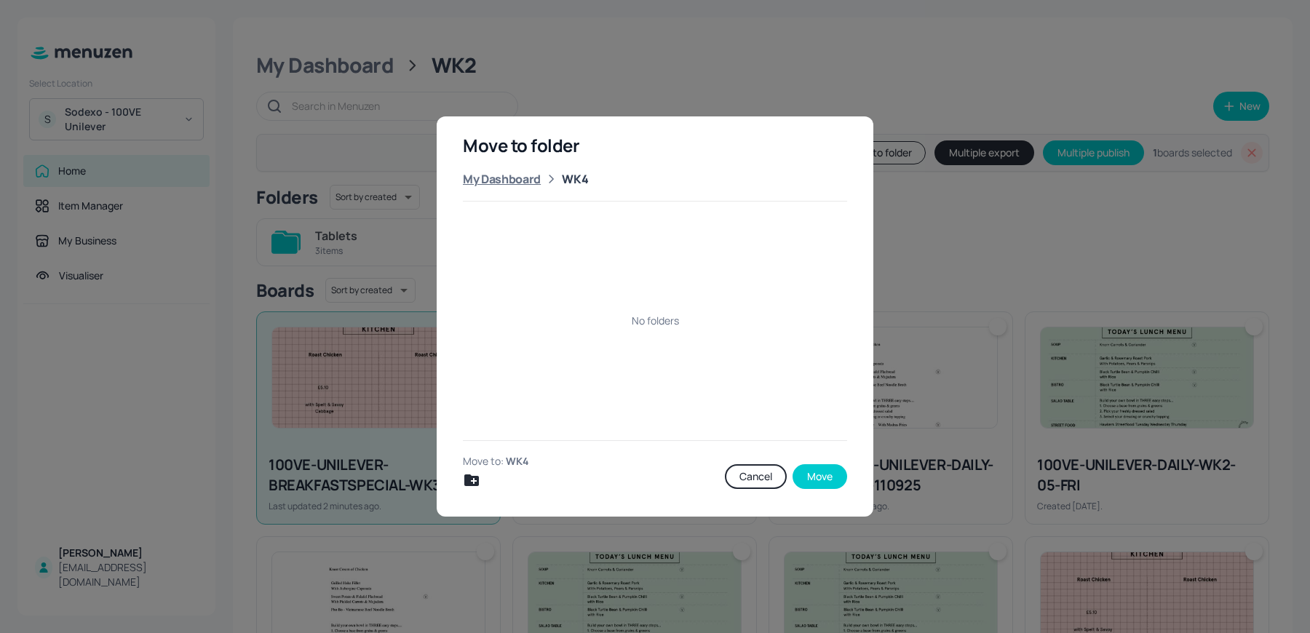
click at [506, 177] on div "My Dashboard" at bounding box center [502, 178] width 78 height 17
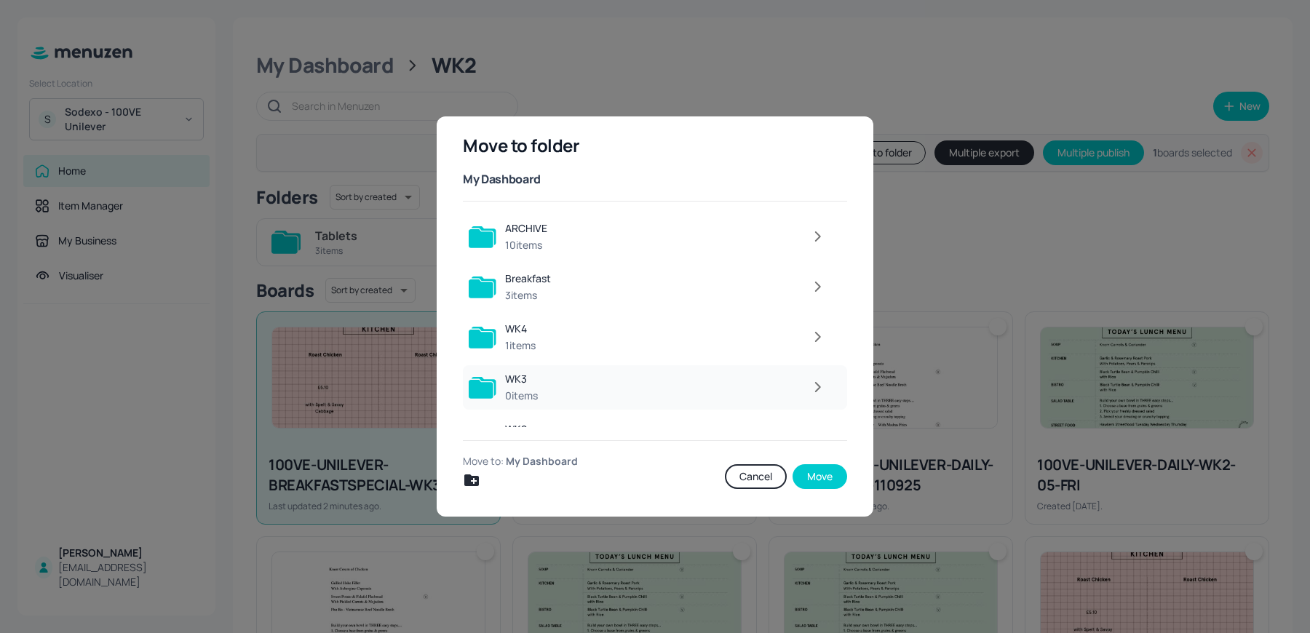
click at [803, 388] on button "button" at bounding box center [817, 387] width 29 height 29
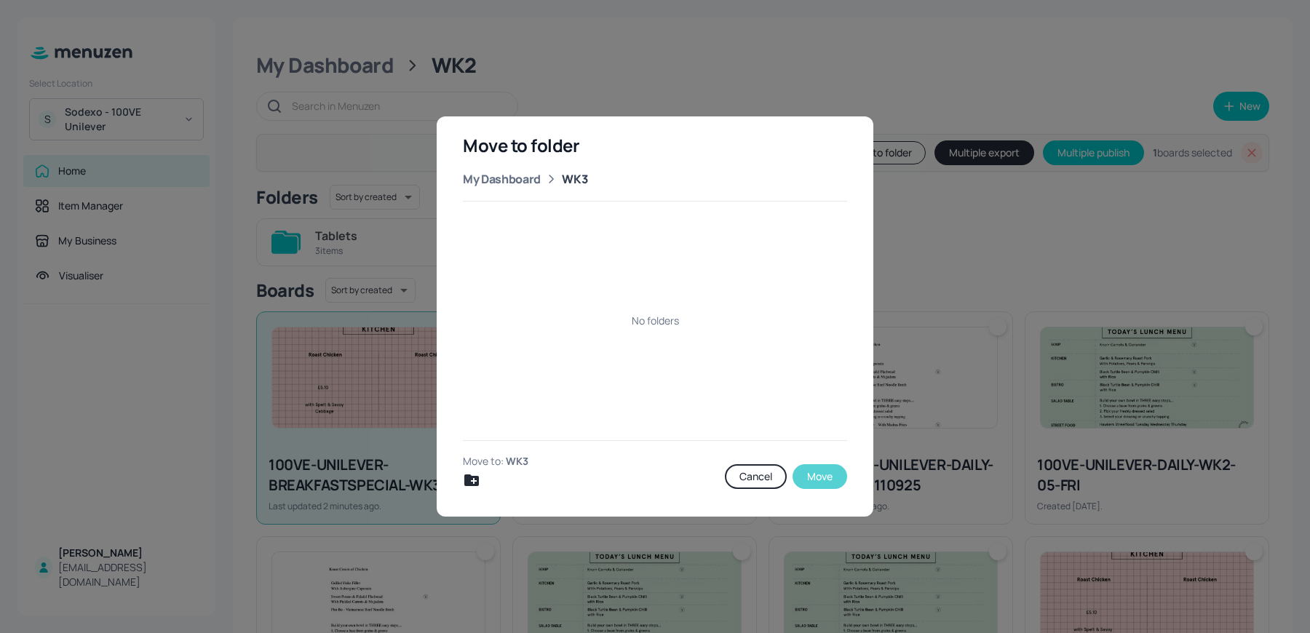
click at [820, 468] on button "Move" at bounding box center [819, 476] width 55 height 25
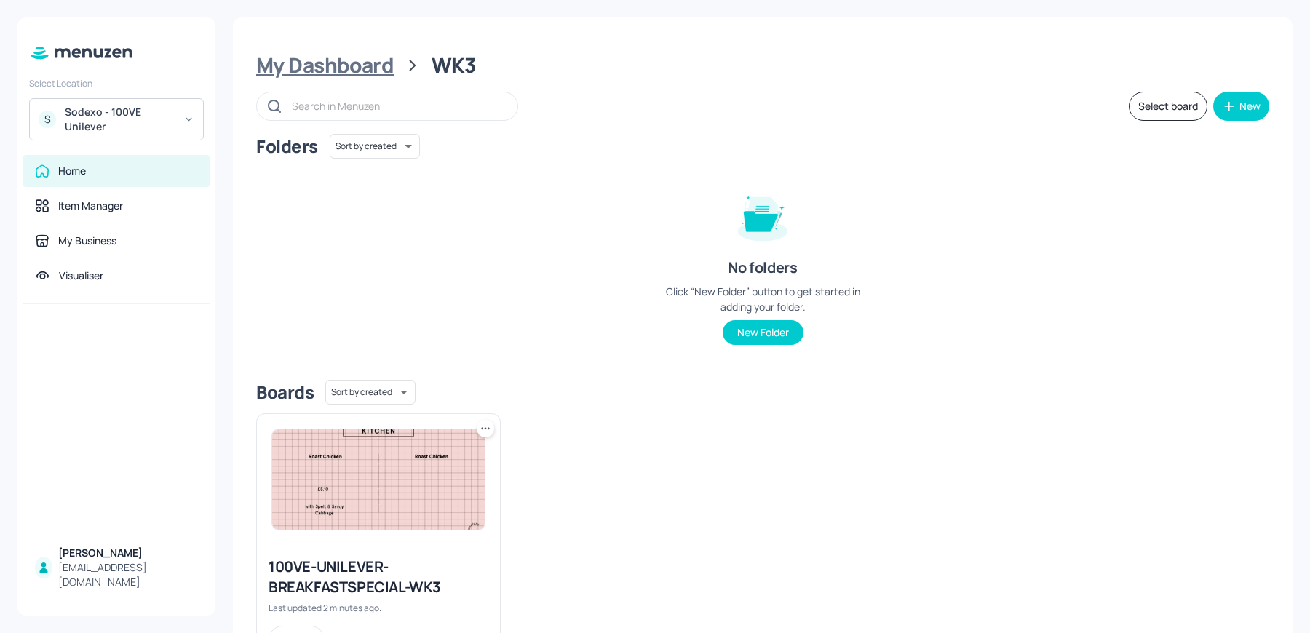
click at [354, 73] on div "My Dashboard" at bounding box center [325, 65] width 138 height 26
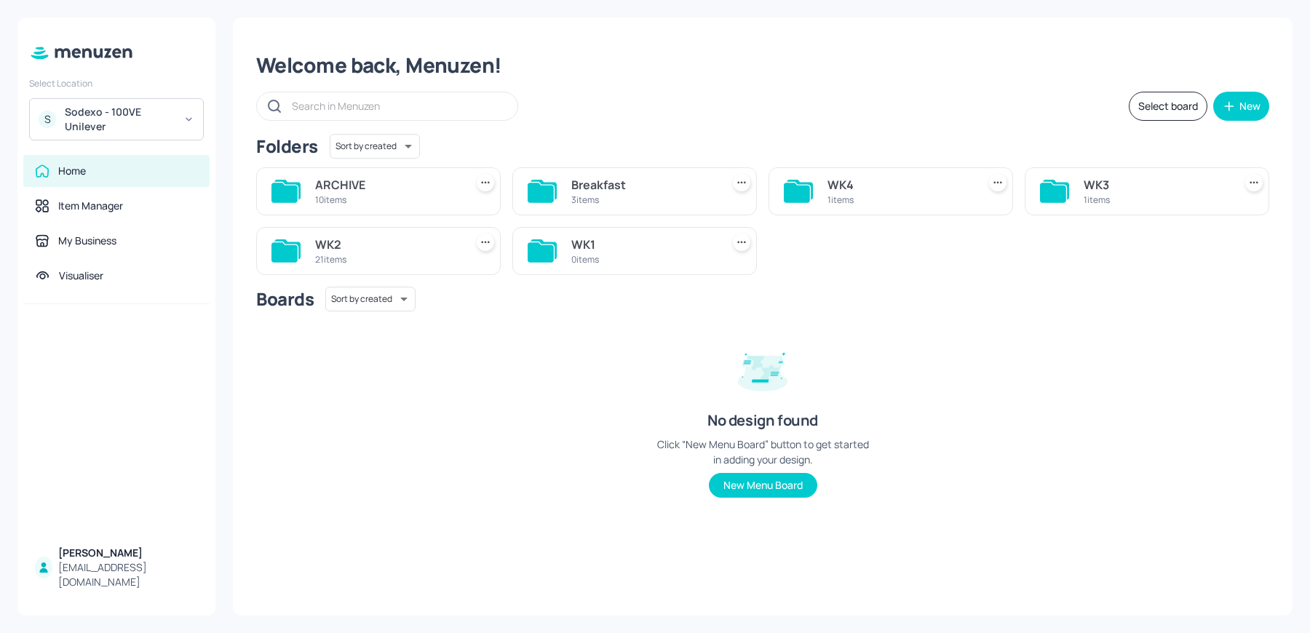
click at [332, 236] on div "WK2" at bounding box center [387, 244] width 144 height 17
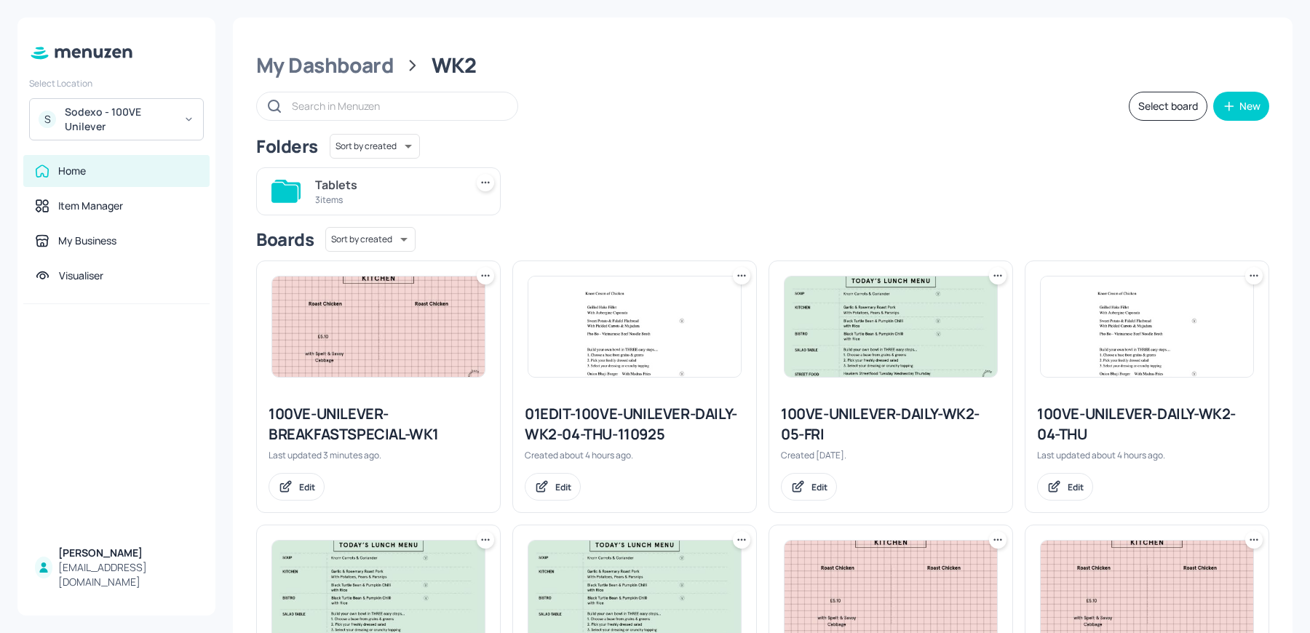
click at [488, 279] on icon at bounding box center [485, 275] width 15 height 15
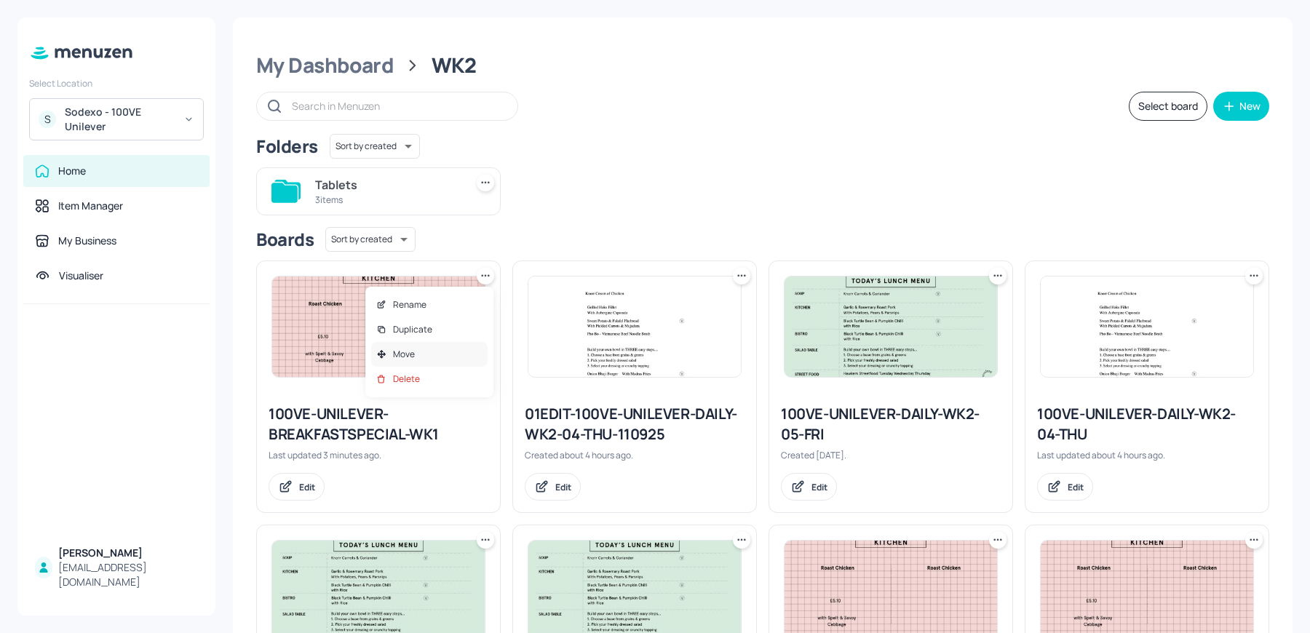
click at [410, 354] on p "Move" at bounding box center [404, 354] width 22 height 13
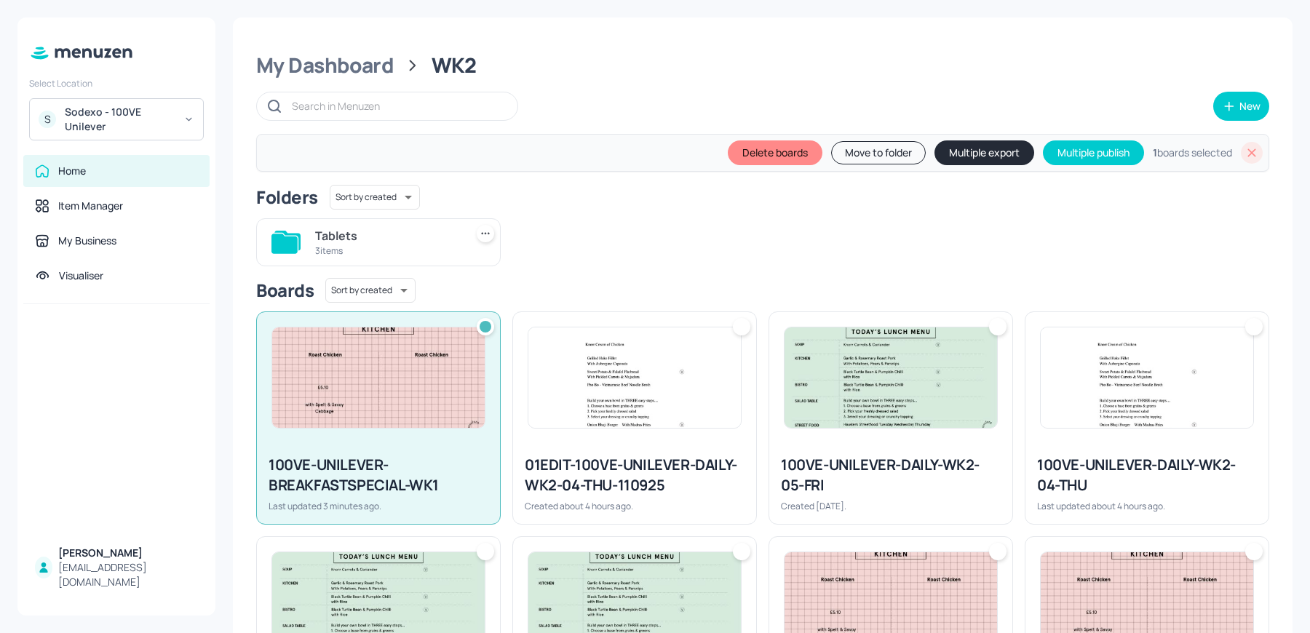
click at [851, 159] on button "Move to folder" at bounding box center [878, 152] width 95 height 23
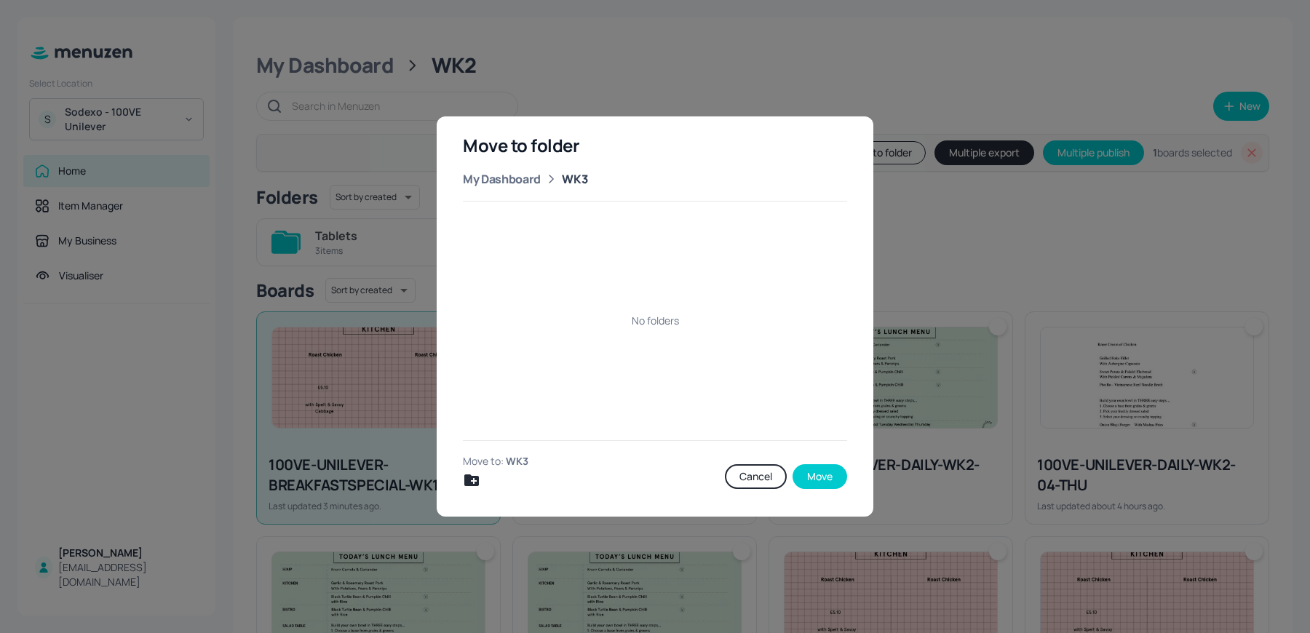
click at [511, 190] on div "Move to folder My Dashboard WK3 No folders Move to: WK3 Cancel Move" at bounding box center [655, 316] width 437 height 400
click at [505, 182] on div "My Dashboard" at bounding box center [502, 178] width 78 height 17
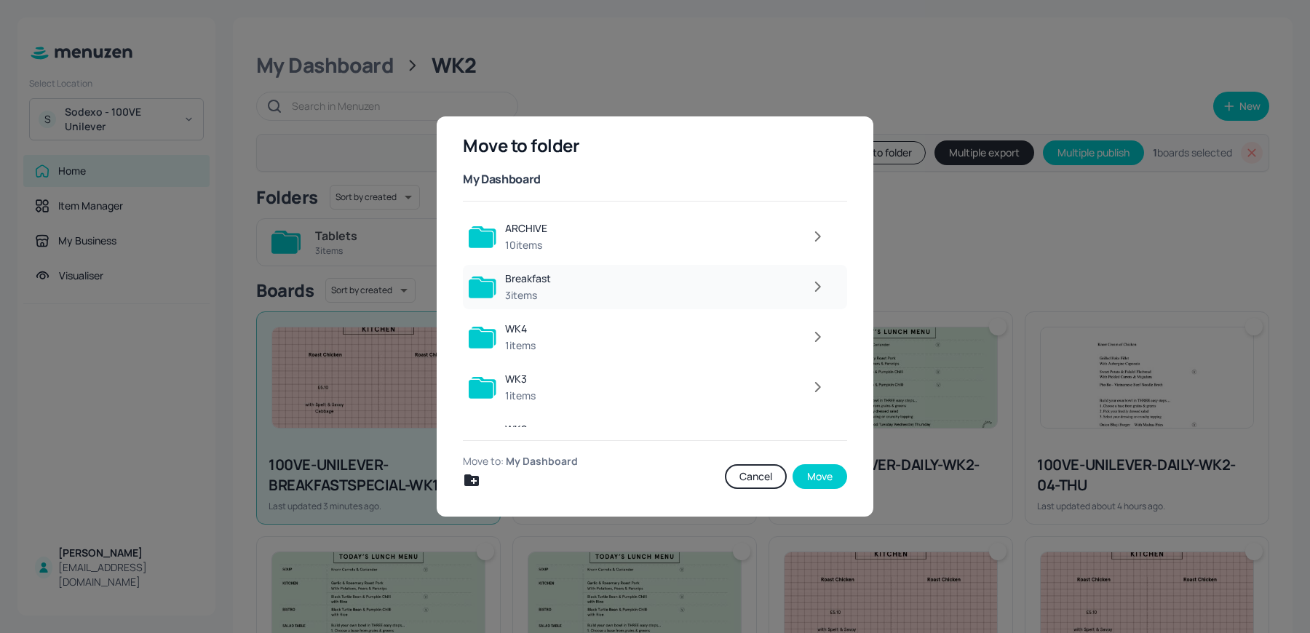
scroll to position [82, 0]
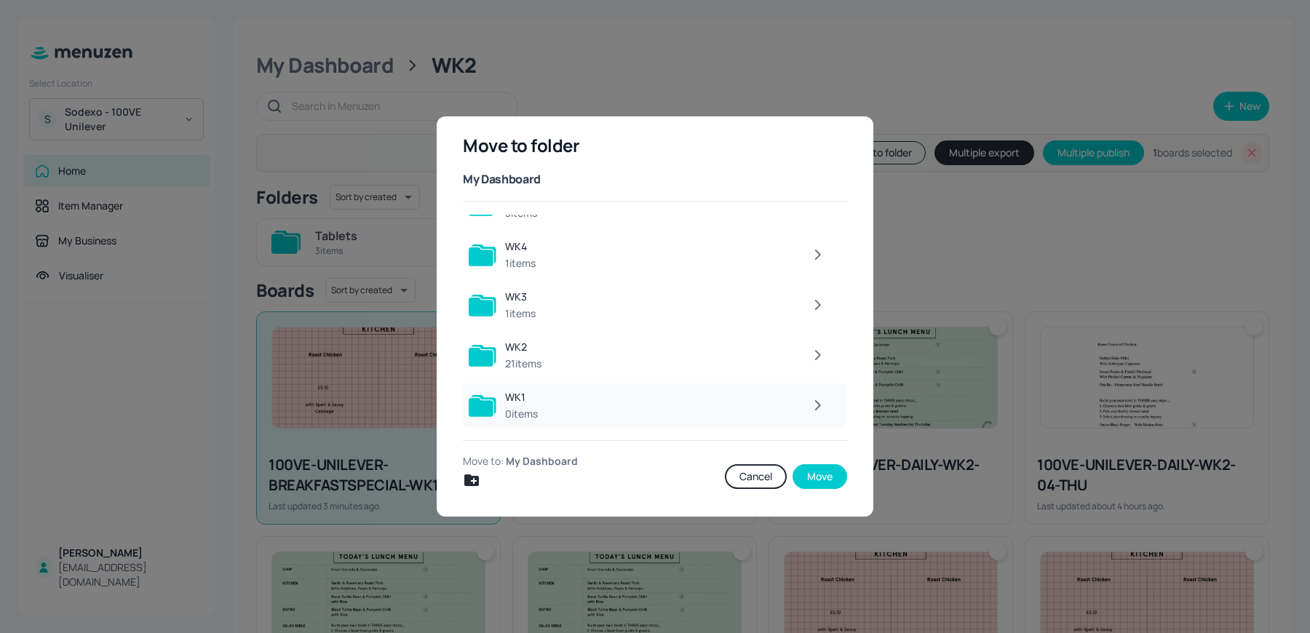
click at [815, 415] on button "button" at bounding box center [817, 405] width 29 height 29
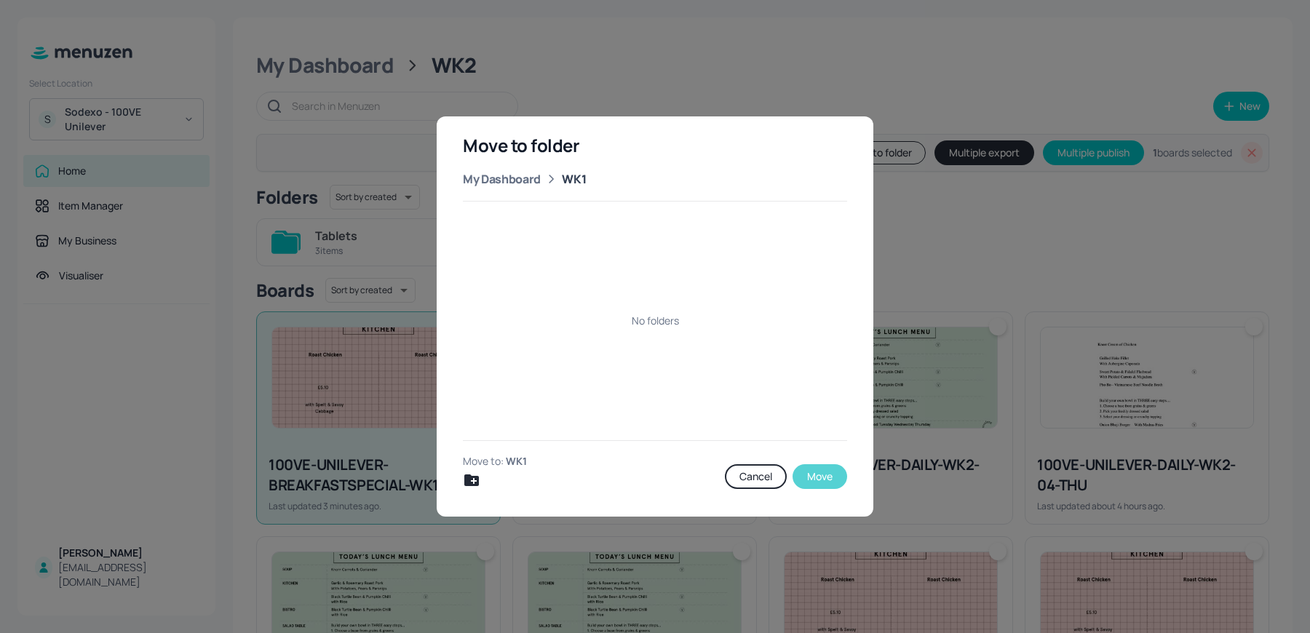
click at [816, 484] on button "Move" at bounding box center [819, 476] width 55 height 25
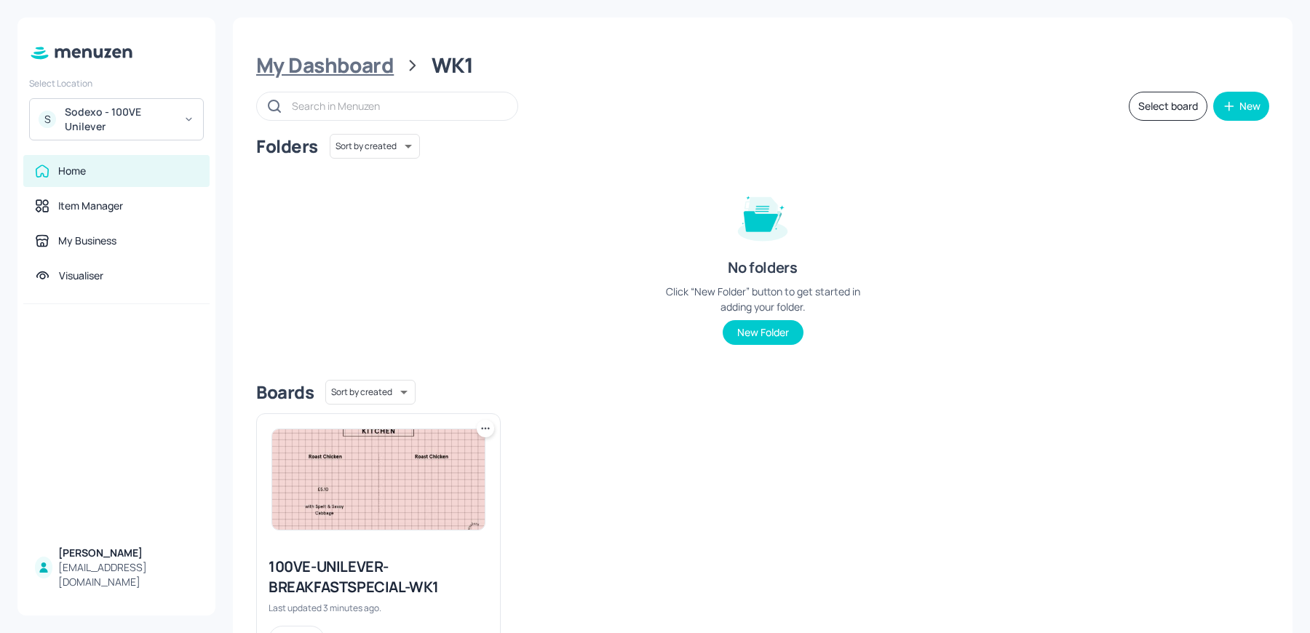
click at [347, 72] on div "My Dashboard" at bounding box center [325, 65] width 138 height 26
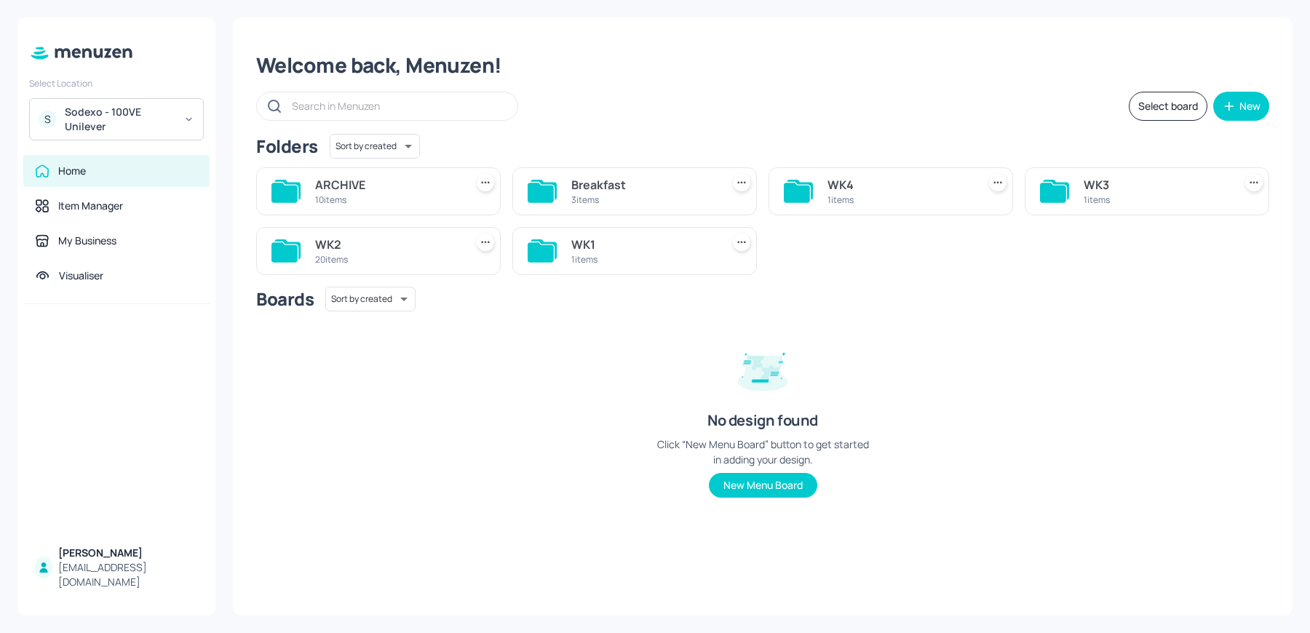
click at [295, 247] on icon at bounding box center [284, 252] width 26 height 20
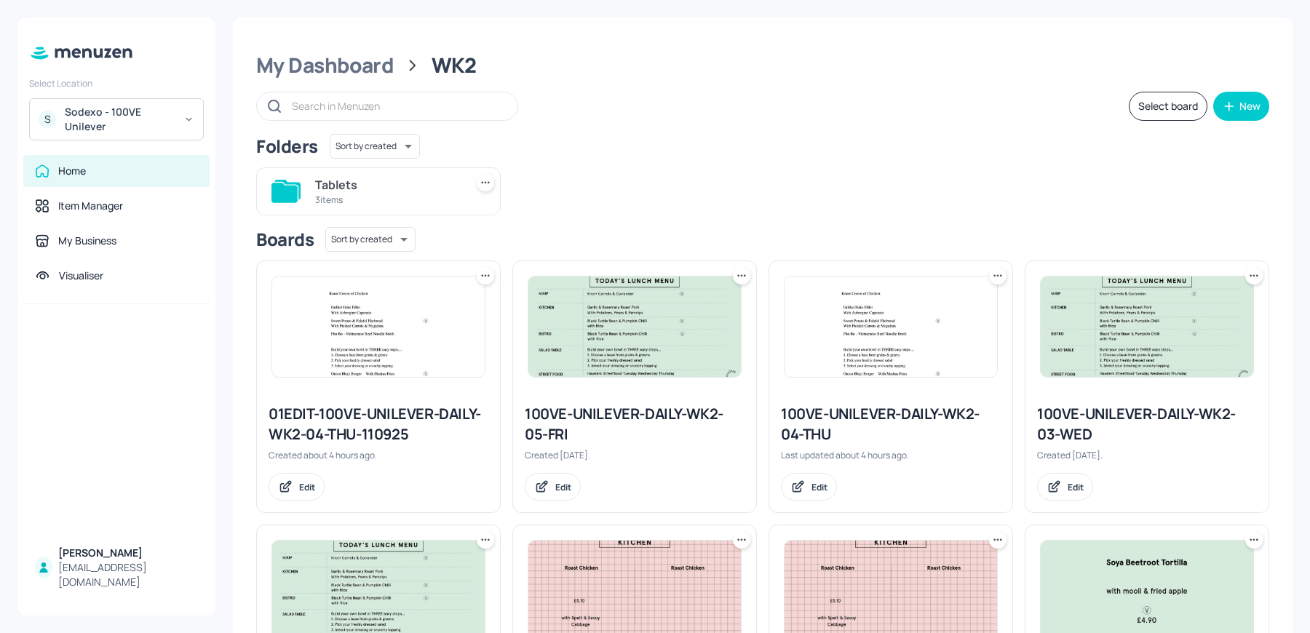
click at [485, 275] on icon at bounding box center [486, 275] width 2 height 2
click at [413, 349] on p "Move" at bounding box center [404, 354] width 22 height 13
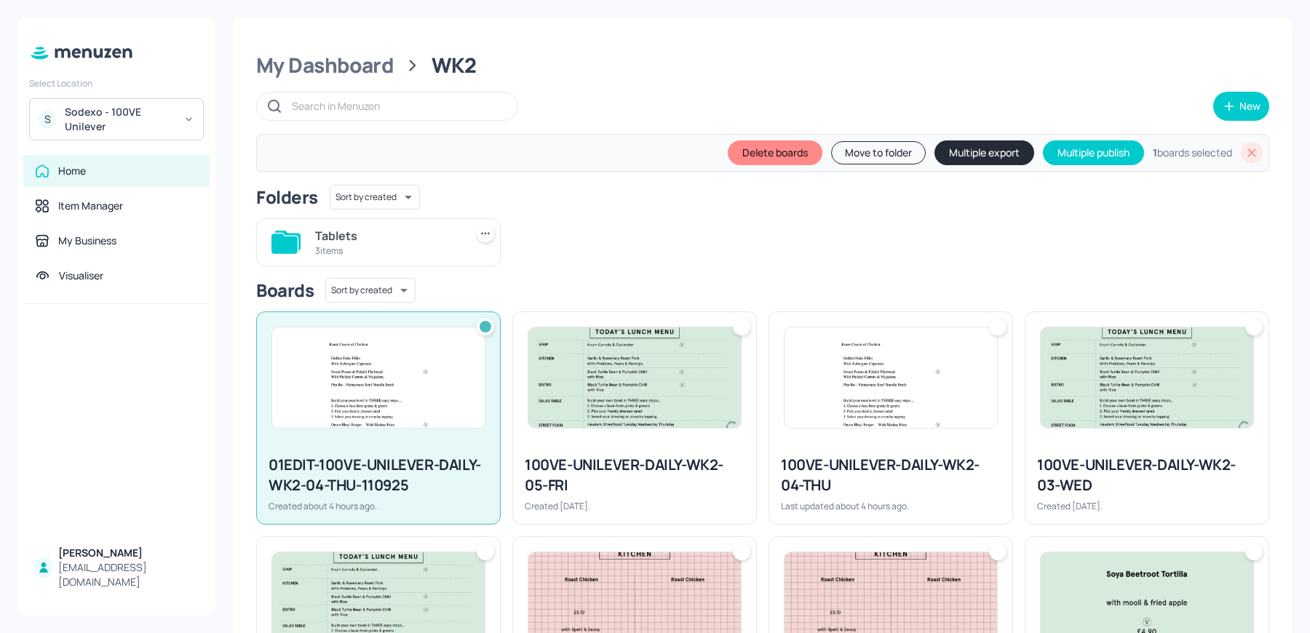
click at [891, 151] on button "Move to folder" at bounding box center [878, 152] width 95 height 23
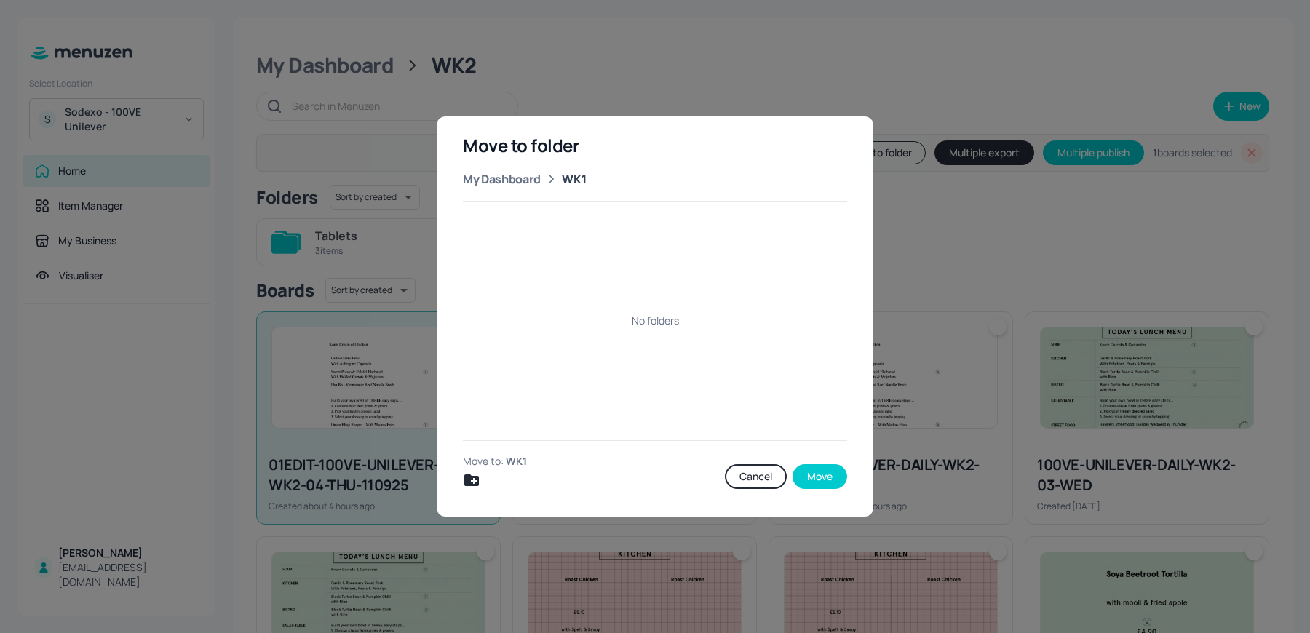
click at [488, 188] on div "Move to folder My Dashboard WK1 No folders Move to: WK1 Cancel Move" at bounding box center [655, 316] width 437 height 400
click at [487, 183] on div "My Dashboard" at bounding box center [502, 178] width 78 height 17
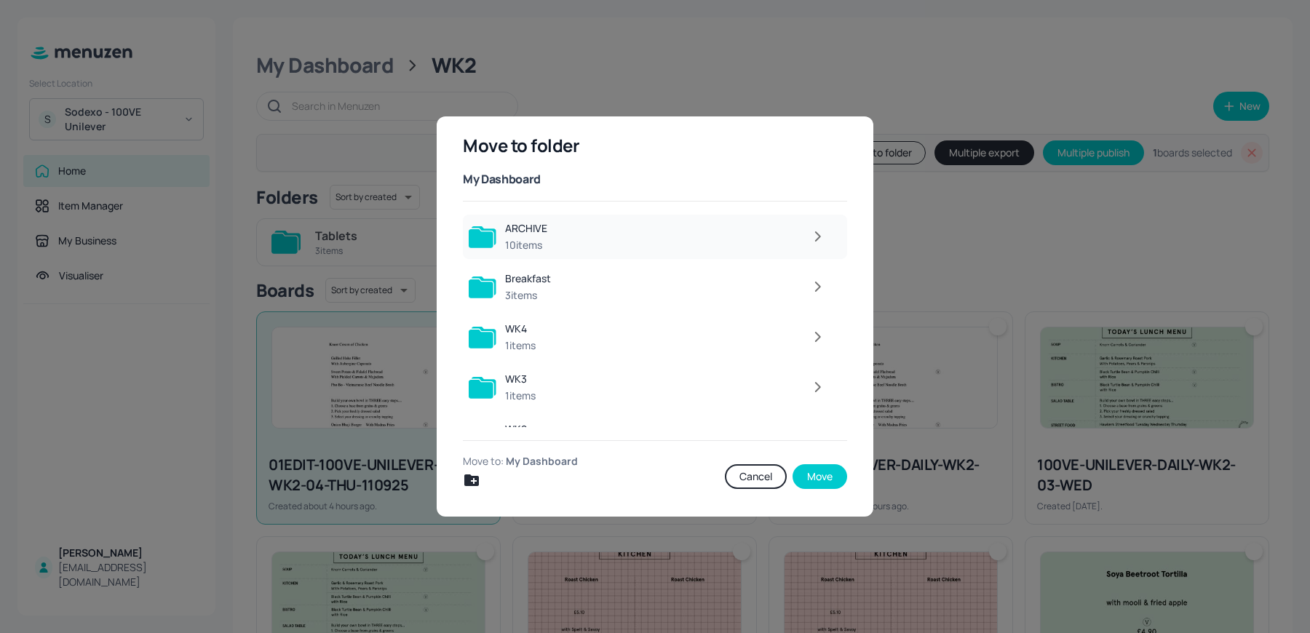
click at [530, 228] on div "ARCHIVE" at bounding box center [526, 228] width 42 height 15
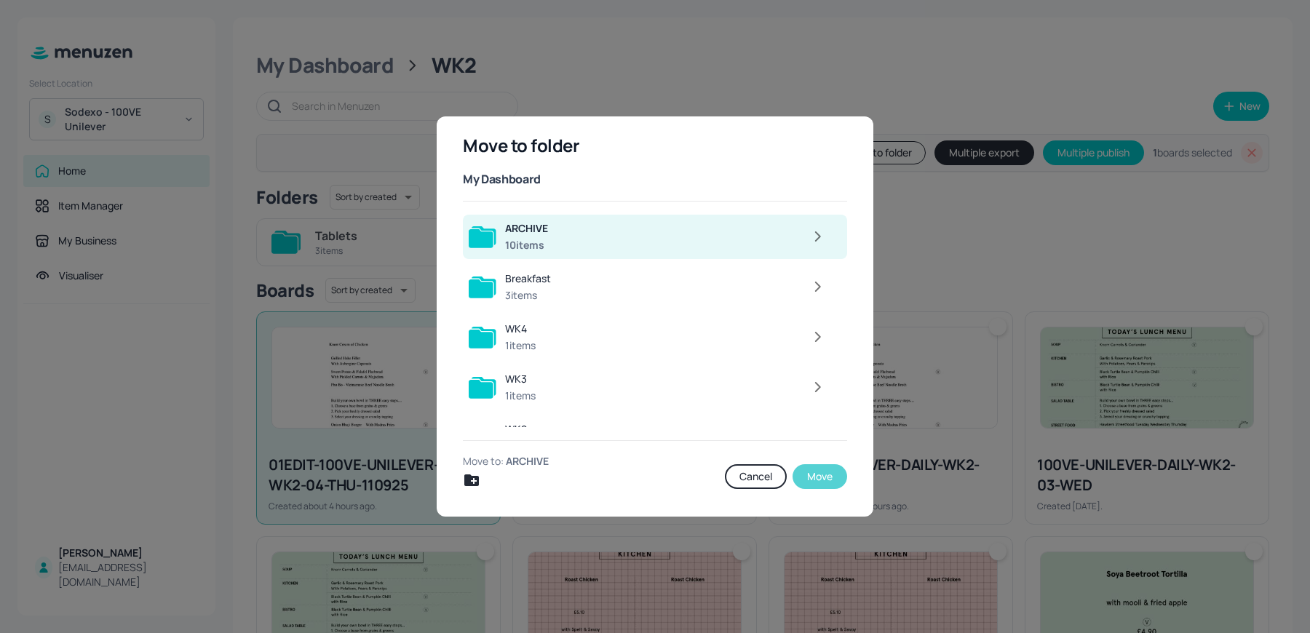
click at [819, 477] on button "Move" at bounding box center [819, 476] width 55 height 25
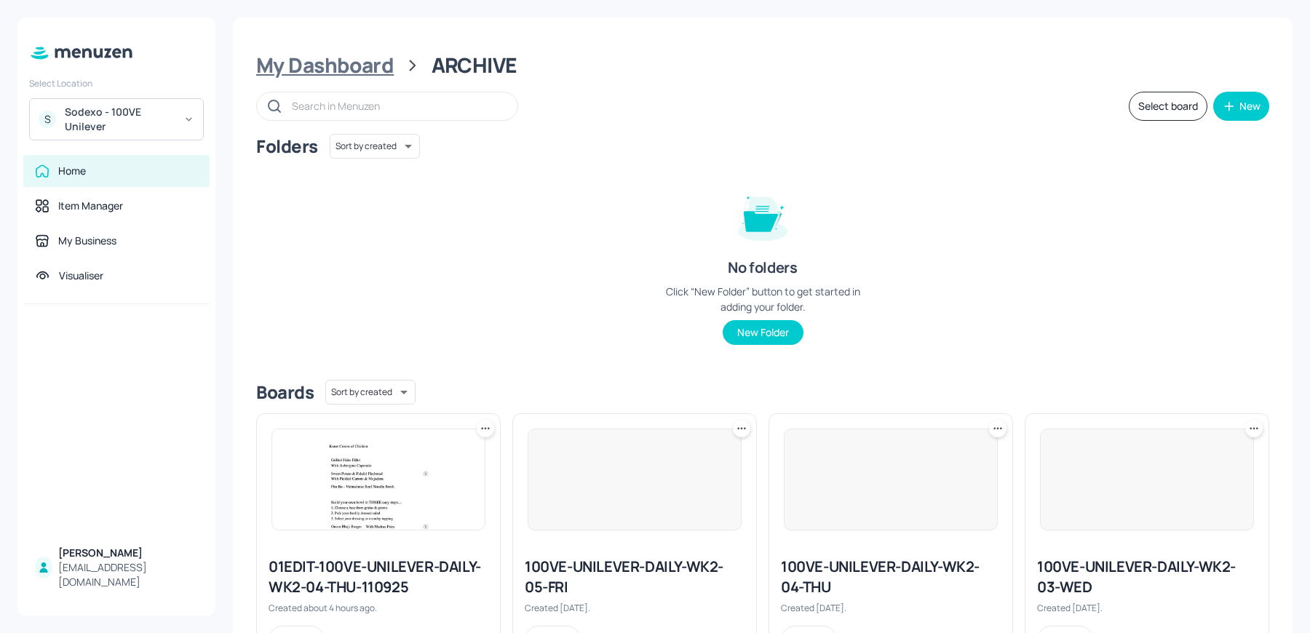
click at [347, 71] on div "My Dashboard" at bounding box center [325, 65] width 138 height 26
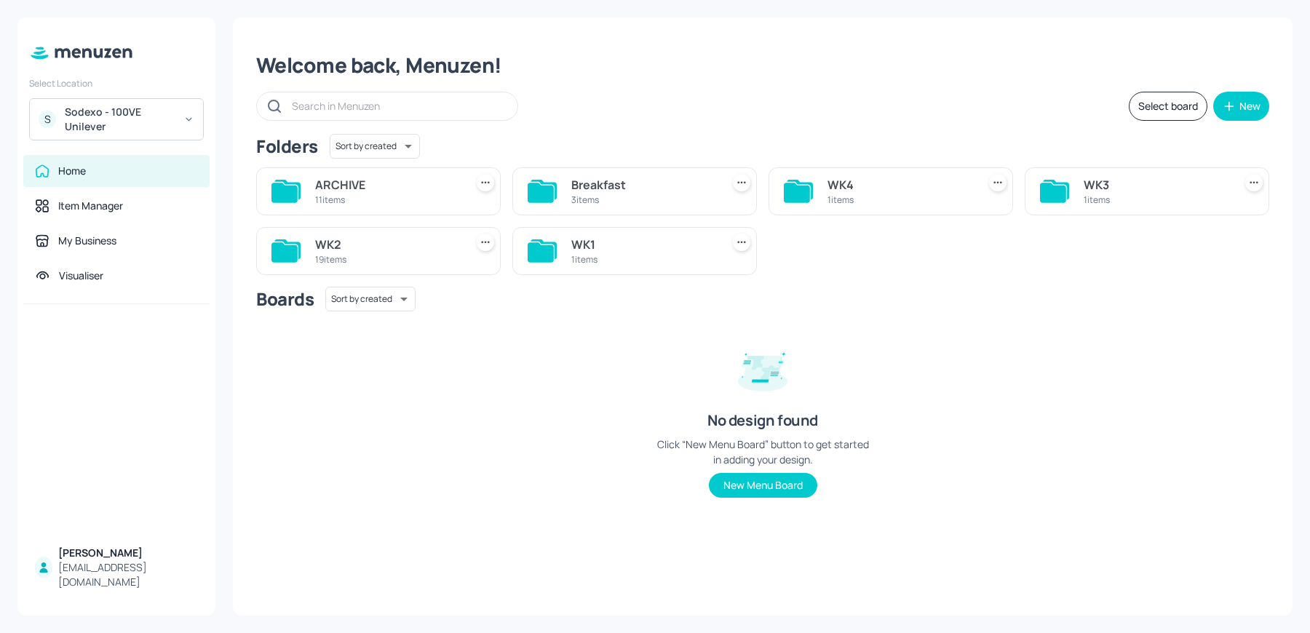
click at [1128, 184] on div "WK3" at bounding box center [1155, 184] width 144 height 17
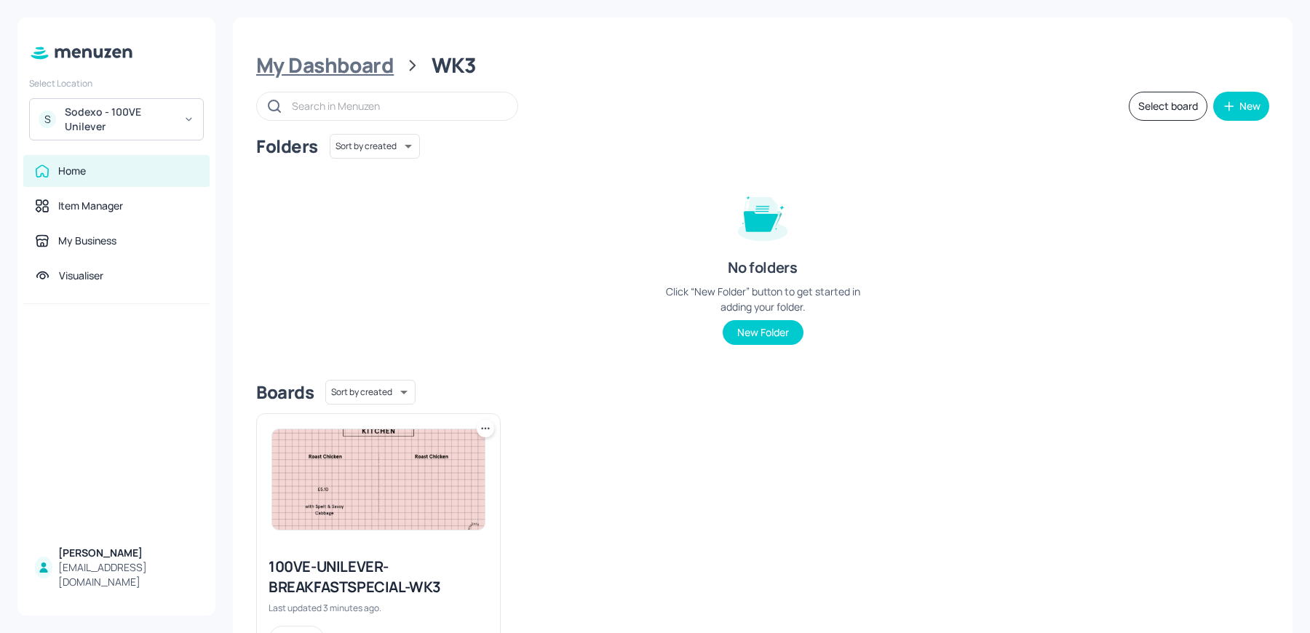
click at [346, 71] on div "My Dashboard" at bounding box center [325, 65] width 138 height 26
